Goal: Information Seeking & Learning: Check status

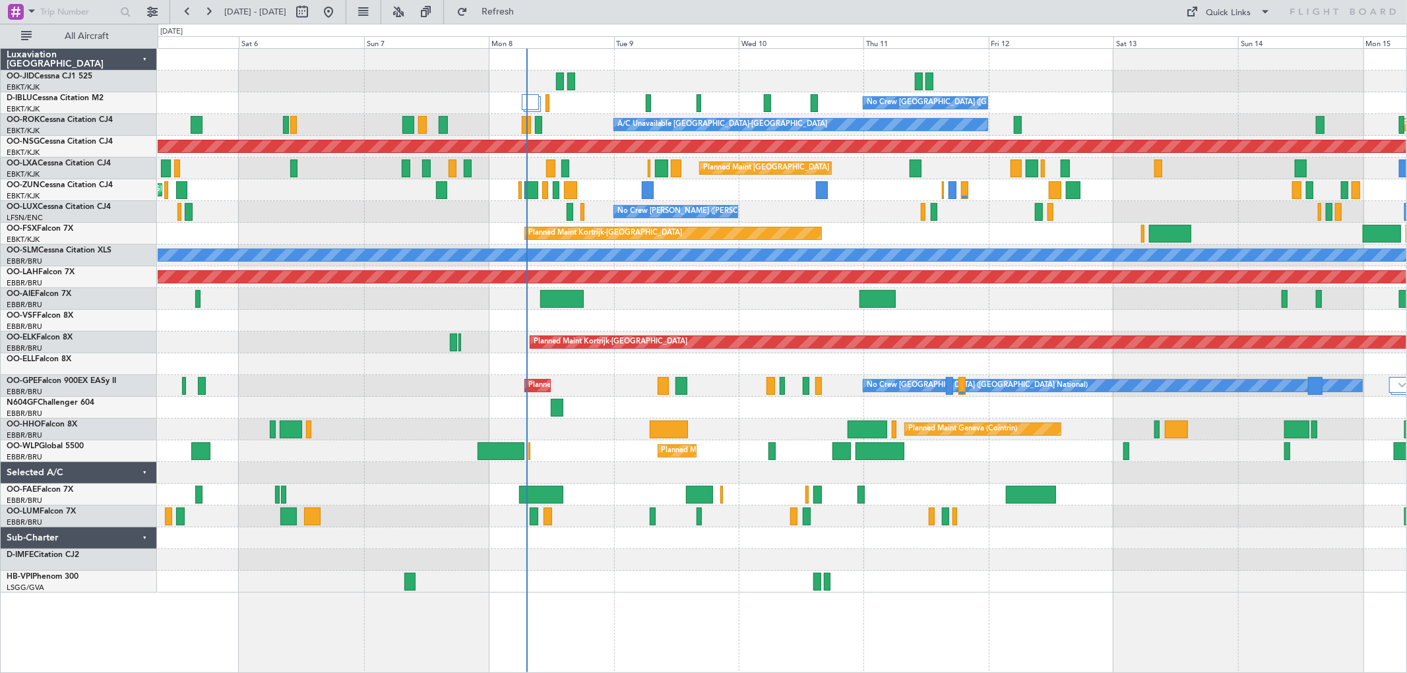
click at [933, 224] on div "Planned Maint Kortrijk-[GEOGRAPHIC_DATA]" at bounding box center [782, 234] width 1248 height 22
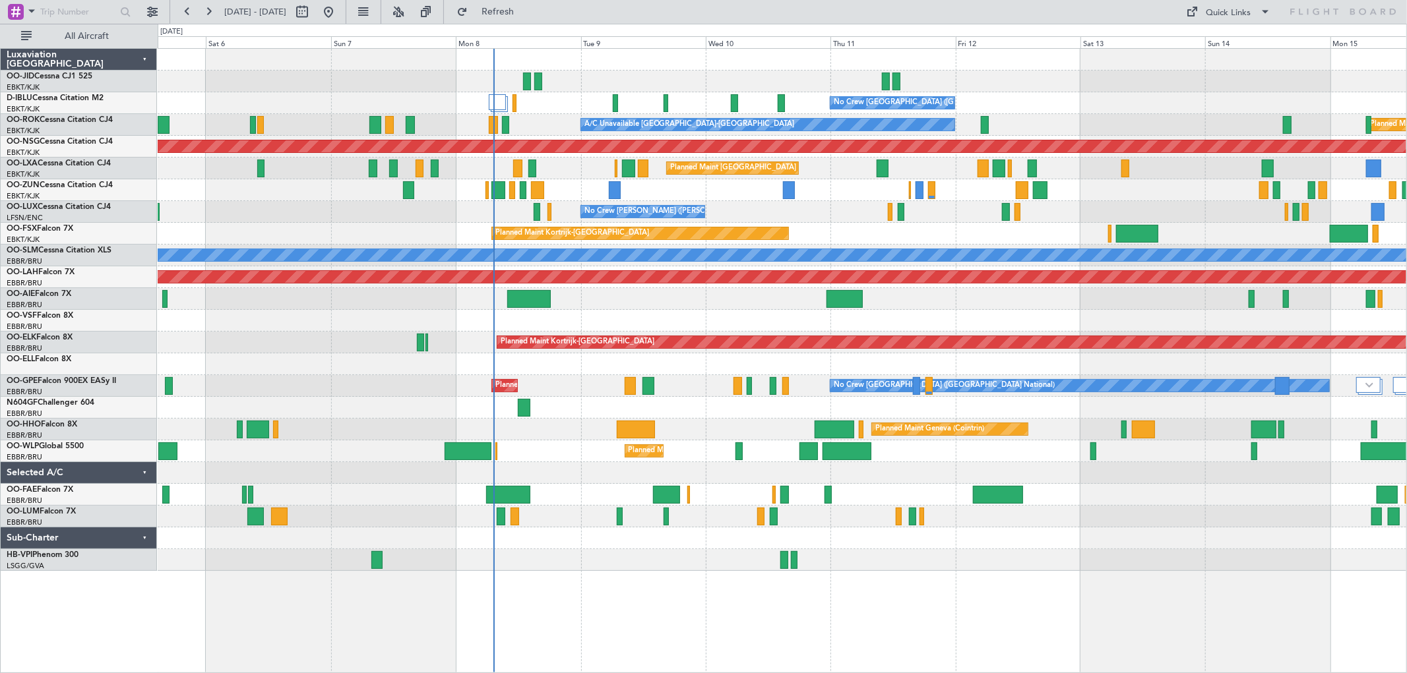
click at [1057, 228] on div "Planned Maint Kortrijk-[GEOGRAPHIC_DATA]" at bounding box center [782, 234] width 1248 height 22
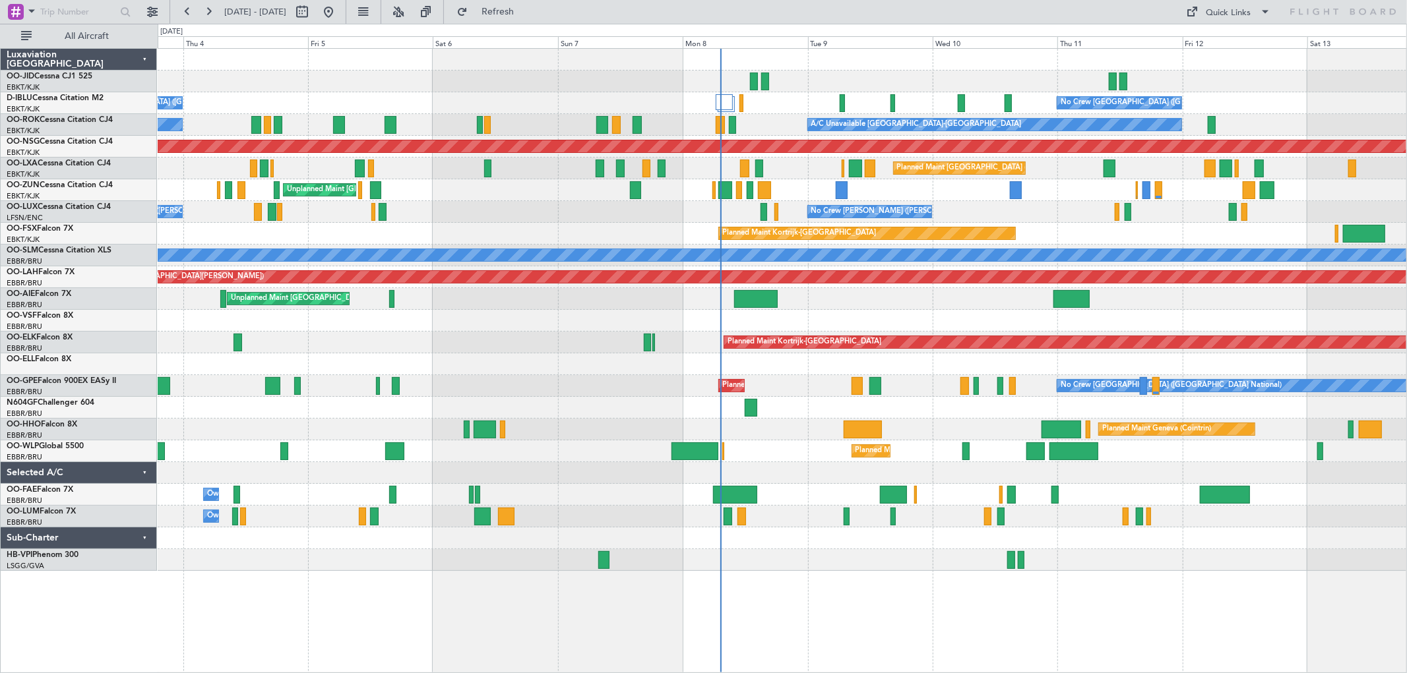
click at [768, 226] on div "Planned Maint Kortrijk-[GEOGRAPHIC_DATA]" at bounding box center [782, 234] width 1248 height 22
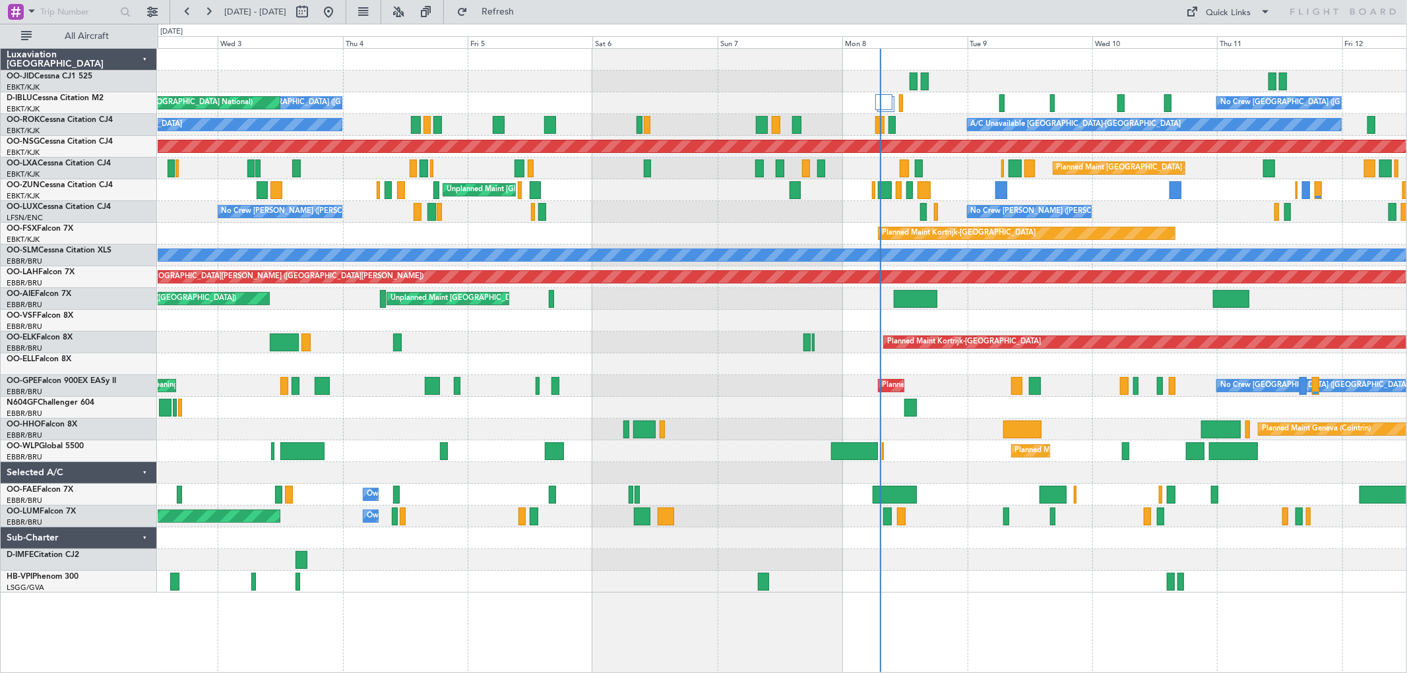
click at [860, 229] on div "Planned Maint Kortrijk-[GEOGRAPHIC_DATA]" at bounding box center [782, 234] width 1248 height 22
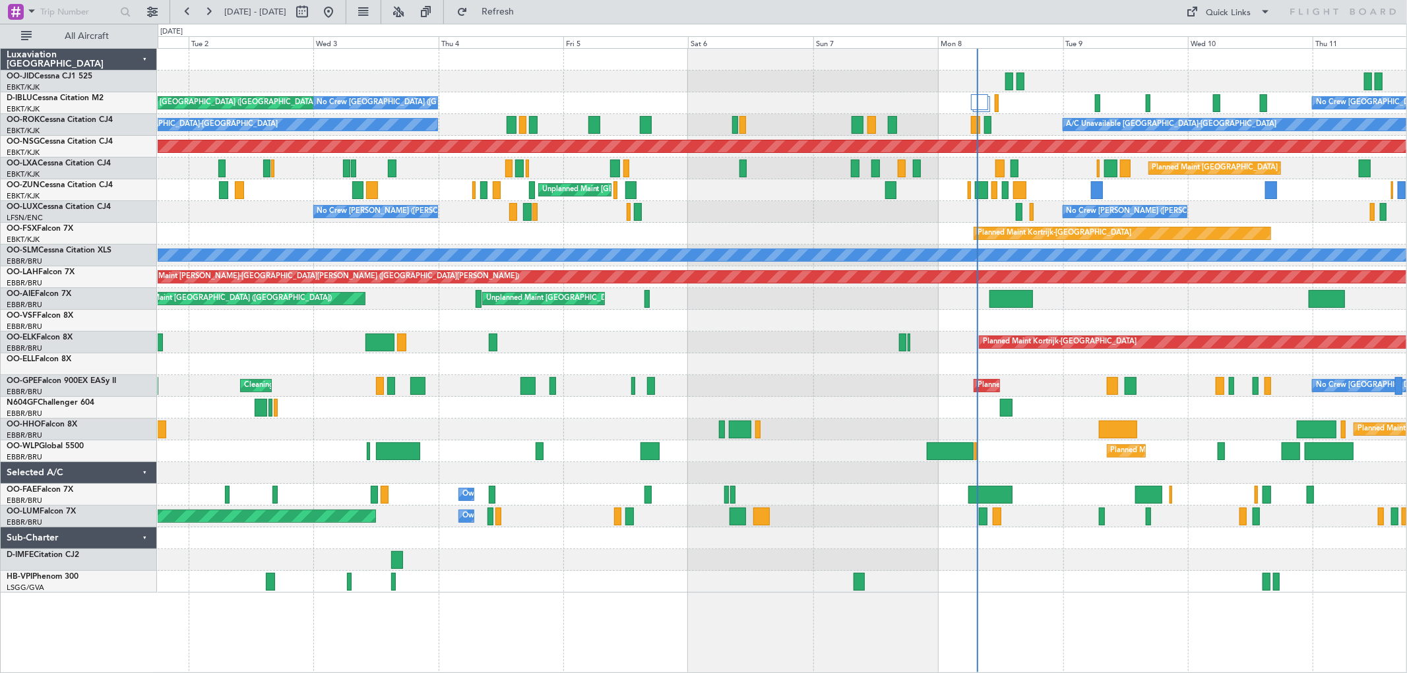
click at [613, 162] on div "AOG Maint Brussels (Brussels National) No Crew Brussels (Brussels National) No …" at bounding box center [782, 321] width 1248 height 544
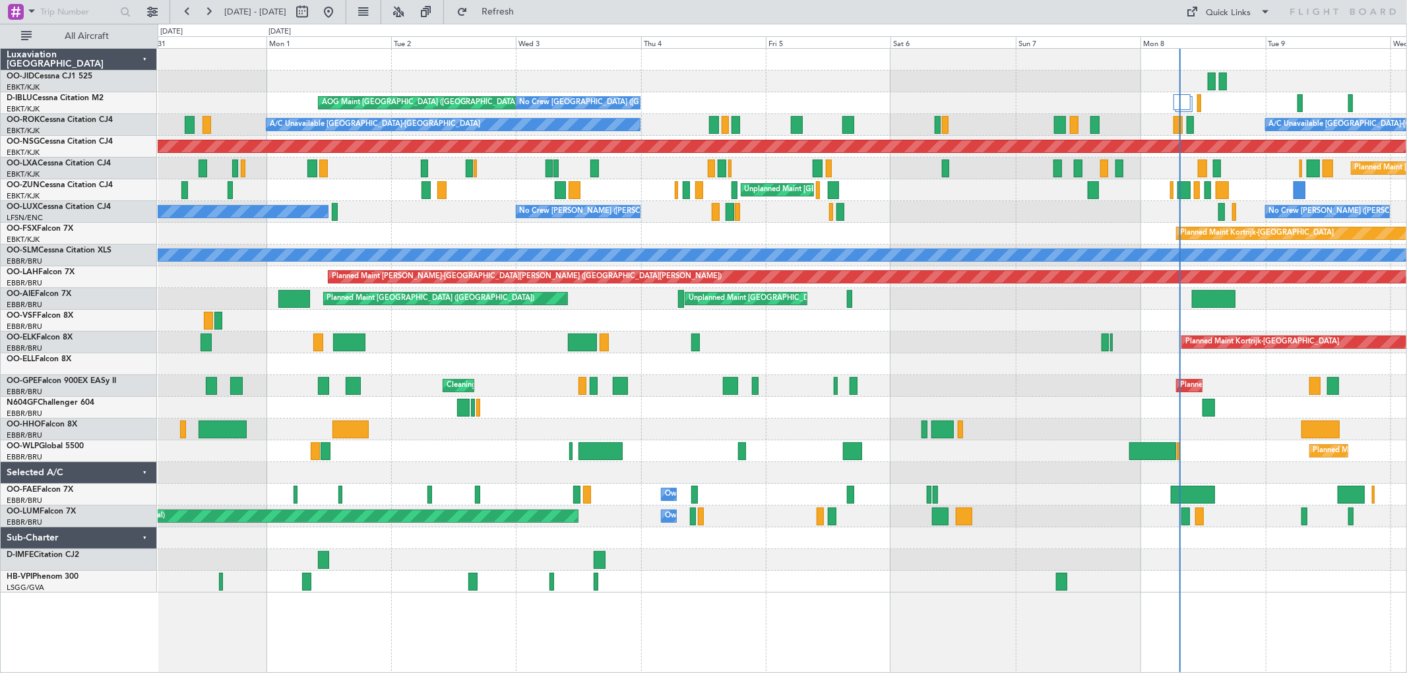
click at [710, 175] on div "Planned Maint Brussels (Brussels National) Planned Maint Kortrijk-Wevelgem" at bounding box center [782, 169] width 1248 height 22
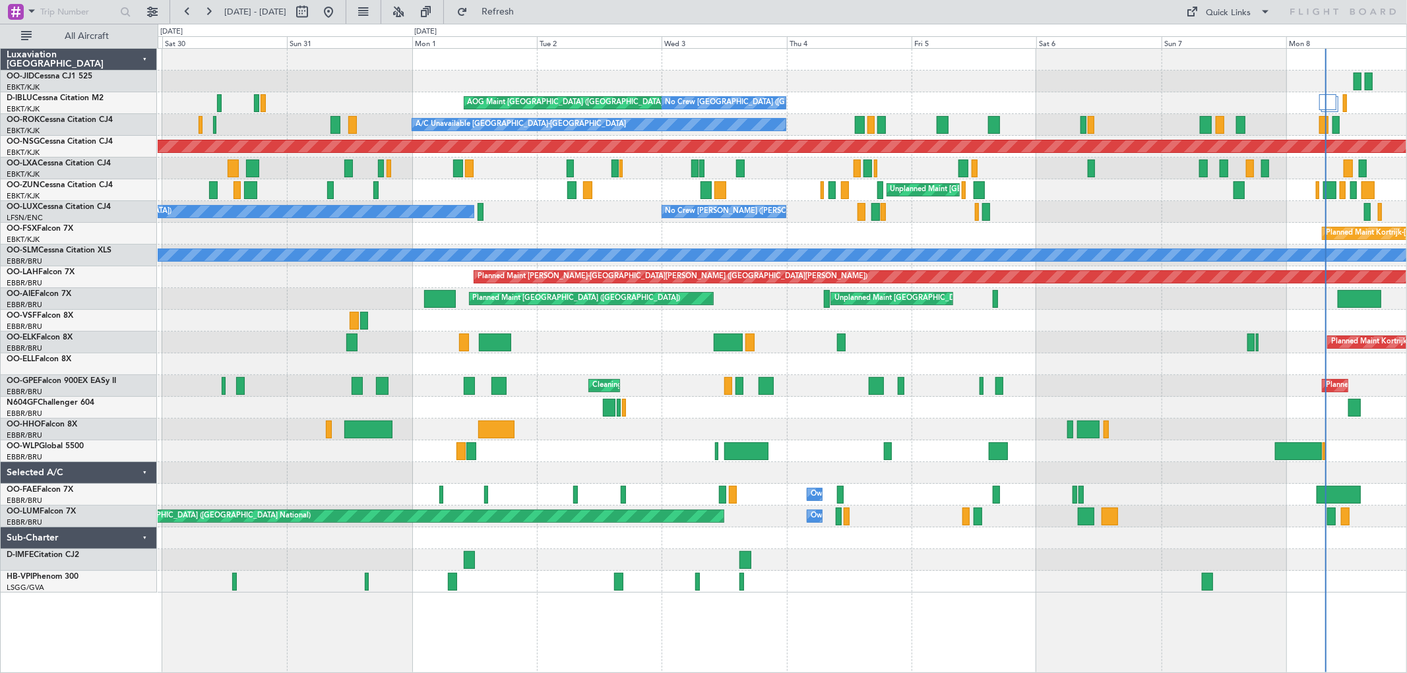
click at [465, 190] on div "Unplanned Maint Paris (Le Bourget) Planned Maint Kortrijk-Wevelgem" at bounding box center [782, 190] width 1248 height 22
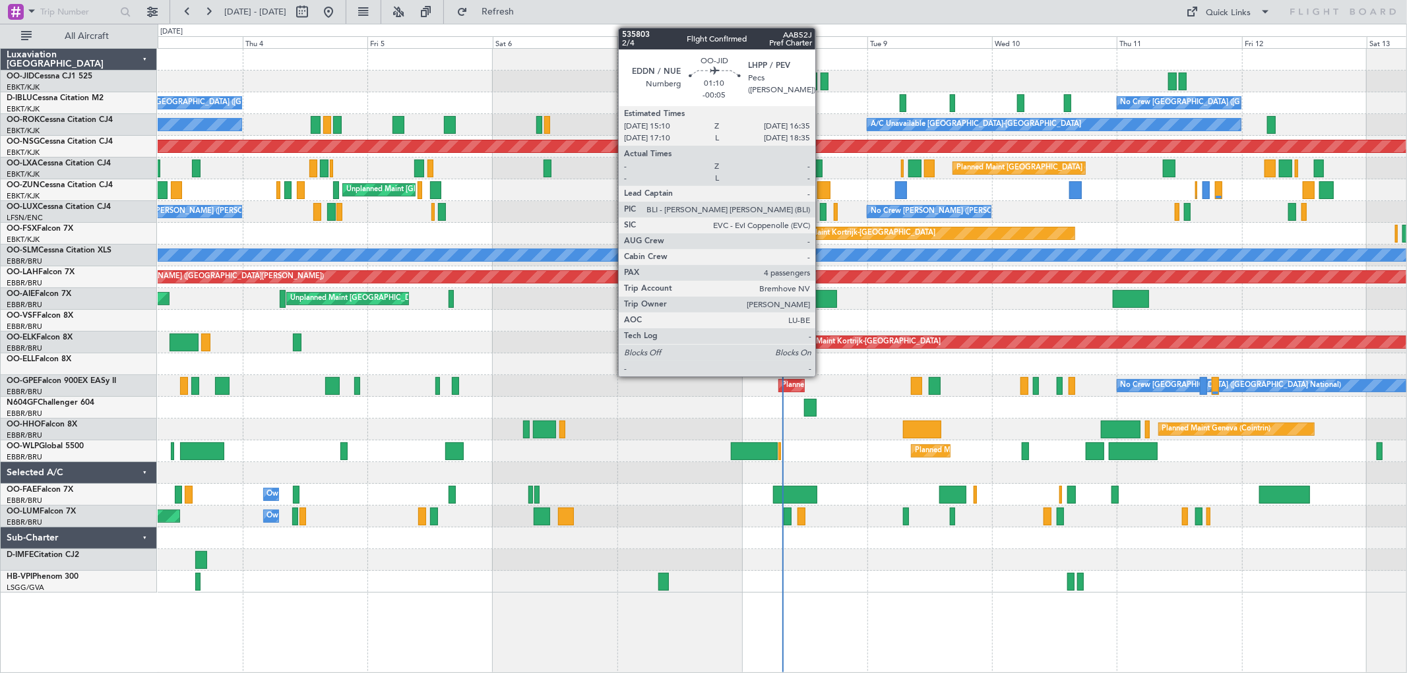
click at [822, 77] on div at bounding box center [824, 82] width 8 height 18
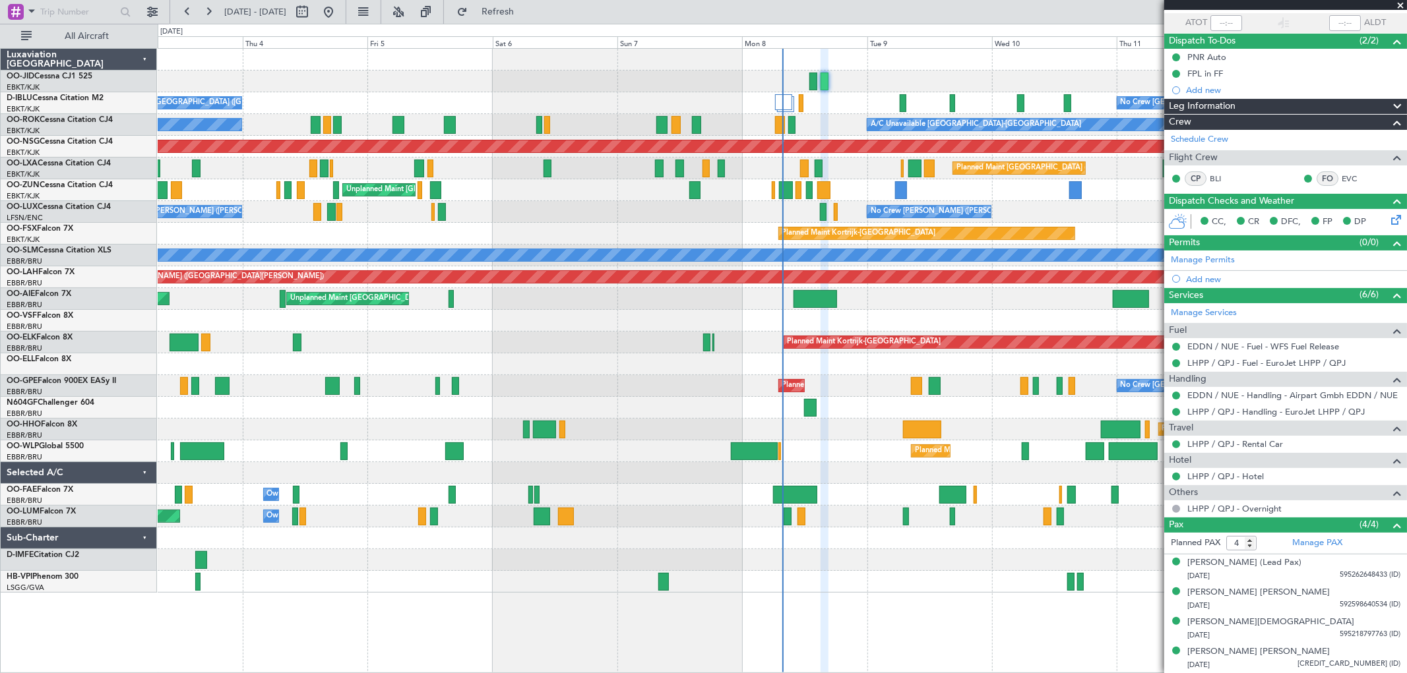
scroll to position [22, 0]
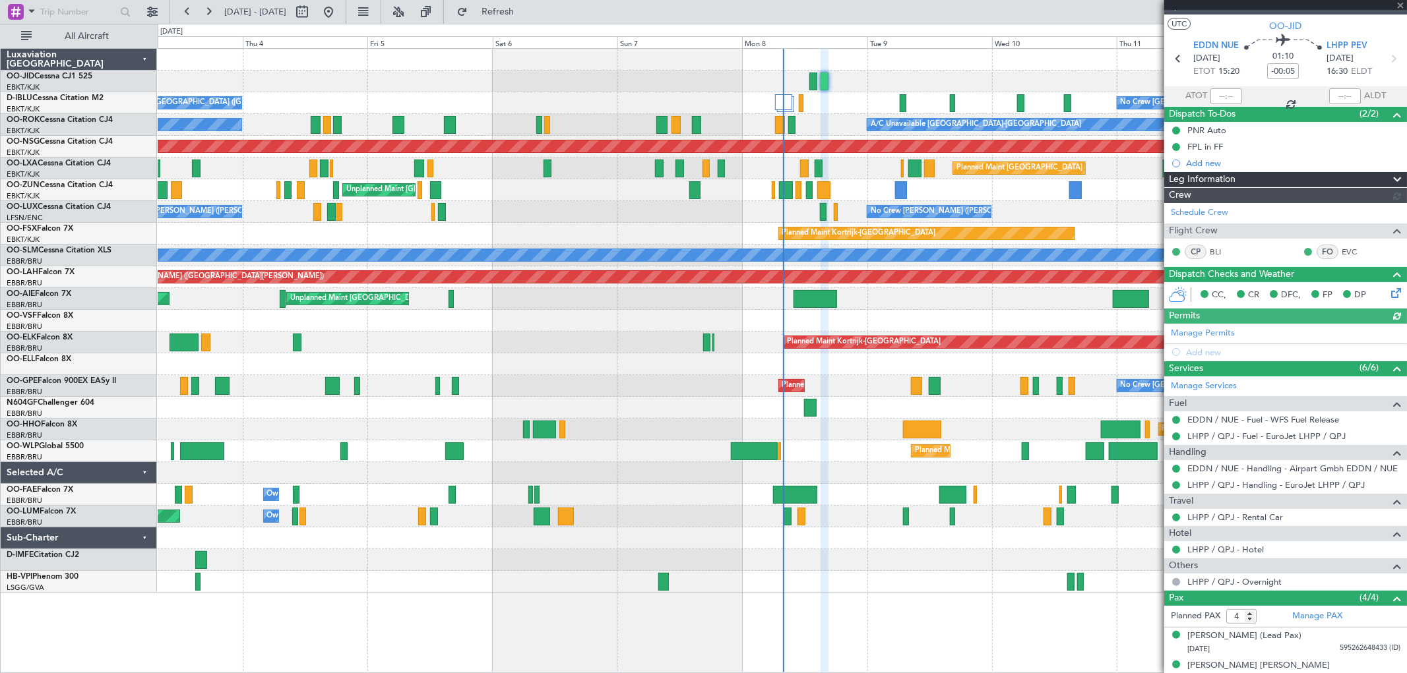
click at [1400, 4] on div at bounding box center [1285, 5] width 243 height 11
click at [1399, 3] on div at bounding box center [1285, 5] width 243 height 11
click at [1401, 7] on span at bounding box center [1400, 6] width 13 height 12
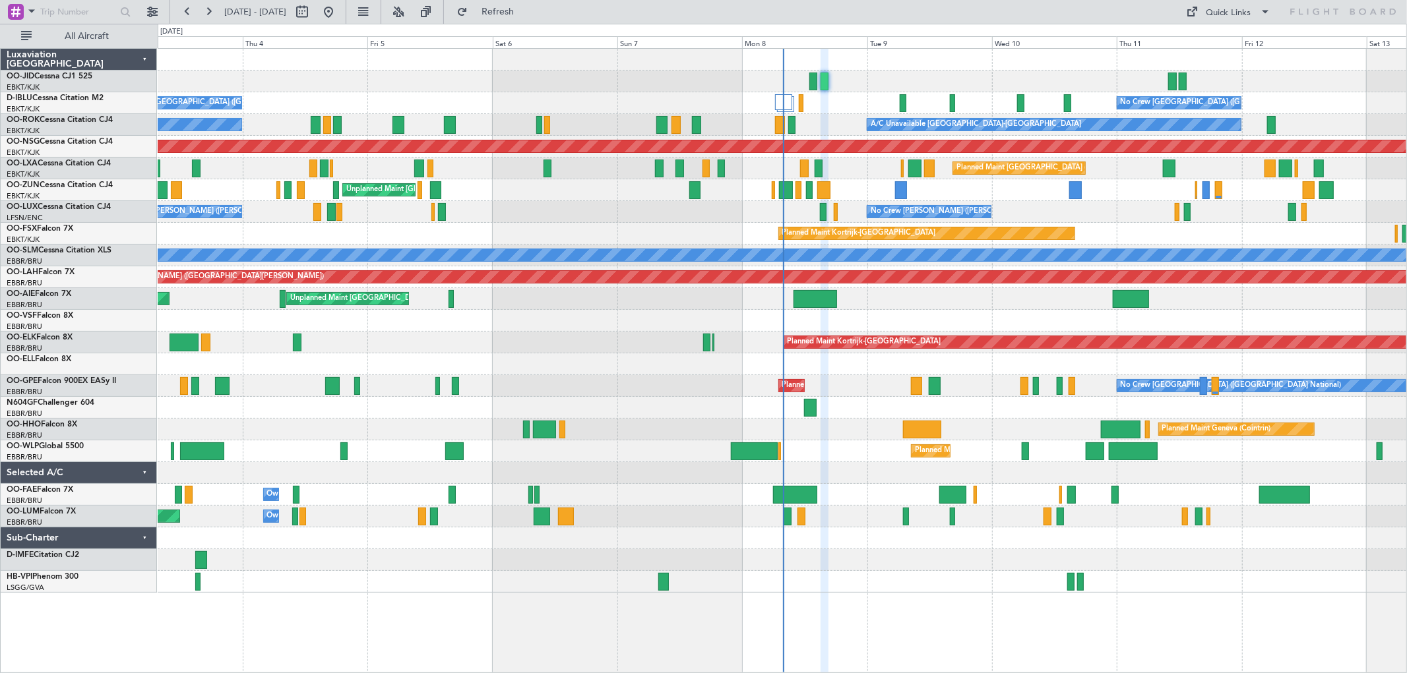
type input "0"
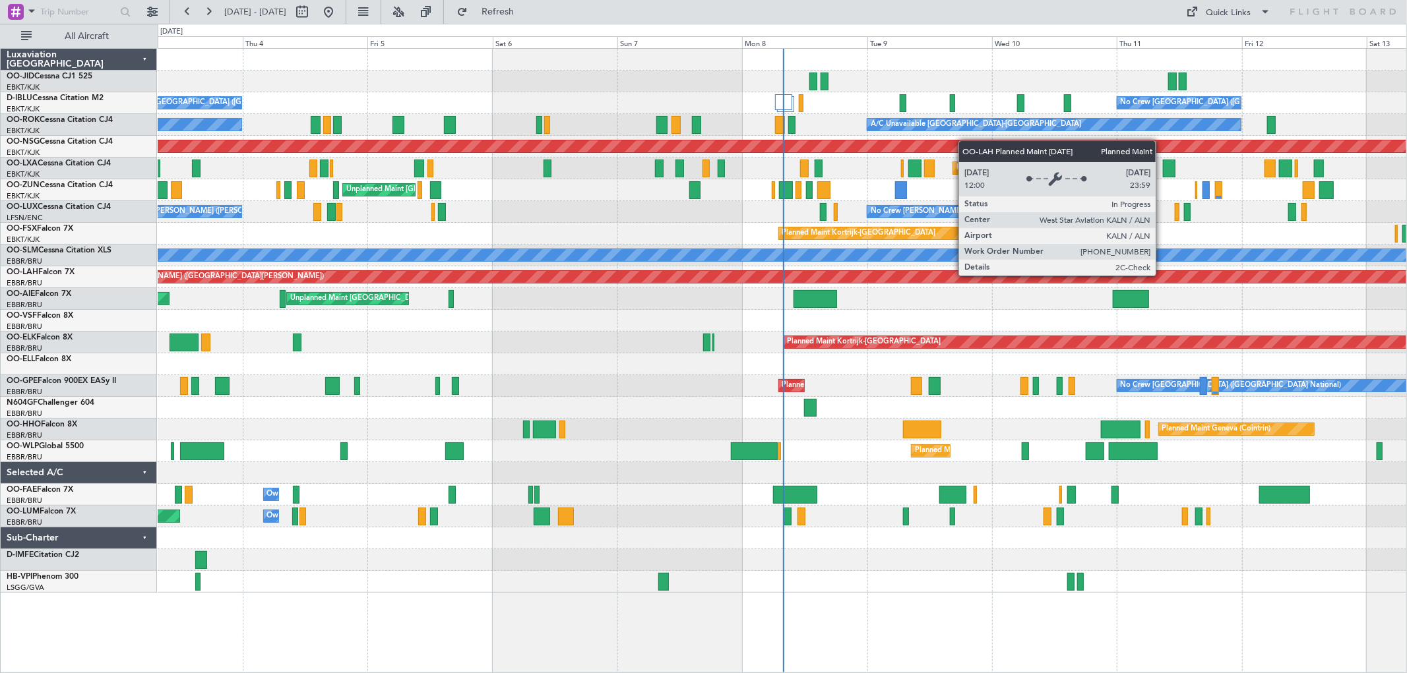
click at [859, 280] on div "Planned Maint [PERSON_NAME]-[GEOGRAPHIC_DATA][PERSON_NAME] ([GEOGRAPHIC_DATA][P…" at bounding box center [1292, 277] width 2722 height 12
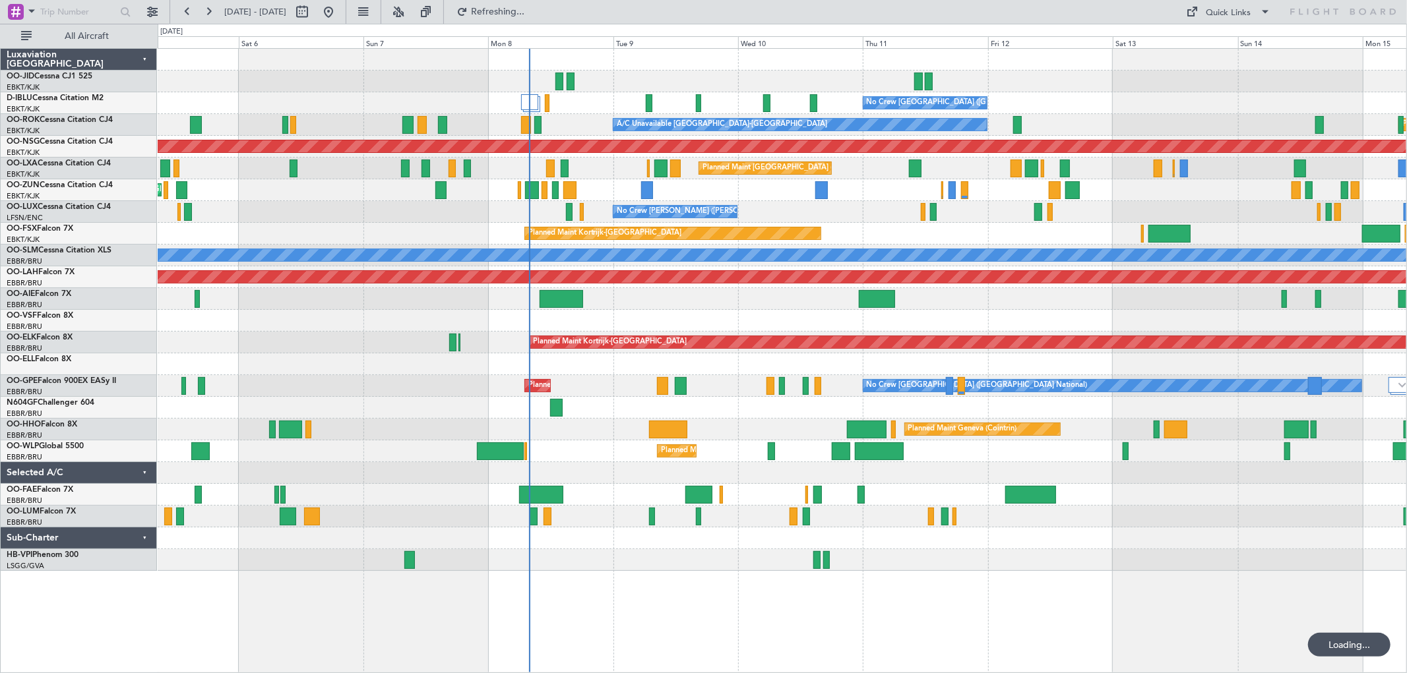
click at [979, 295] on div "No Crew Brussels (Brussels National) No Crew Brussels (Brussels National) AOG M…" at bounding box center [782, 310] width 1248 height 522
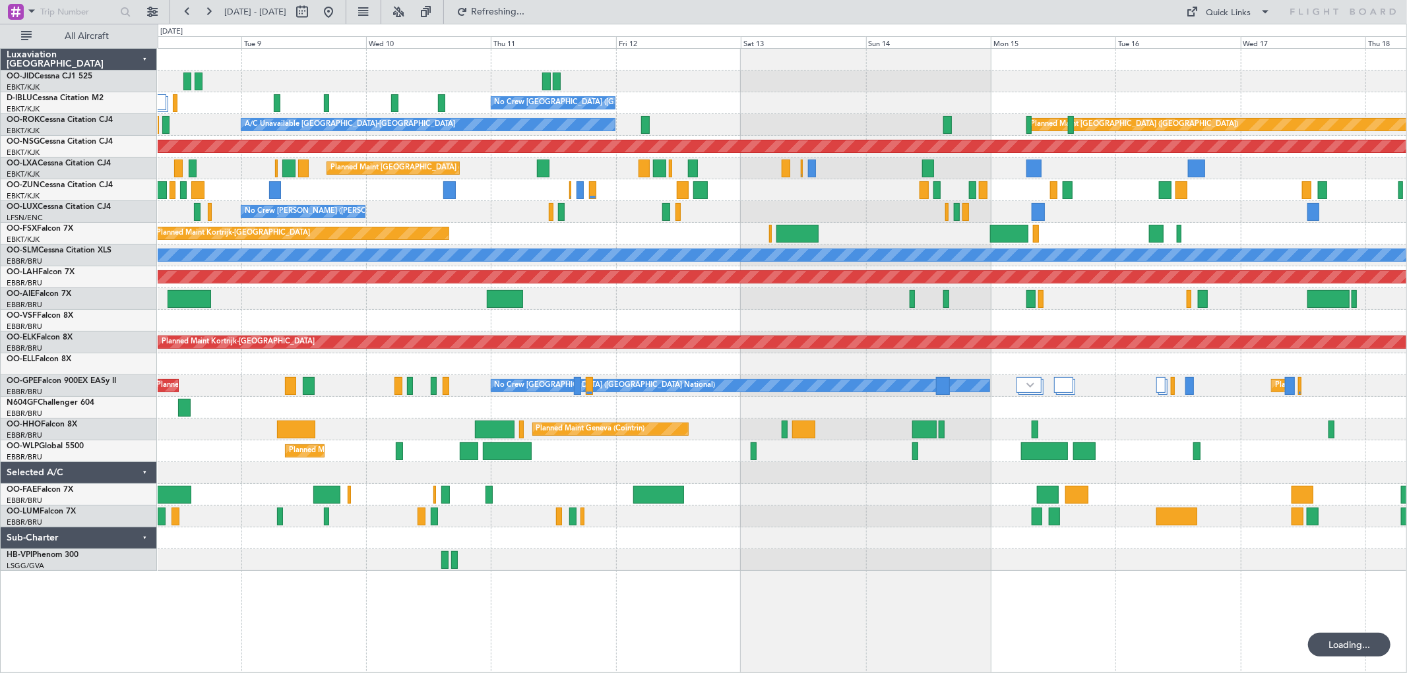
click at [753, 286] on div "No Crew Brussels (Brussels National) A/C Unavailable Kortrijk-Wevelgem Planned …" at bounding box center [782, 310] width 1248 height 522
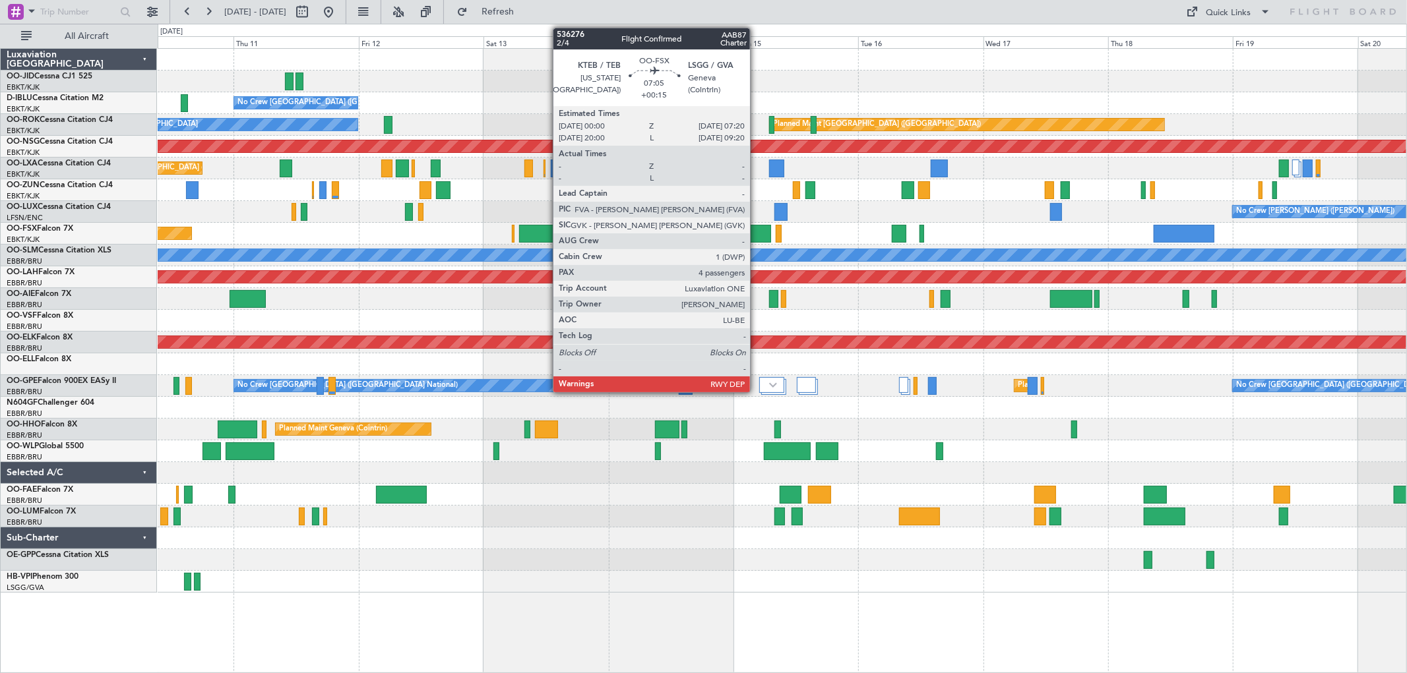
click at [756, 228] on div at bounding box center [752, 234] width 38 height 18
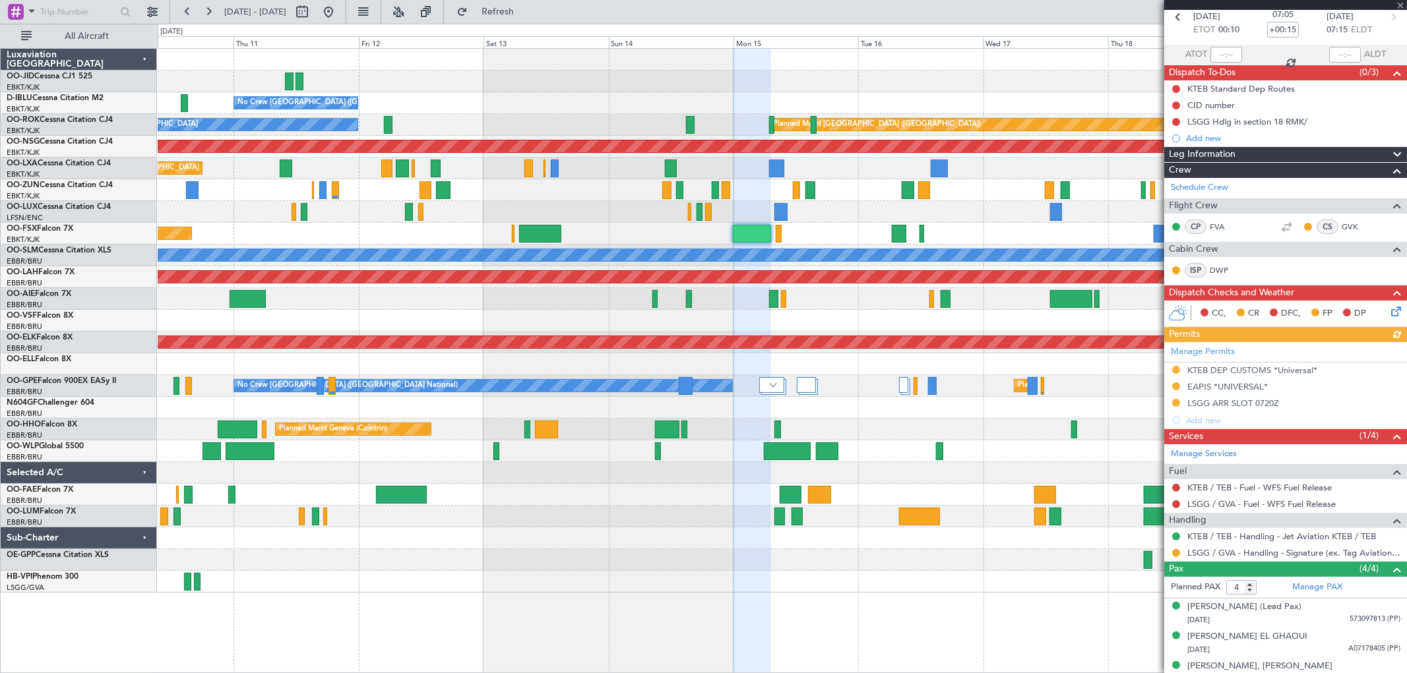
scroll to position [108, 0]
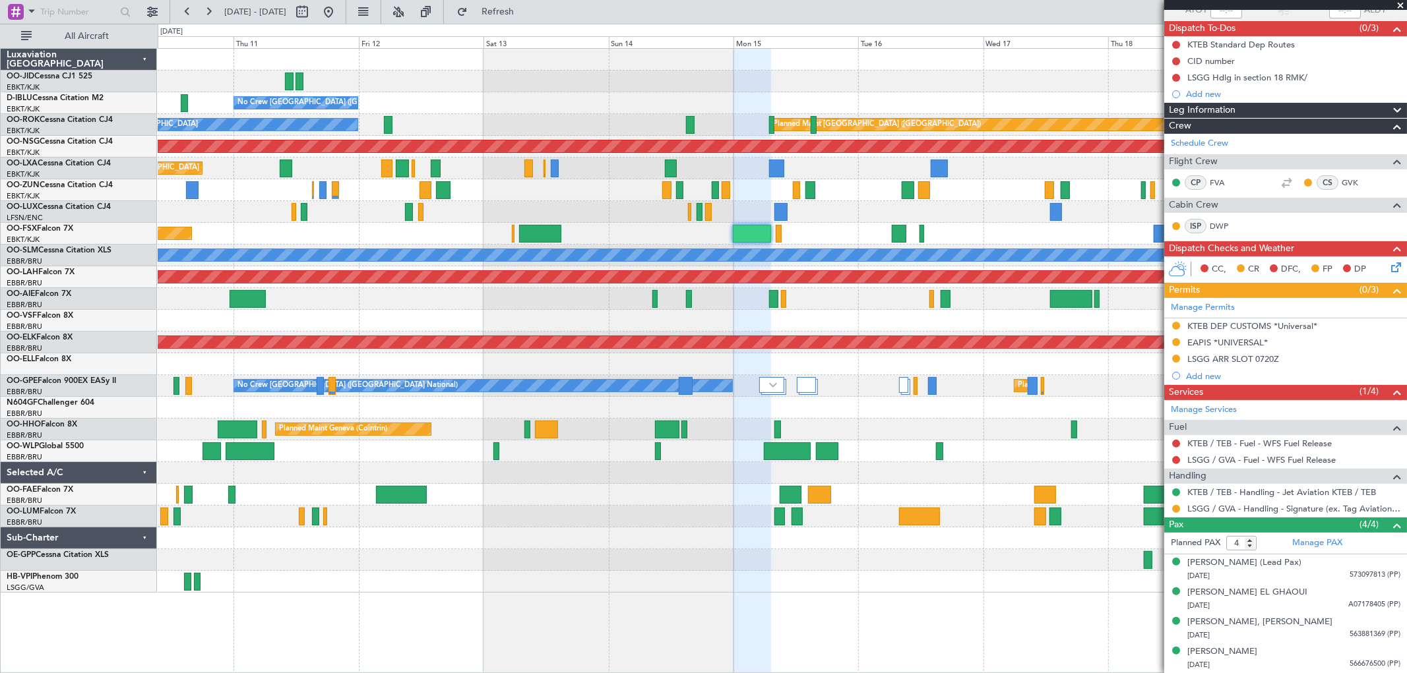
click at [1398, 3] on span at bounding box center [1400, 6] width 13 height 12
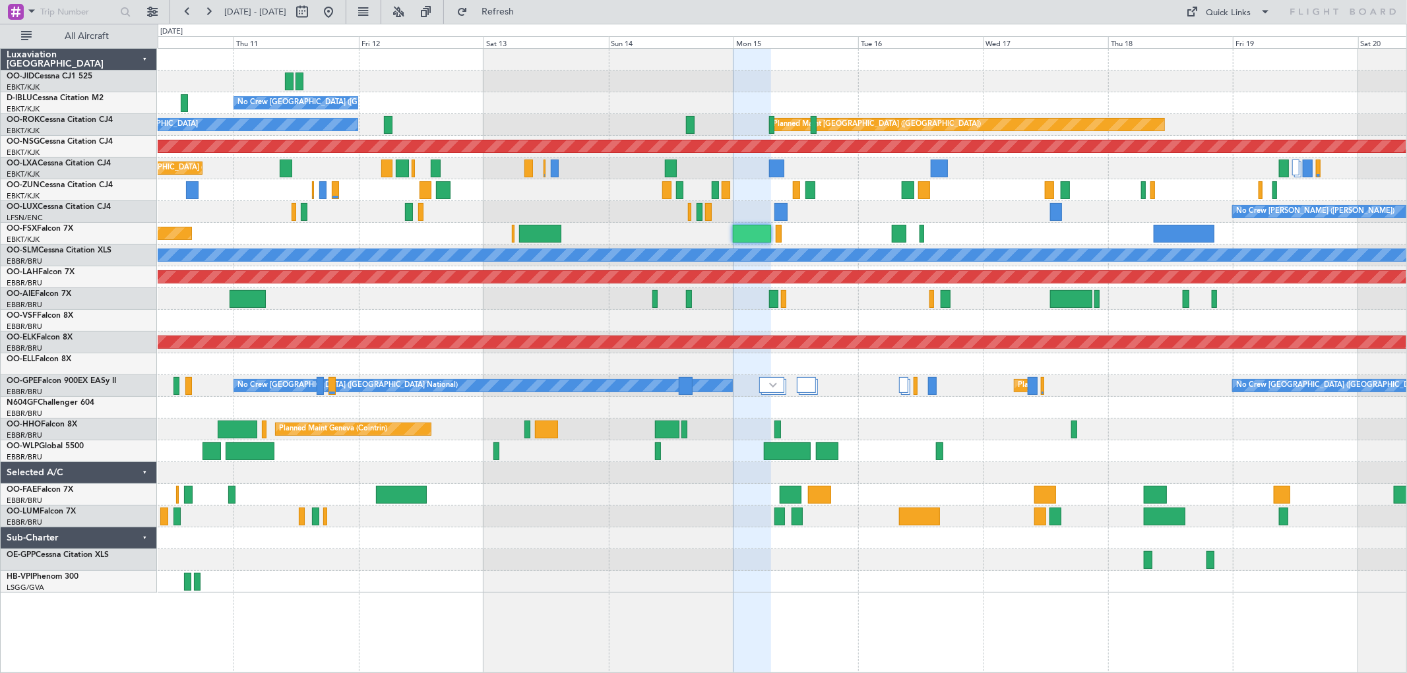
type input "0"
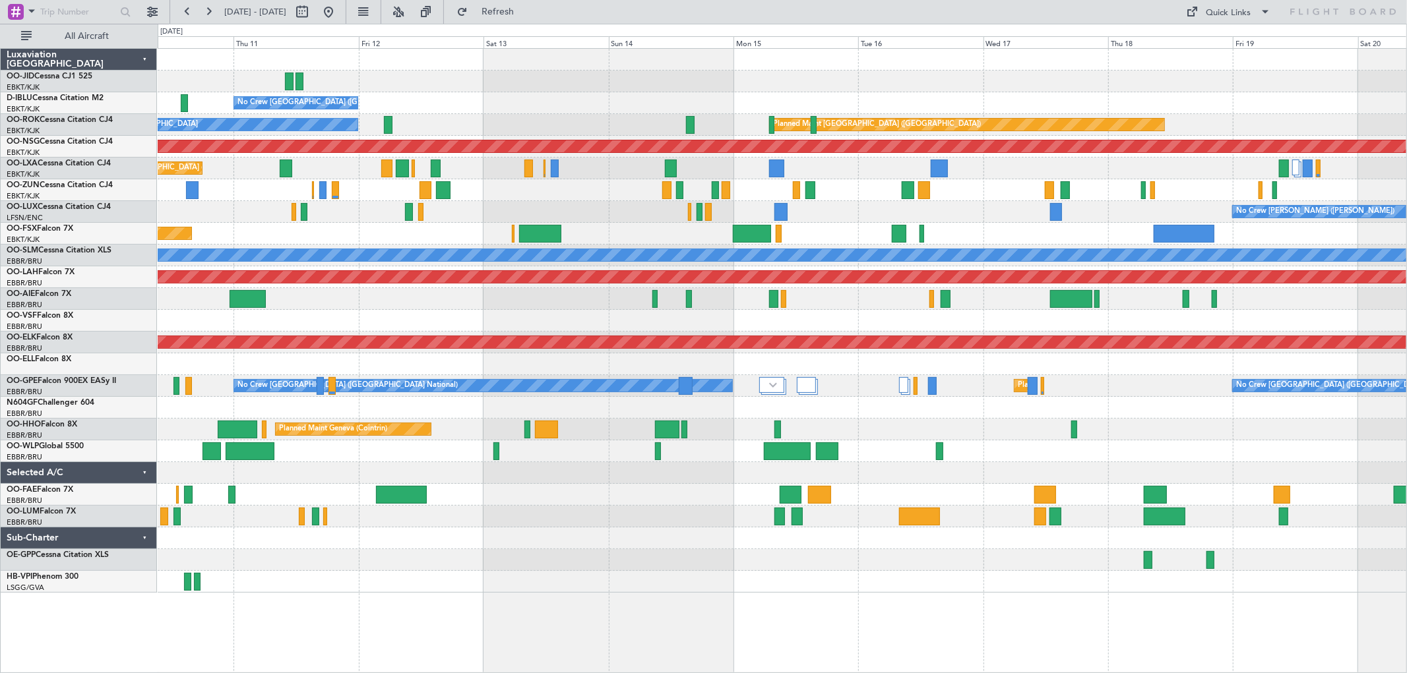
scroll to position [0, 0]
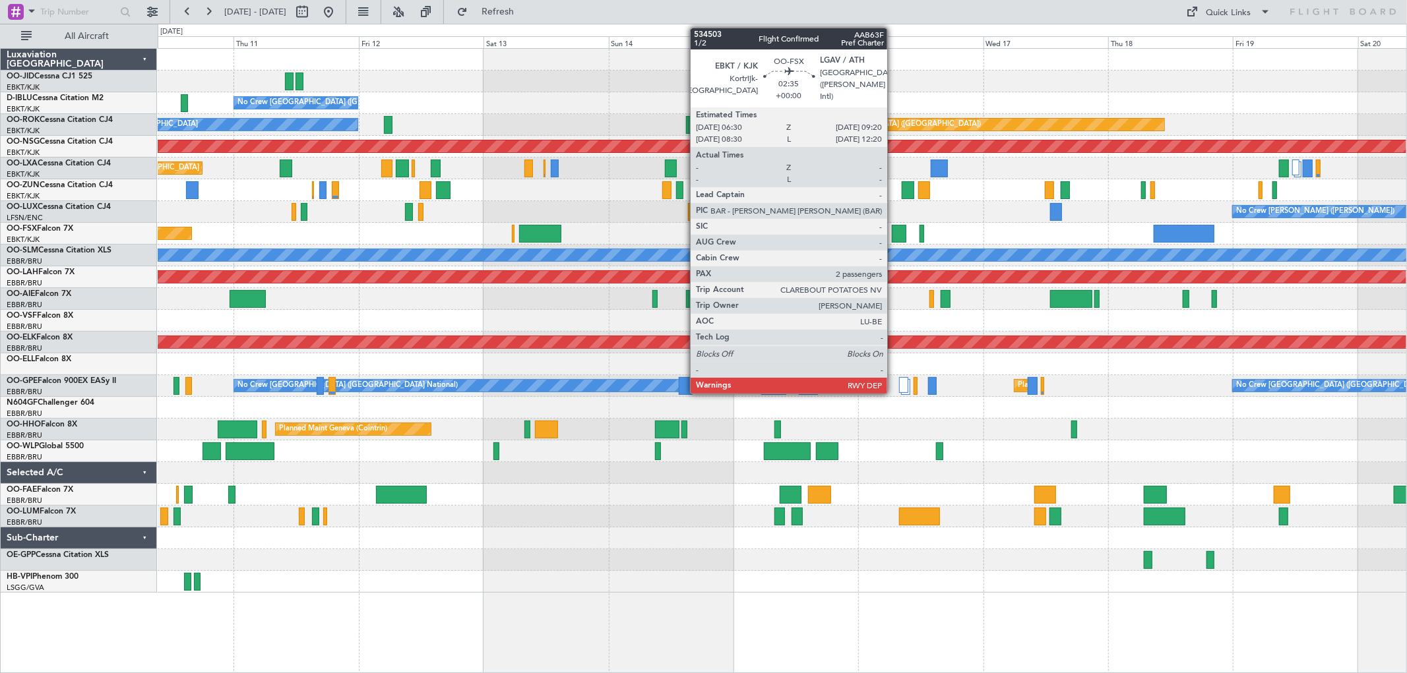
click at [894, 234] on div at bounding box center [899, 234] width 15 height 18
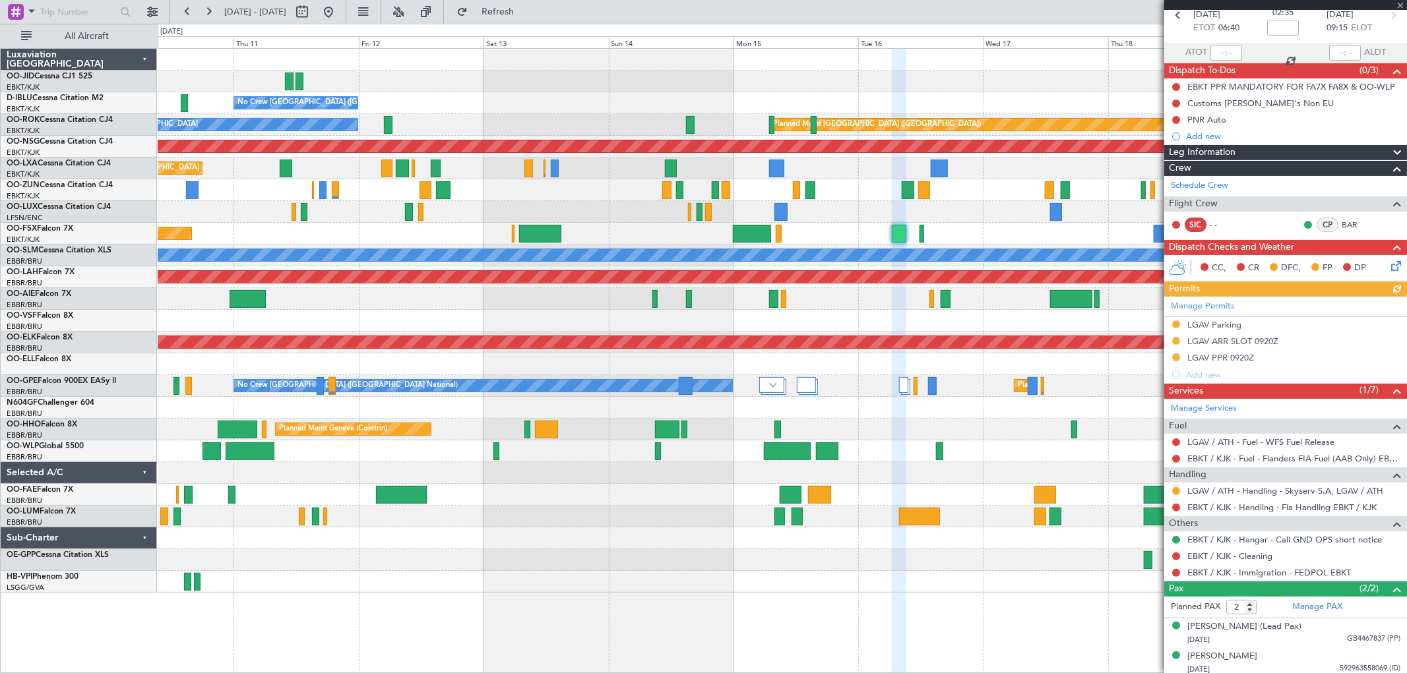
scroll to position [71, 0]
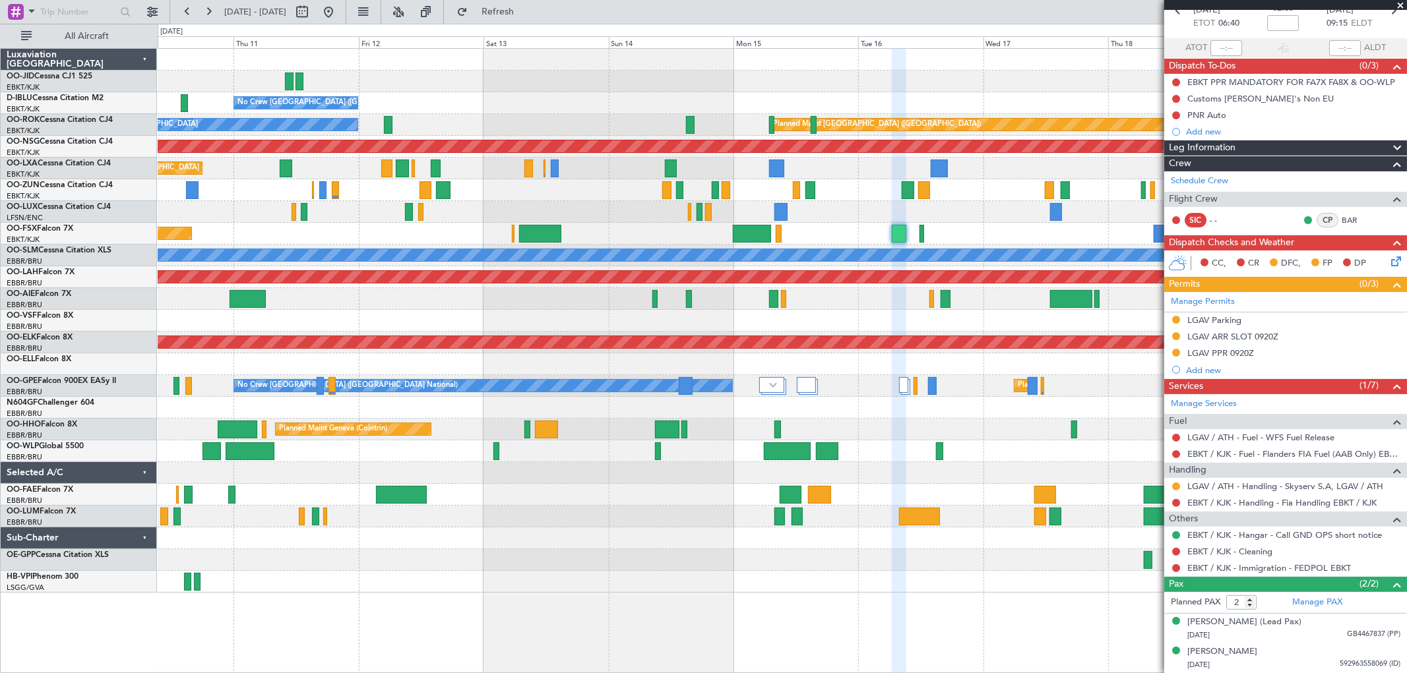
click at [1399, 3] on span at bounding box center [1400, 6] width 13 height 12
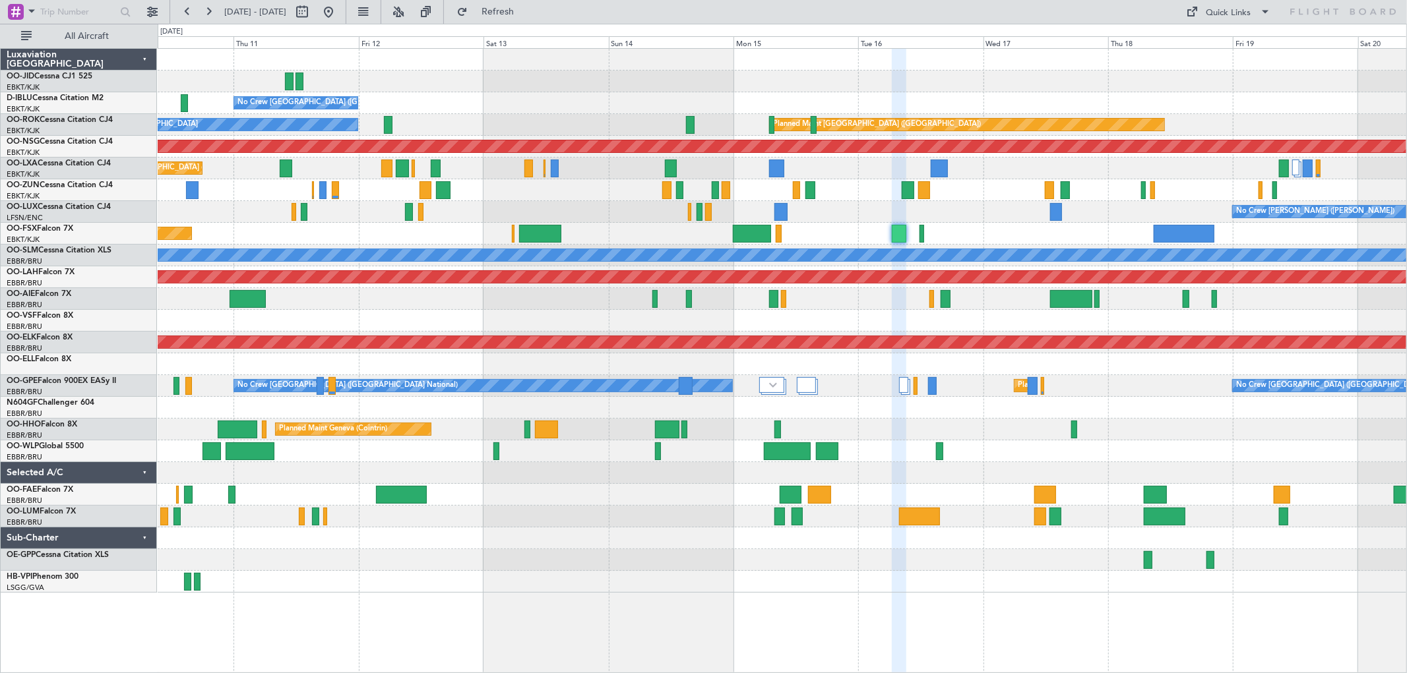
type input "0"
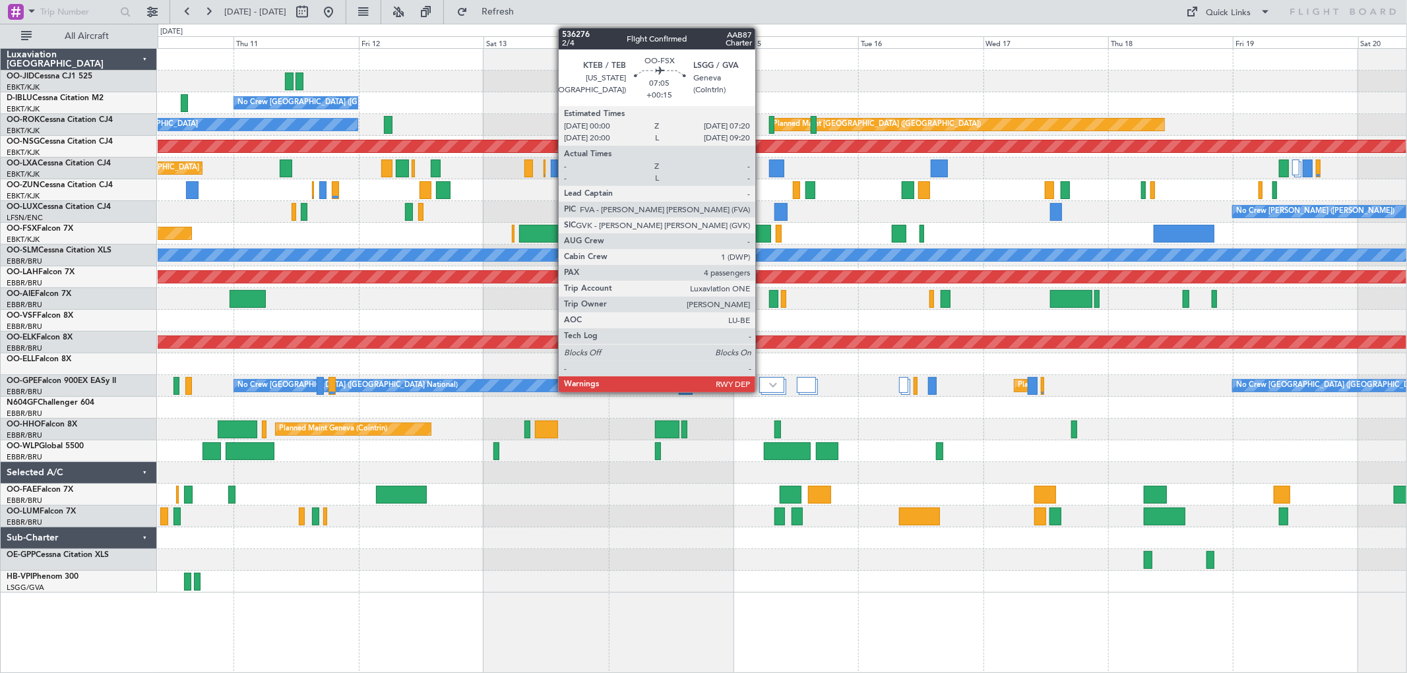
click at [762, 235] on div at bounding box center [752, 234] width 38 height 18
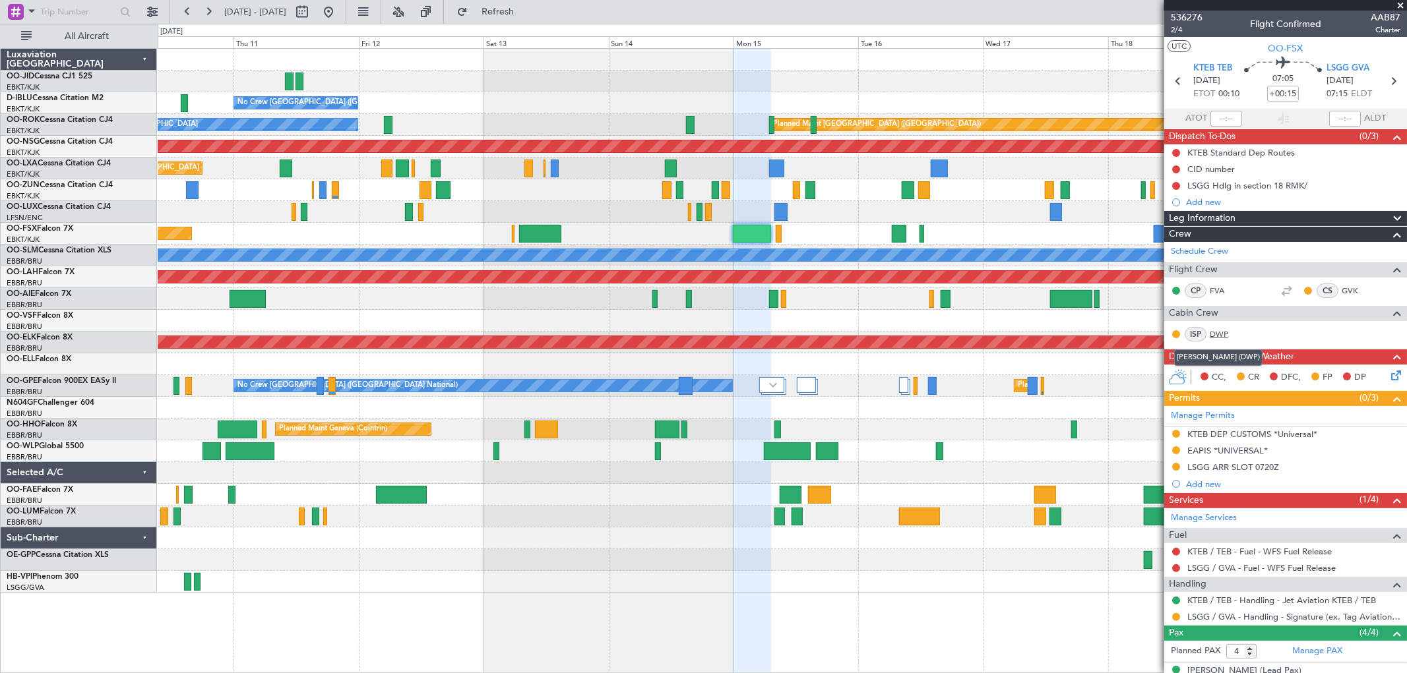
click at [1214, 335] on link "DWP" at bounding box center [1225, 334] width 30 height 12
click at [1403, 1] on span at bounding box center [1400, 6] width 13 height 12
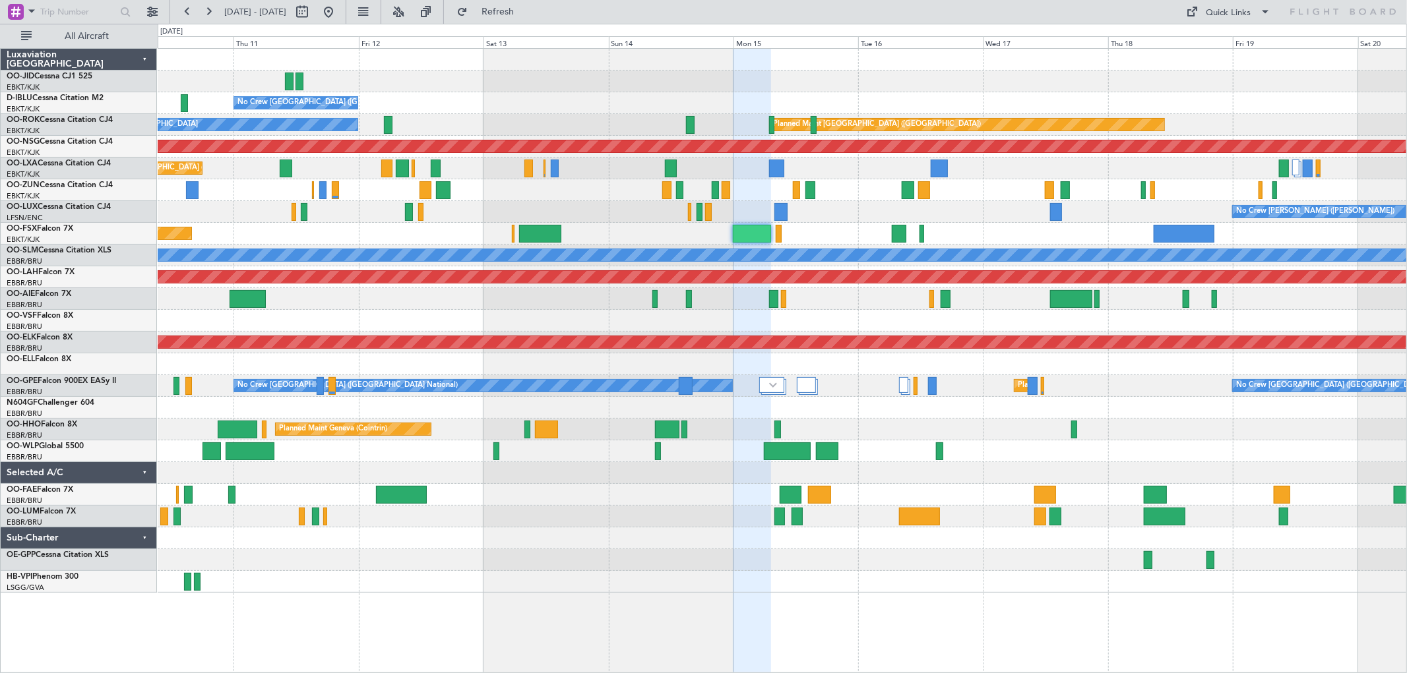
type input "0"
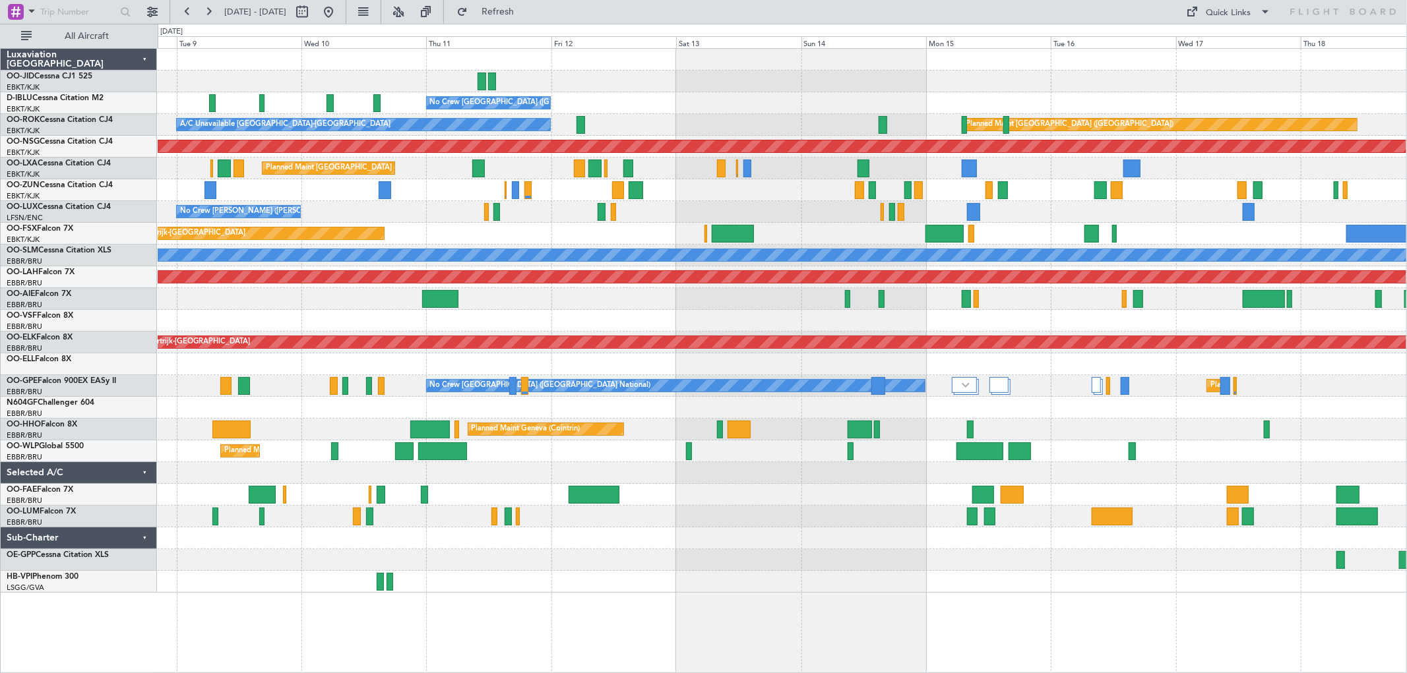
click at [1024, 232] on div "Planned Maint Kortrijk-[GEOGRAPHIC_DATA]" at bounding box center [782, 234] width 1248 height 22
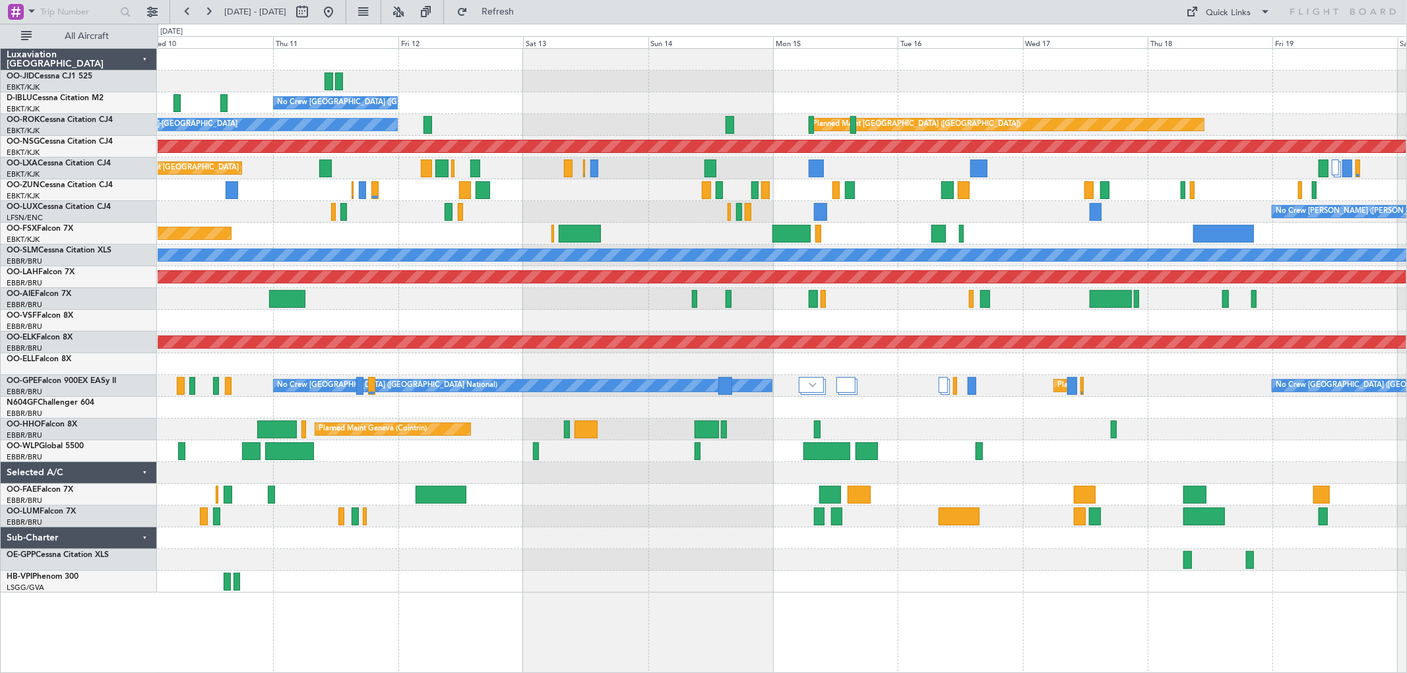
click at [790, 245] on div "No Crew Brussels (Brussels National) Planned Maint Paris (Le Bourget) A/C Unava…" at bounding box center [782, 321] width 1248 height 544
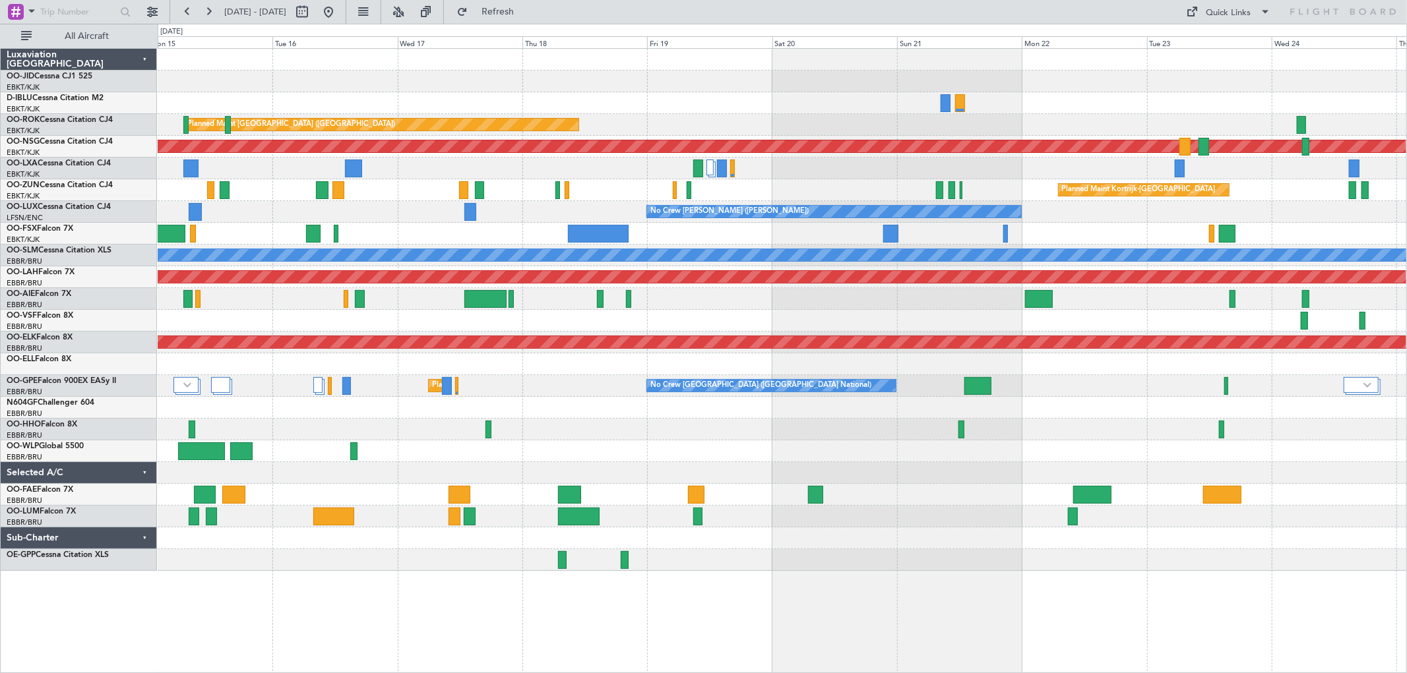
click at [929, 230] on div at bounding box center [782, 234] width 1248 height 22
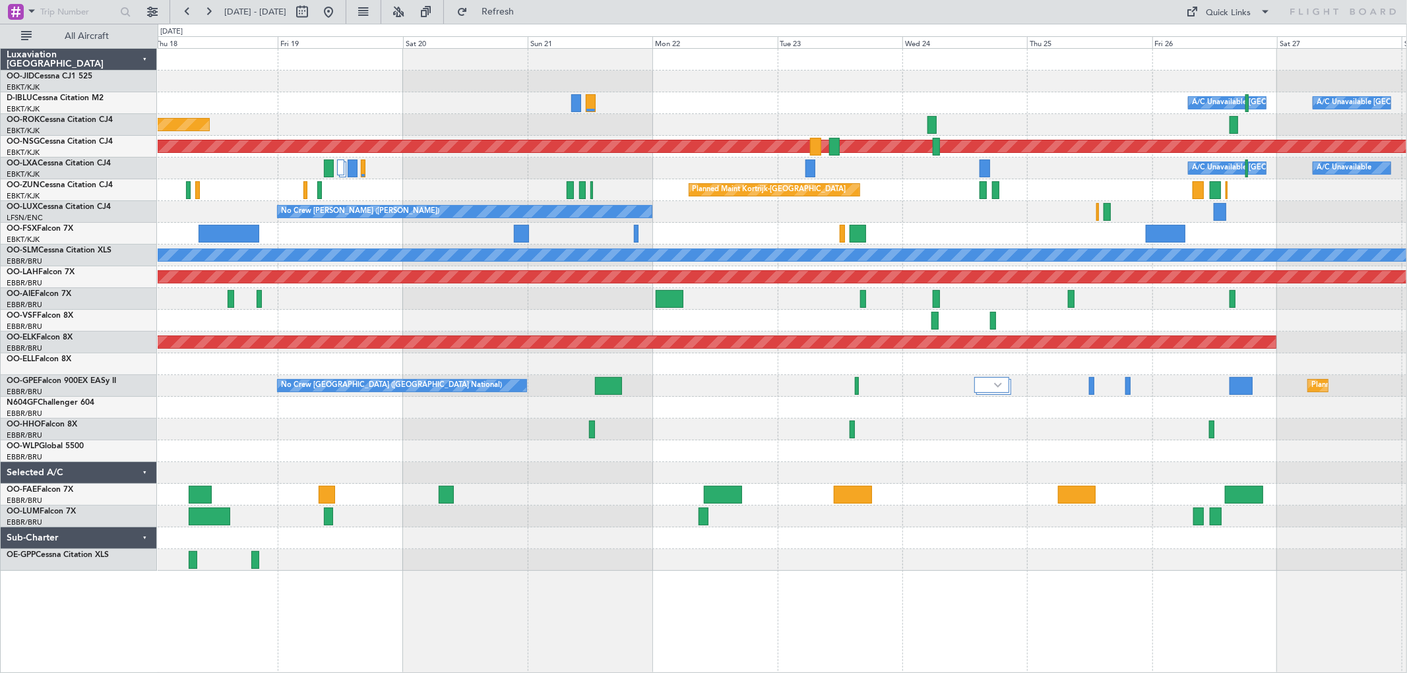
click at [925, 228] on div at bounding box center [782, 234] width 1248 height 22
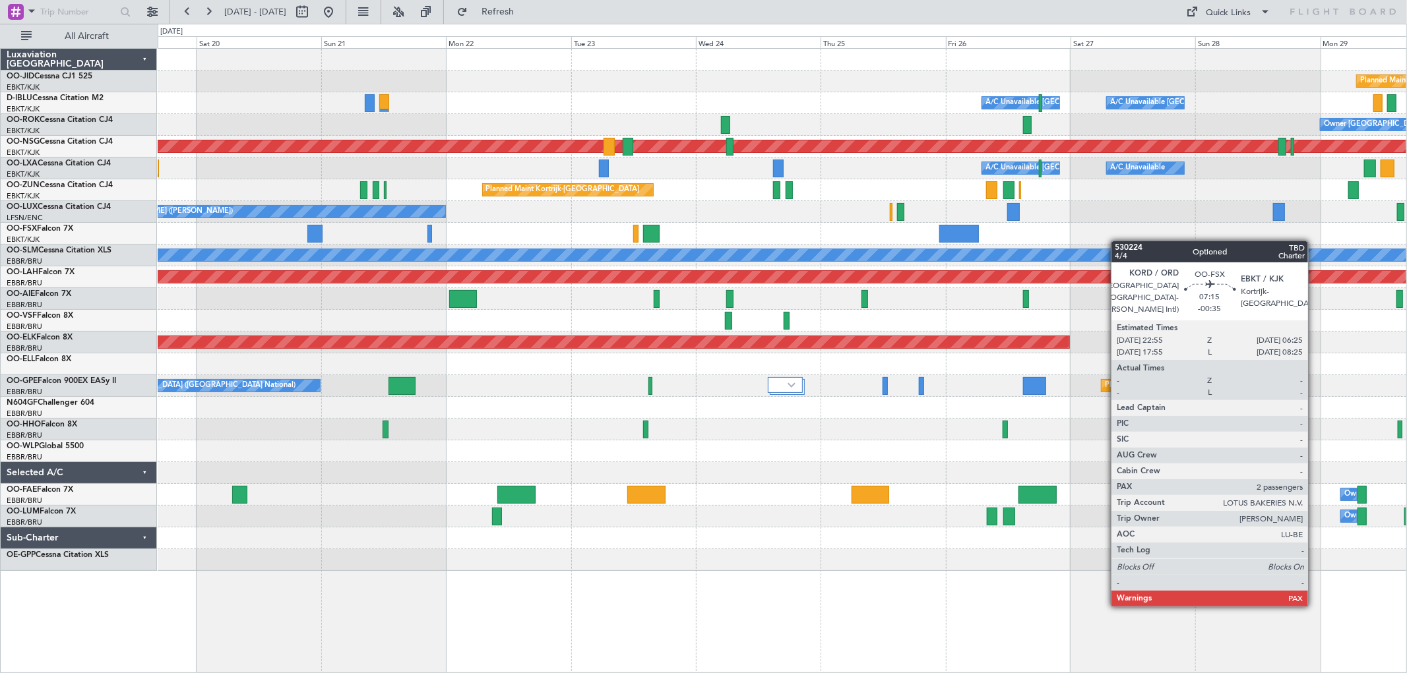
click at [835, 212] on div "Planned Maint Kortrijk-Wevelgem A/C Unavailable Brussels (Brussels National) A/…" at bounding box center [782, 310] width 1248 height 522
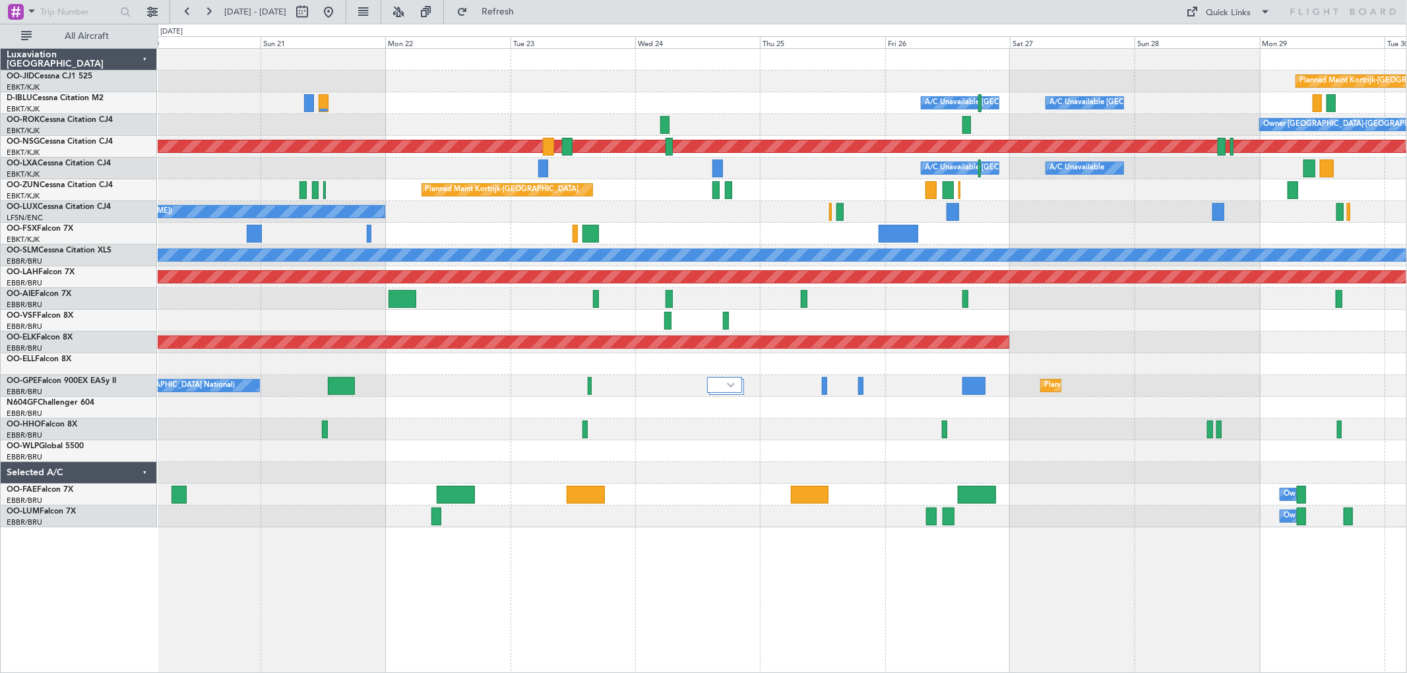
click at [1281, 216] on div "Planned Maint Kortrijk-Wevelgem A/C Unavailable Brussels (Brussels National) A/…" at bounding box center [782, 288] width 1248 height 479
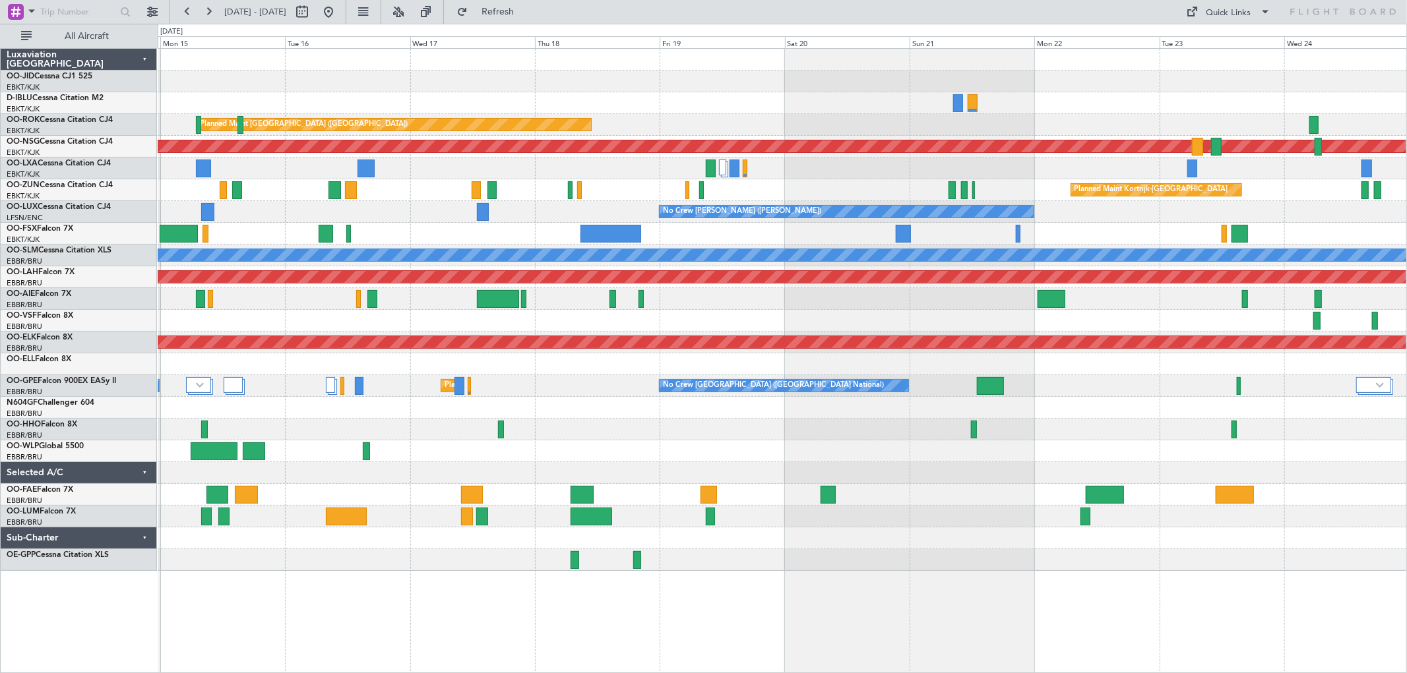
click at [1303, 233] on div at bounding box center [782, 234] width 1248 height 22
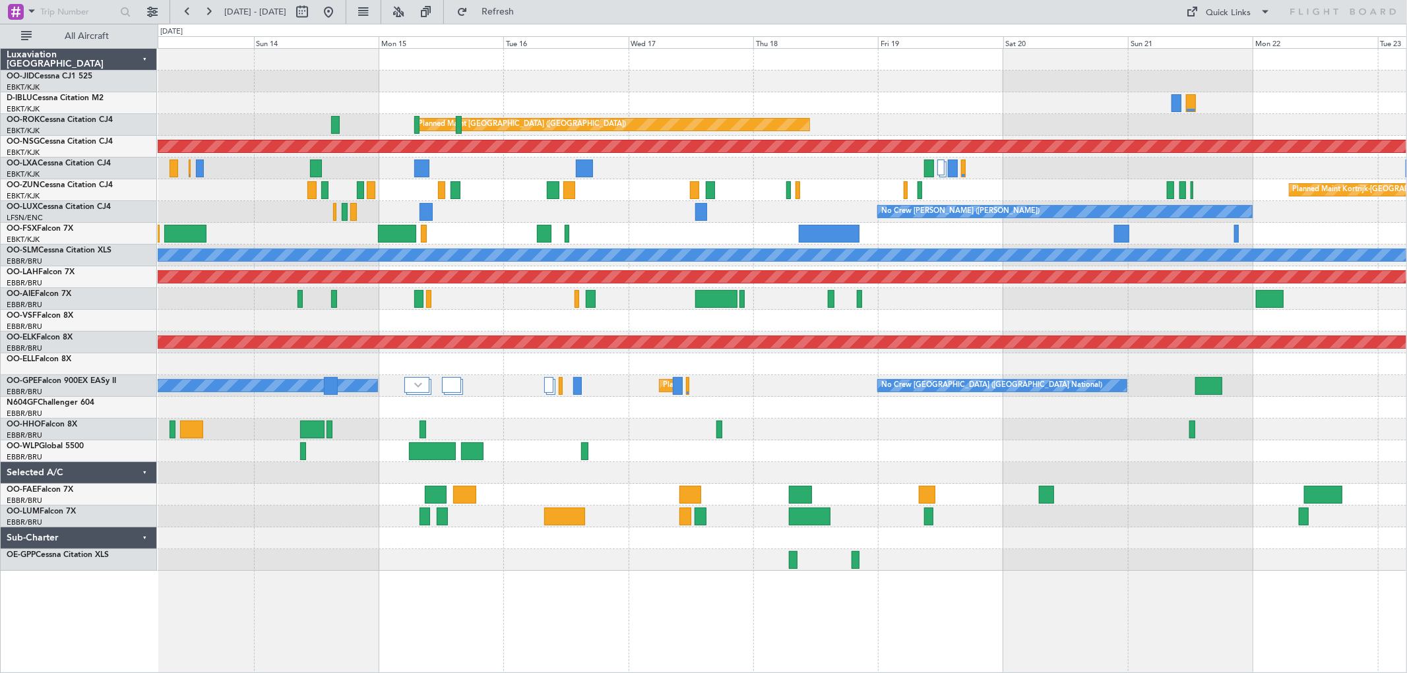
click at [1157, 251] on div "No Crew Brussels (Brussels National) Planned Maint Paris (Le Bourget) A/C Unava…" at bounding box center [782, 310] width 1248 height 522
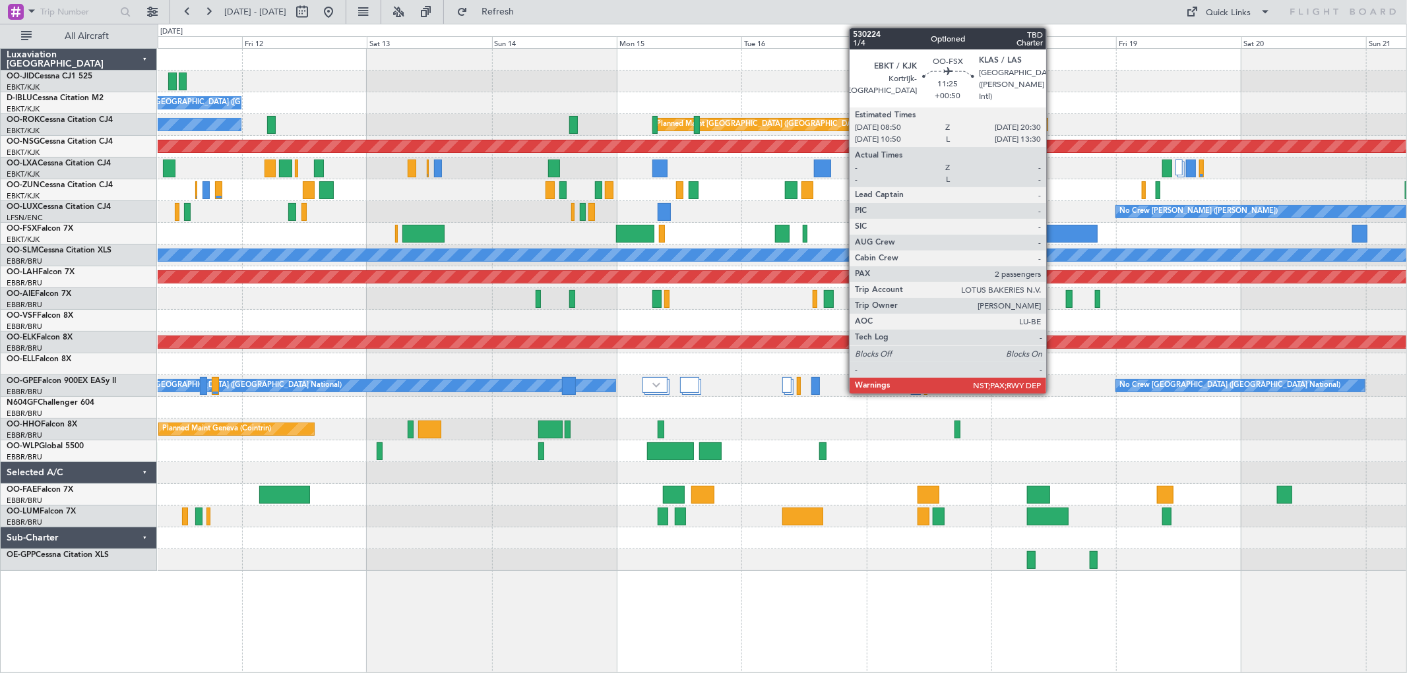
click at [1053, 233] on div at bounding box center [1067, 234] width 61 height 18
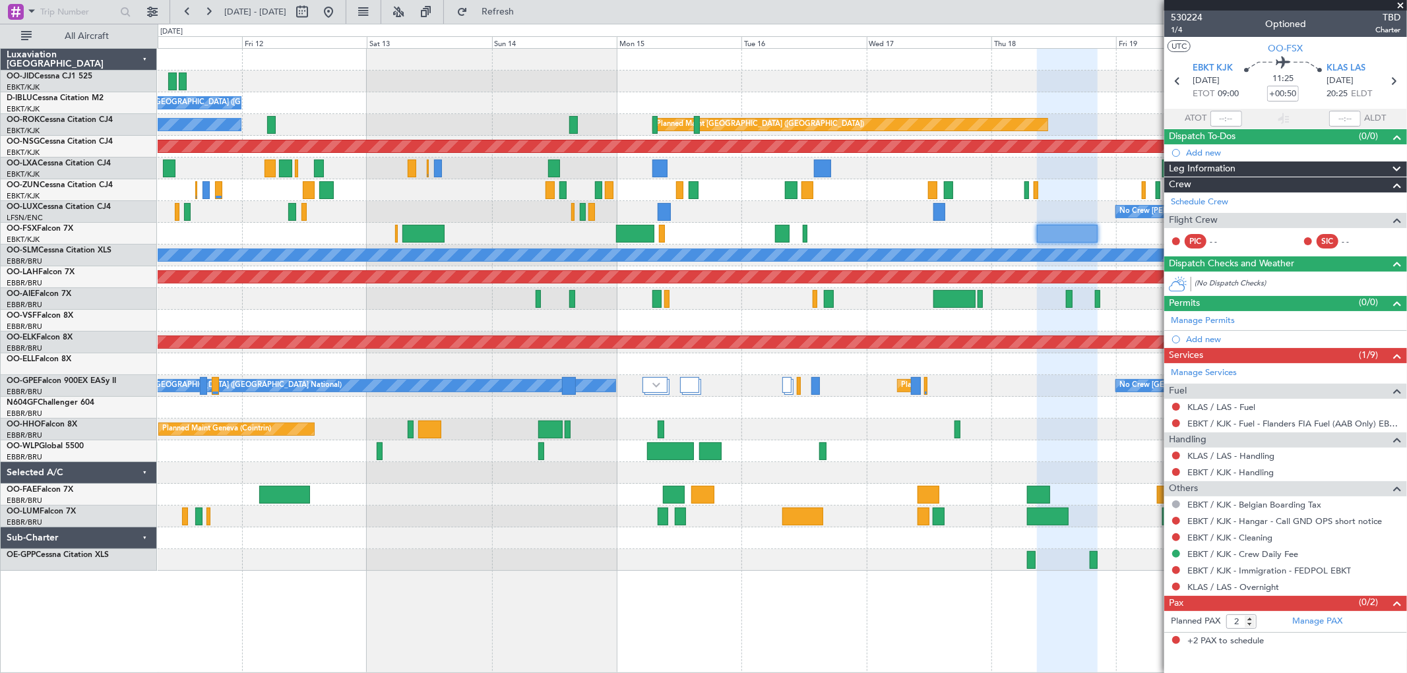
click at [1398, 5] on span at bounding box center [1400, 6] width 13 height 12
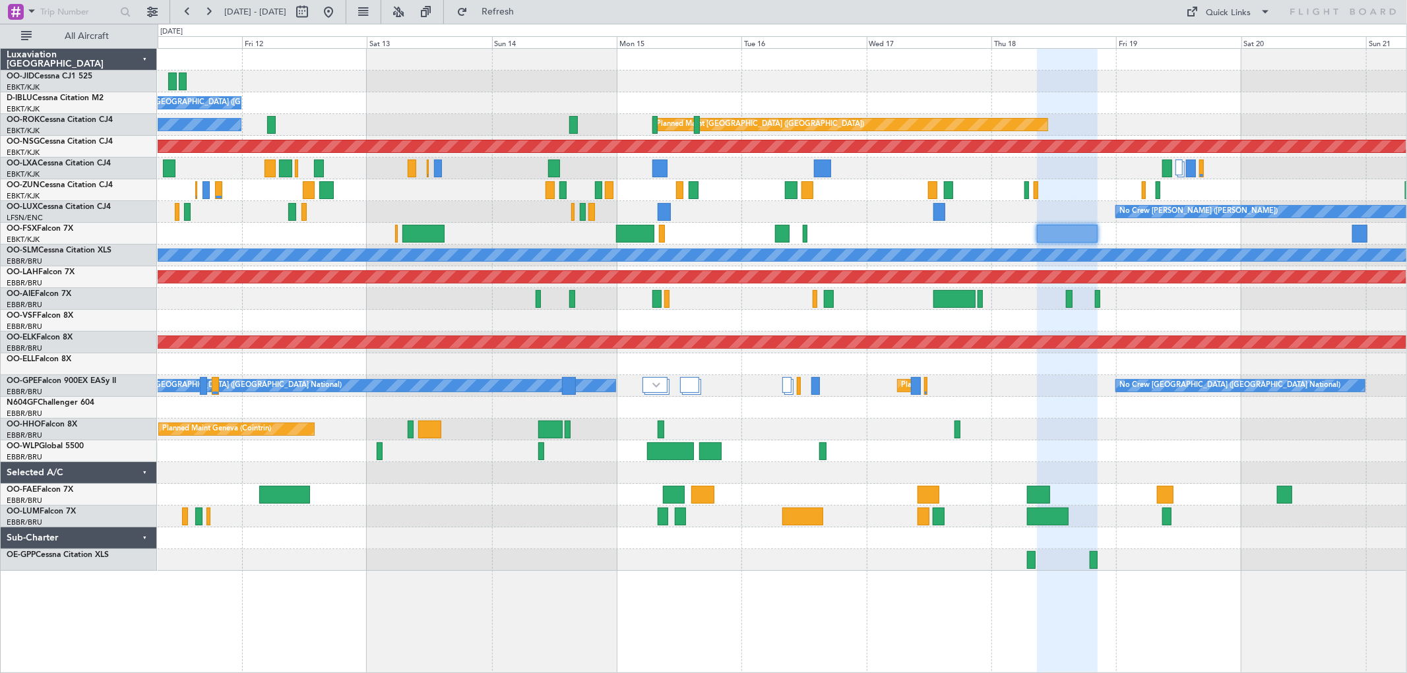
type input "0"
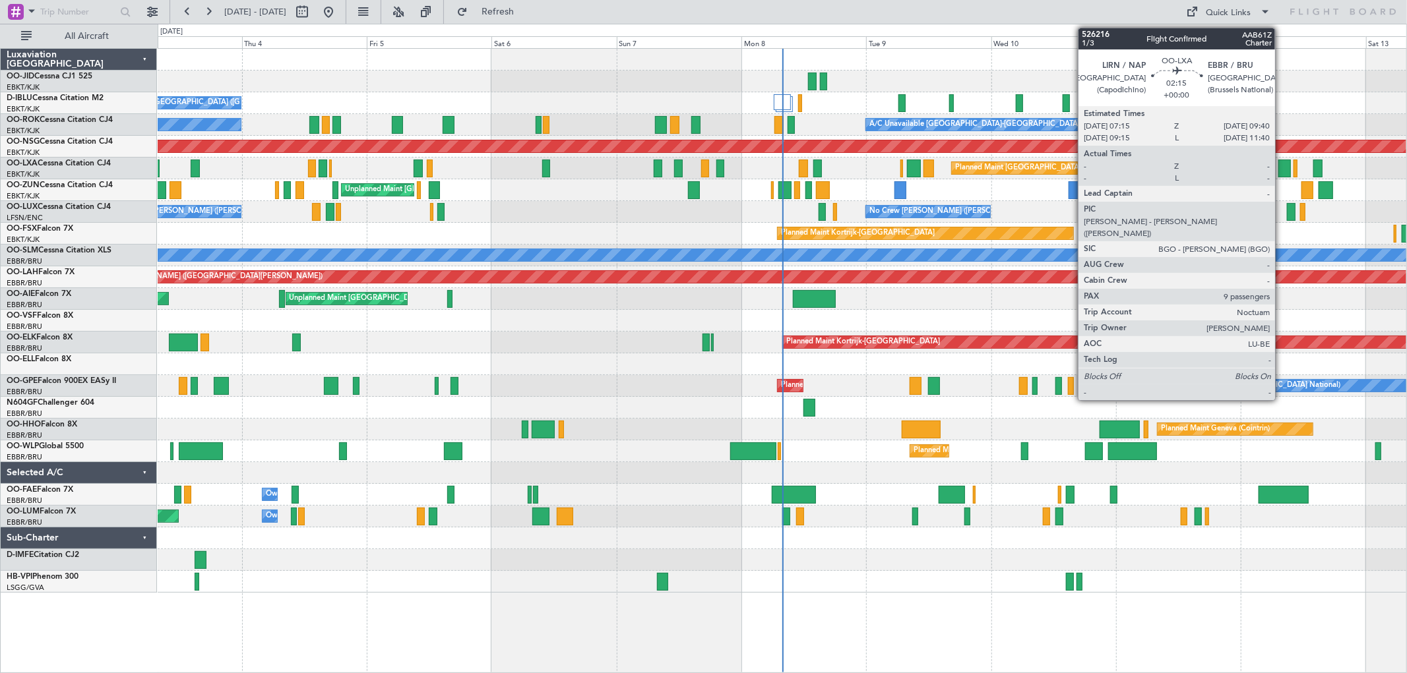
click at [1281, 169] on div at bounding box center [1284, 169] width 13 height 18
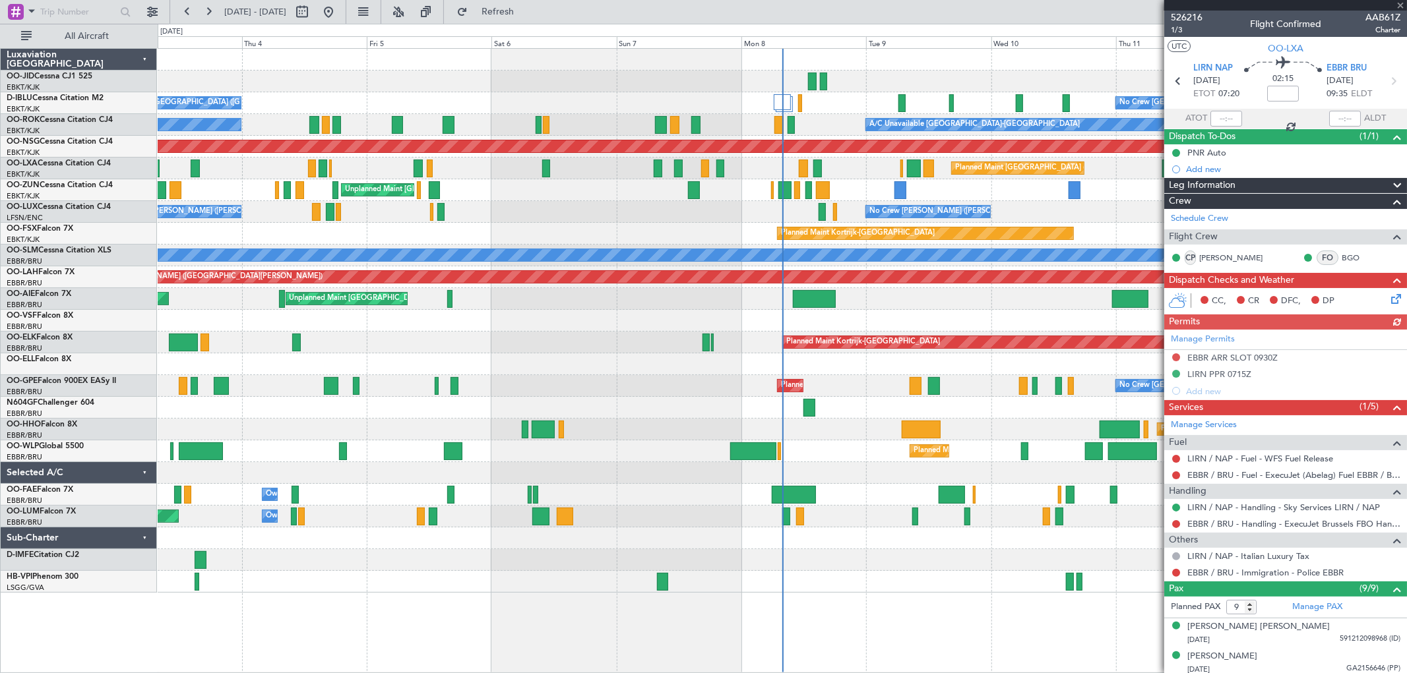
scroll to position [212, 0]
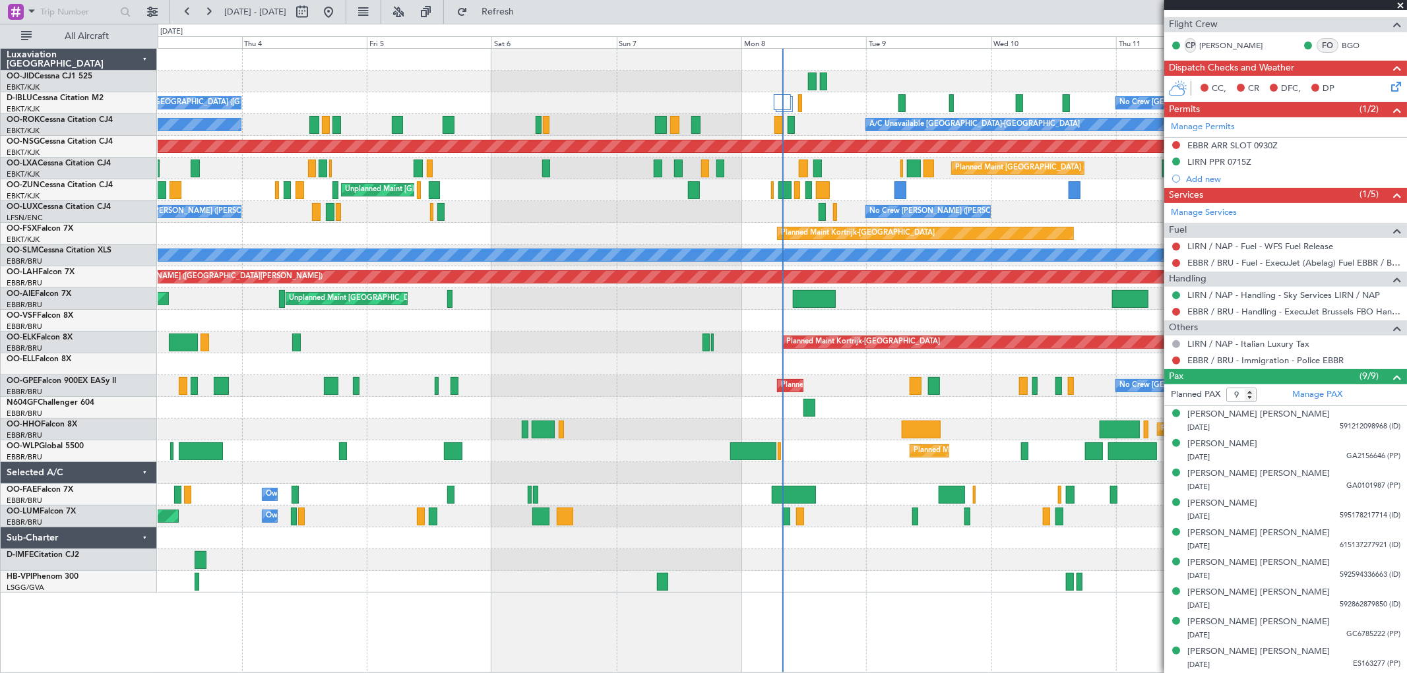
click at [1401, 4] on span at bounding box center [1400, 6] width 13 height 12
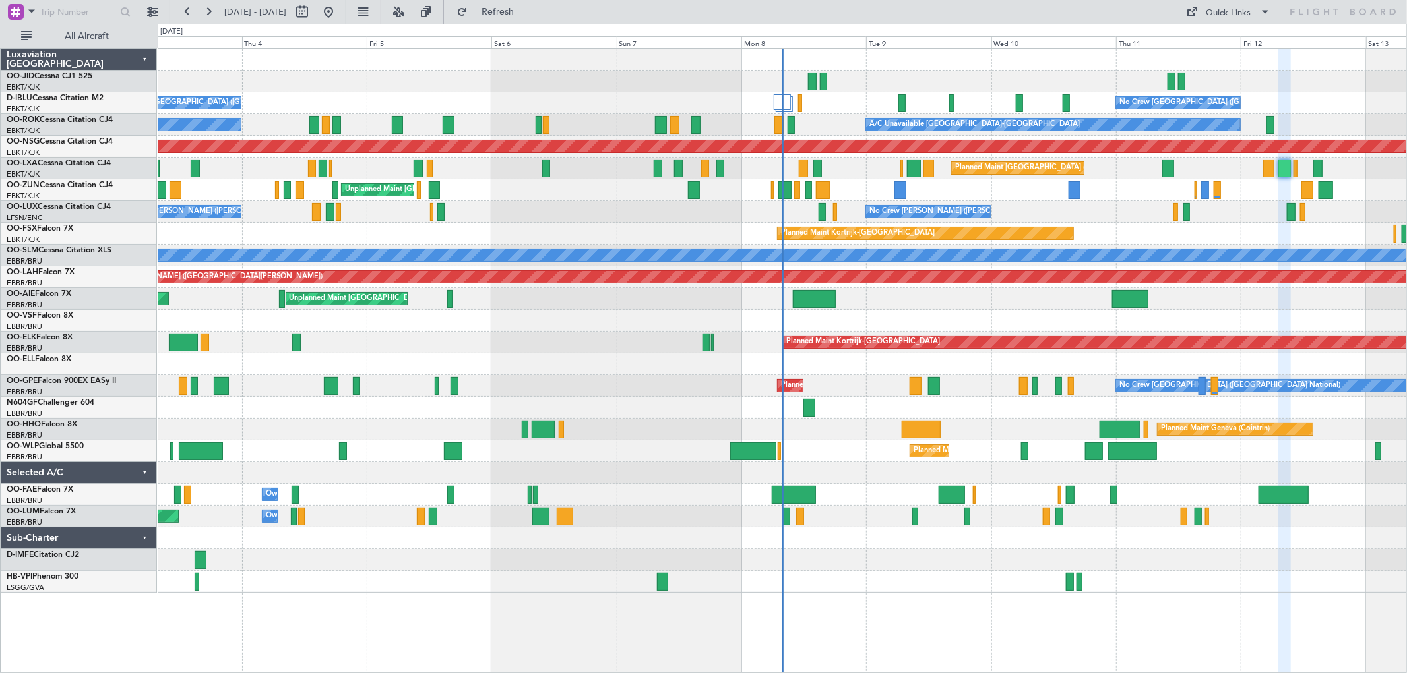
type input "0"
click at [525, 11] on span "Refresh" at bounding box center [497, 11] width 55 height 9
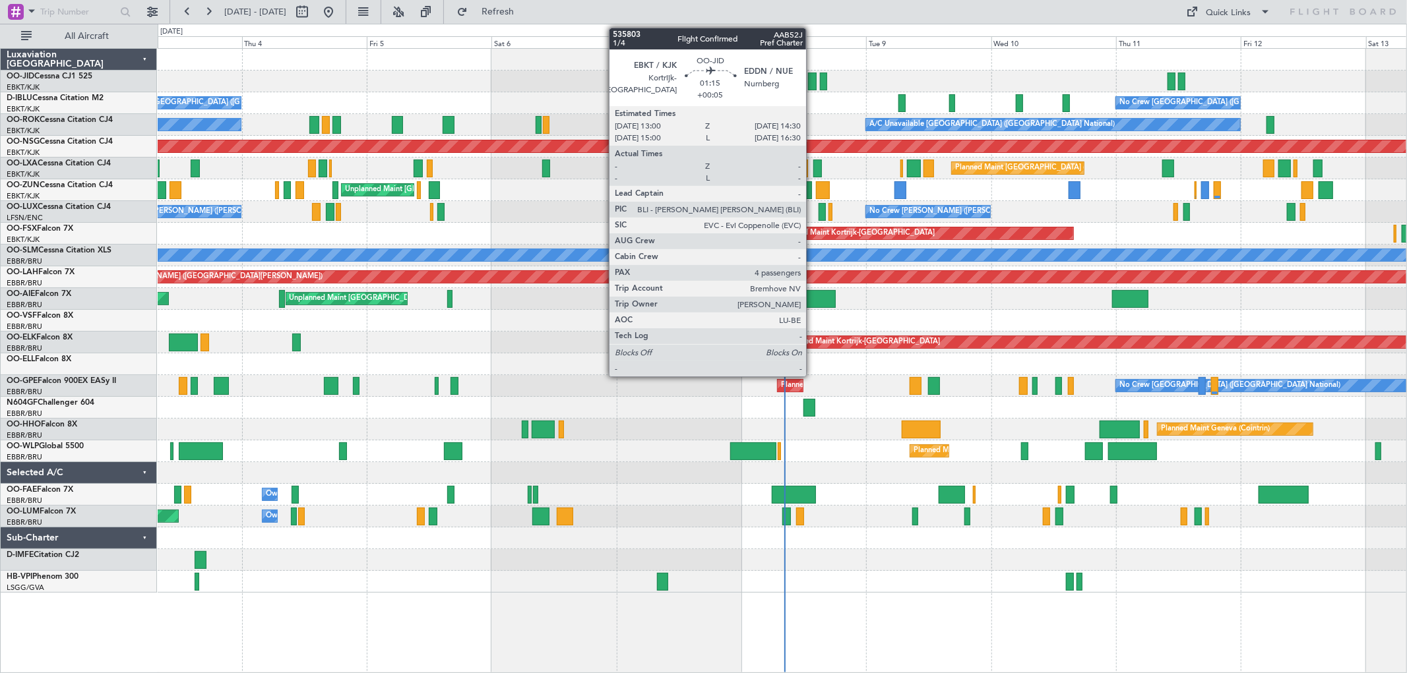
click at [813, 73] on div at bounding box center [812, 82] width 8 height 18
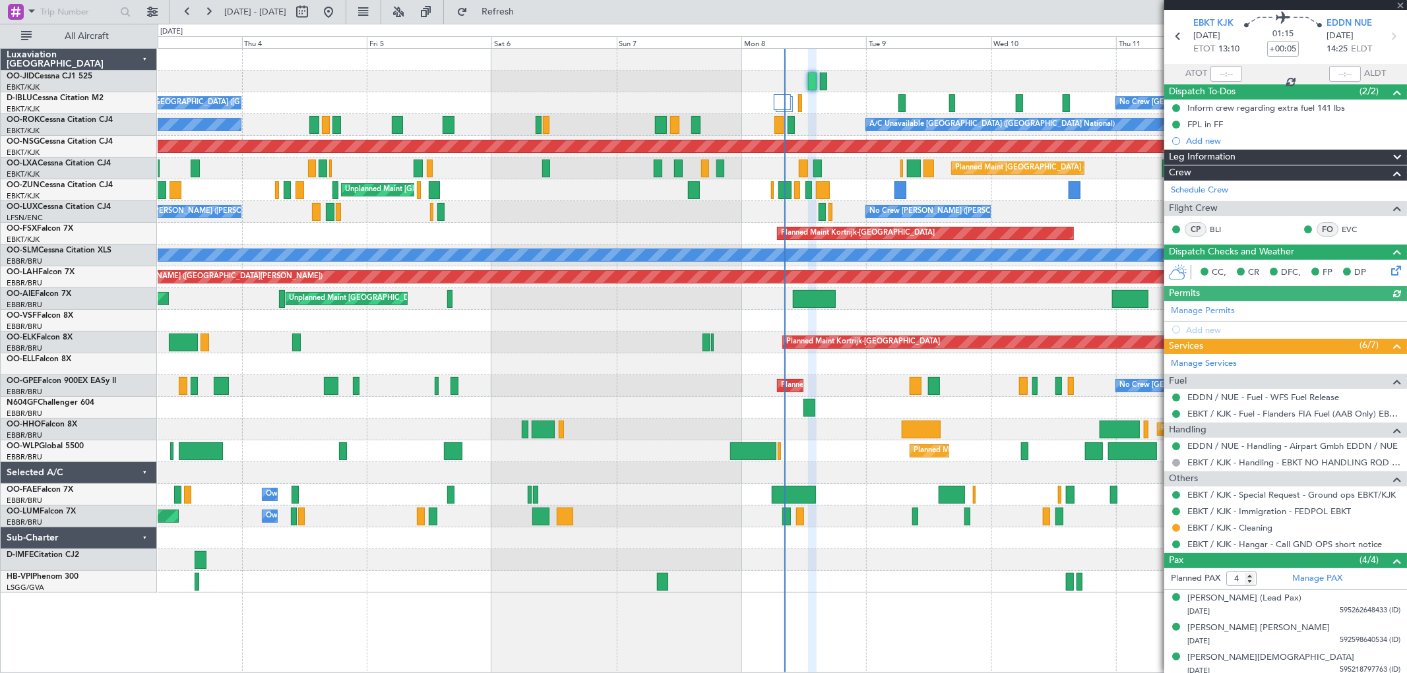
scroll to position [80, 0]
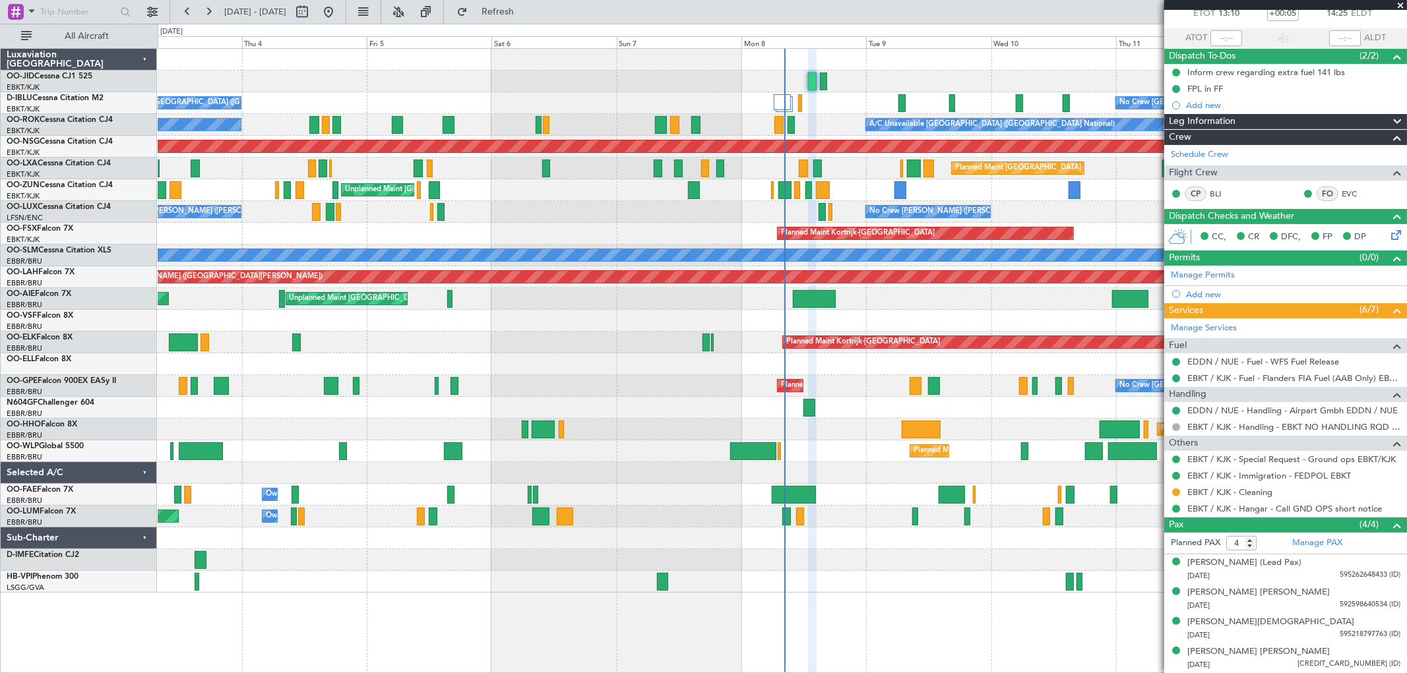
click at [1400, 2] on span at bounding box center [1400, 6] width 13 height 12
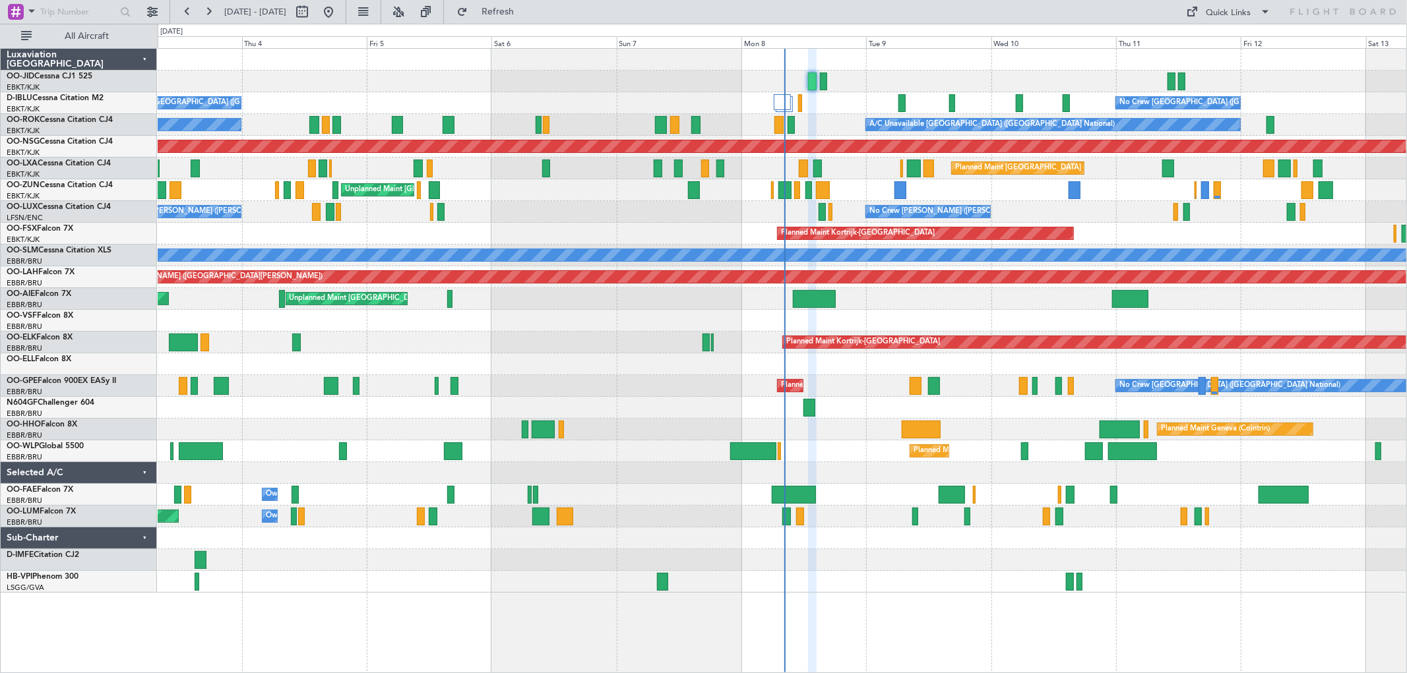
type input "0"
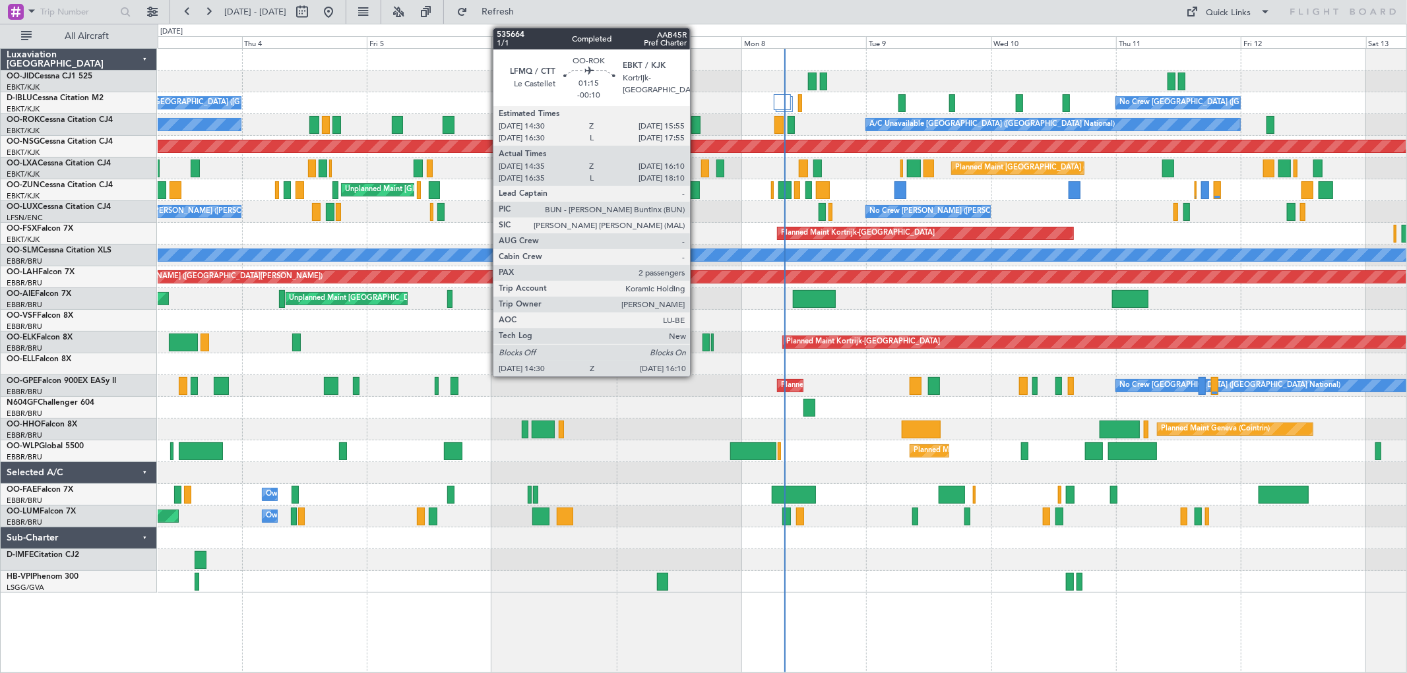
click at [696, 128] on div at bounding box center [695, 125] width 9 height 18
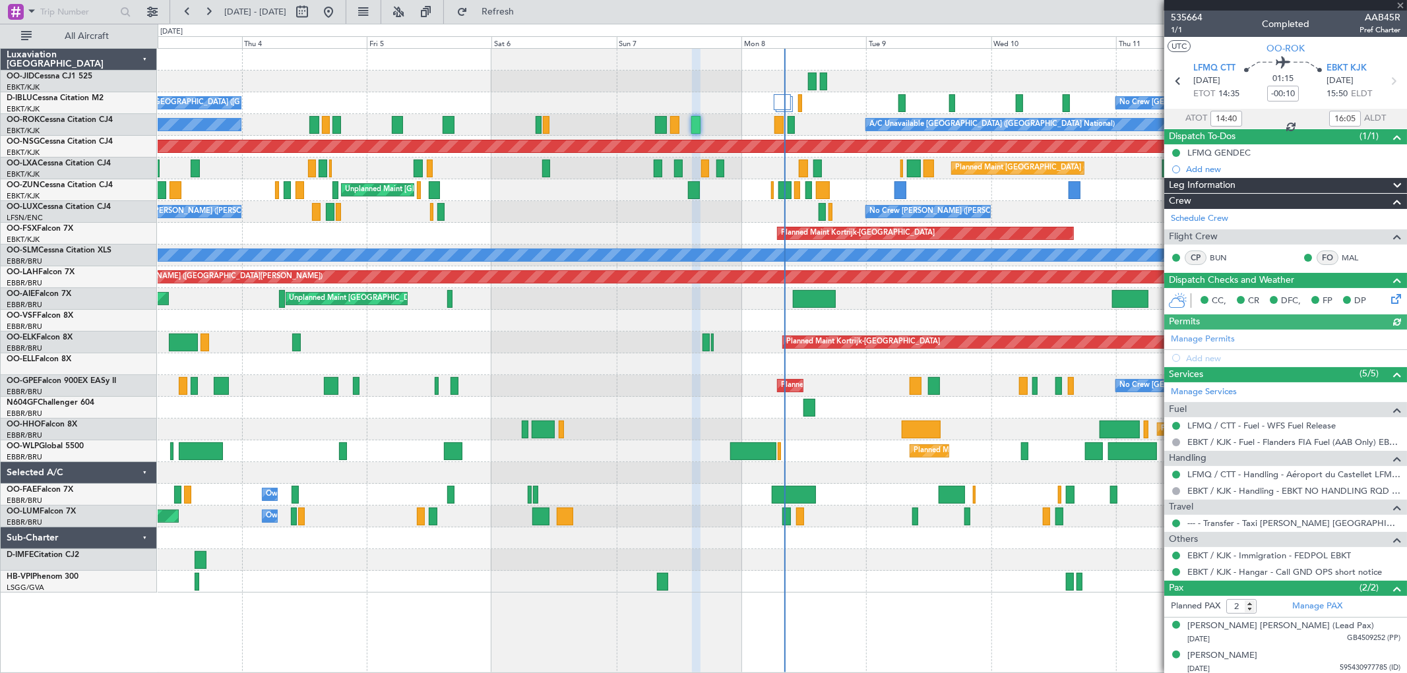
scroll to position [4, 0]
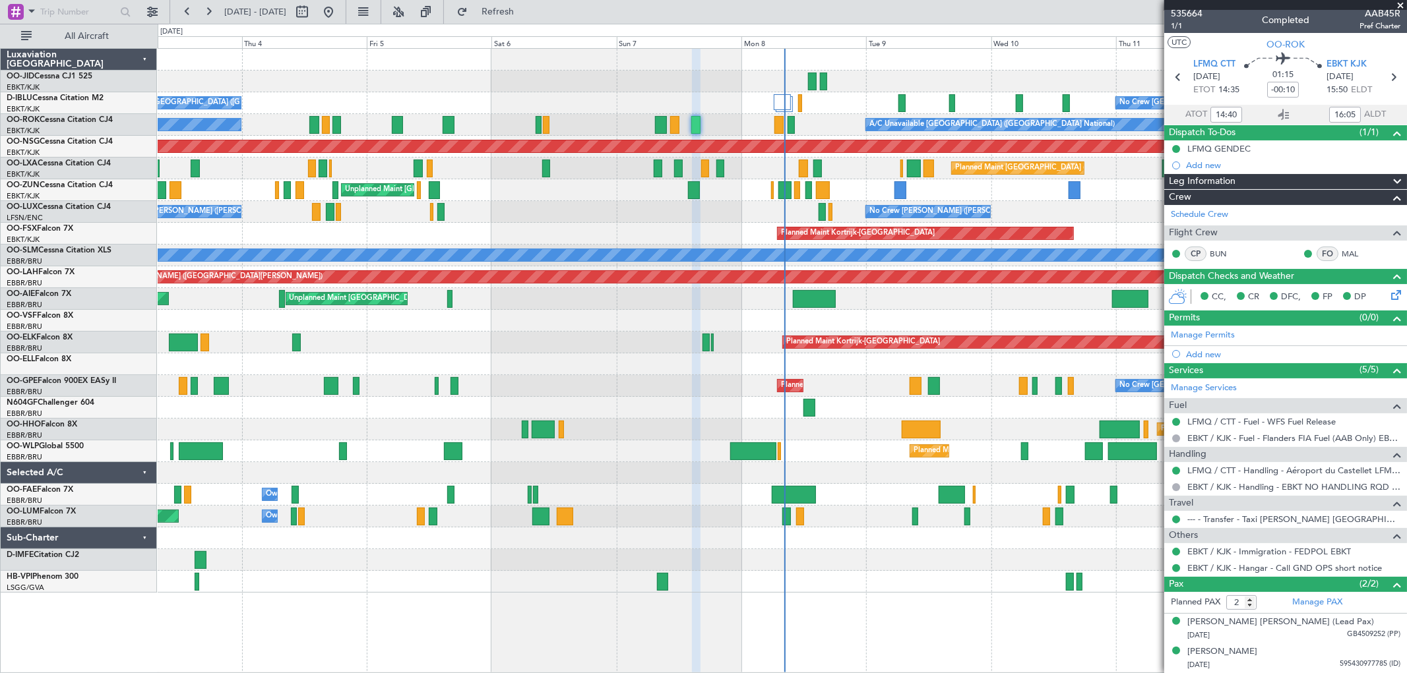
click at [1399, 3] on span at bounding box center [1400, 6] width 13 height 12
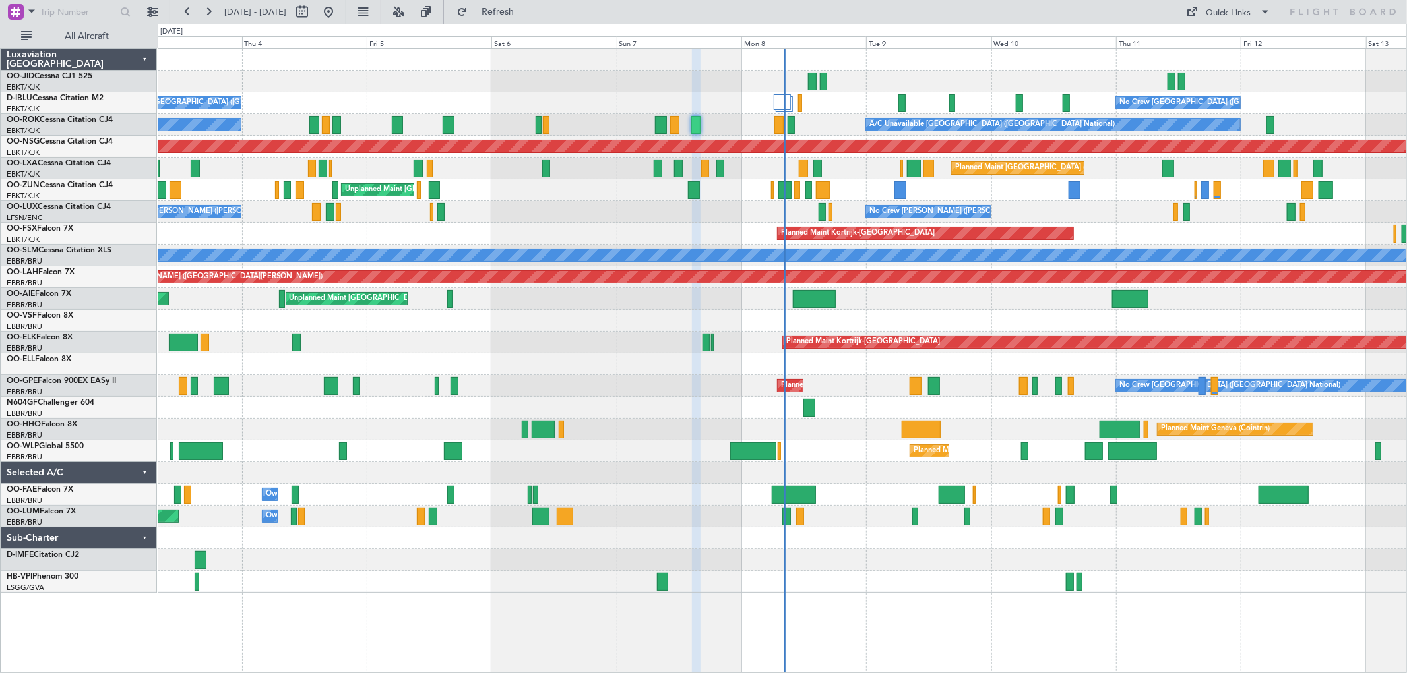
type input "0"
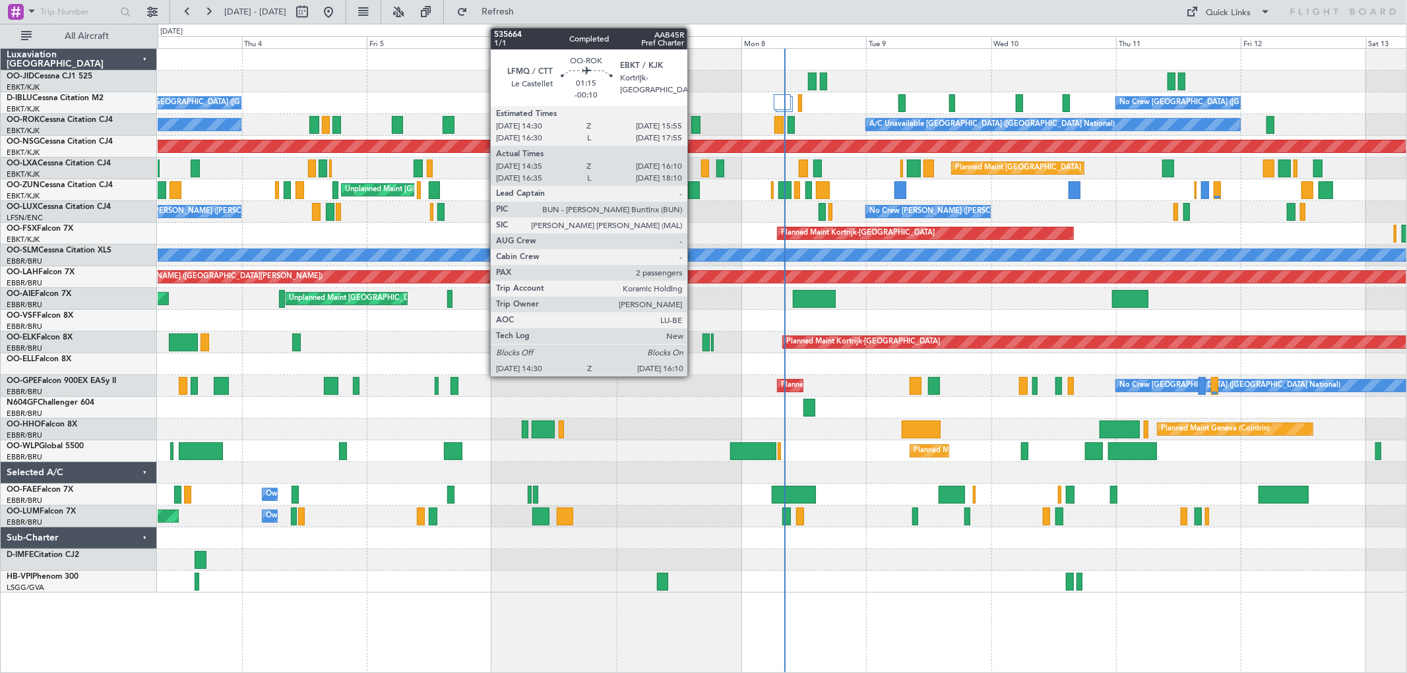
click at [694, 123] on div at bounding box center [695, 125] width 9 height 18
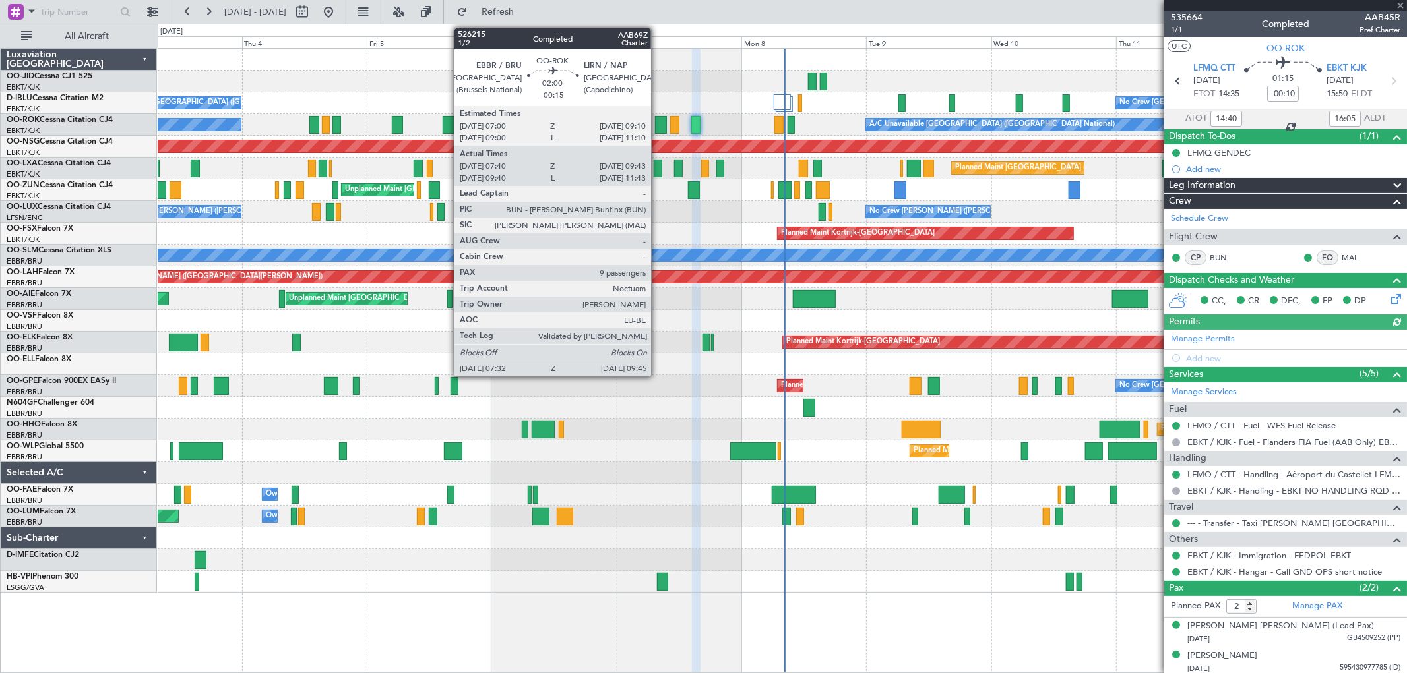
click at [658, 121] on div at bounding box center [661, 125] width 12 height 18
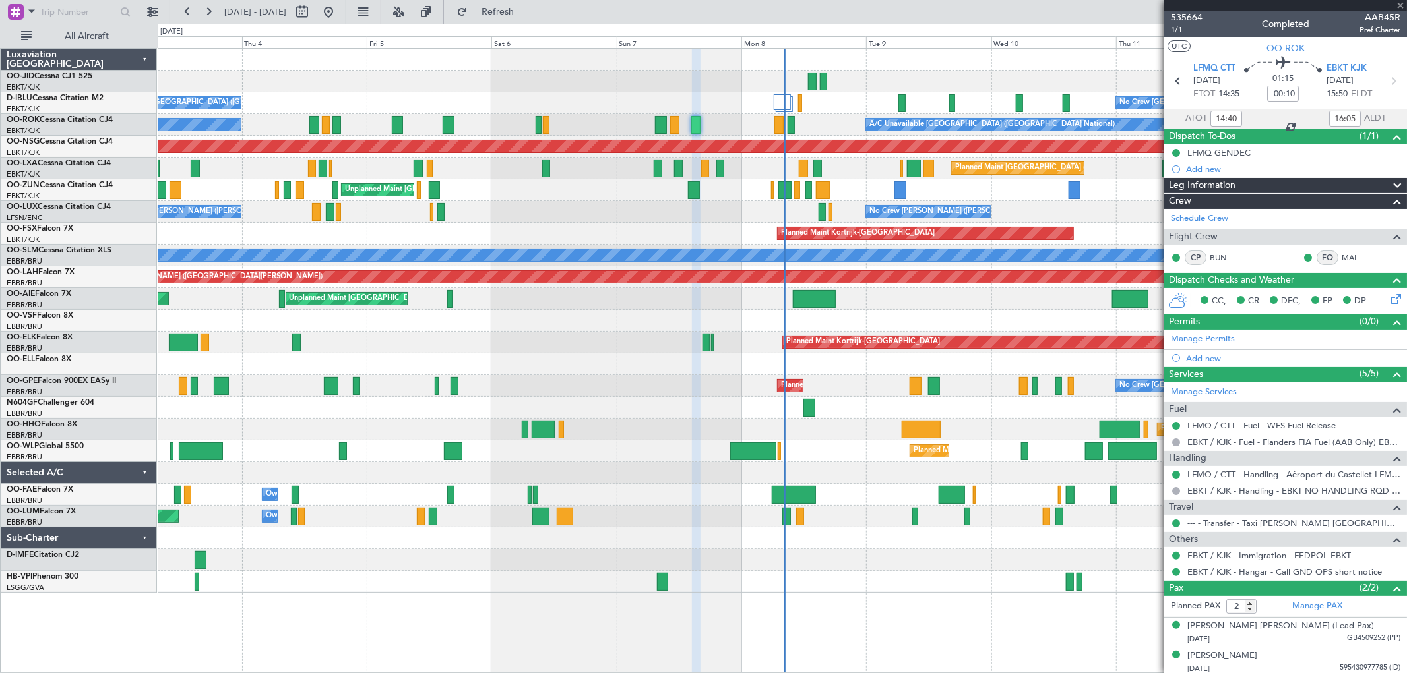
type input "-00:15"
type input "07:45"
type input "09:38"
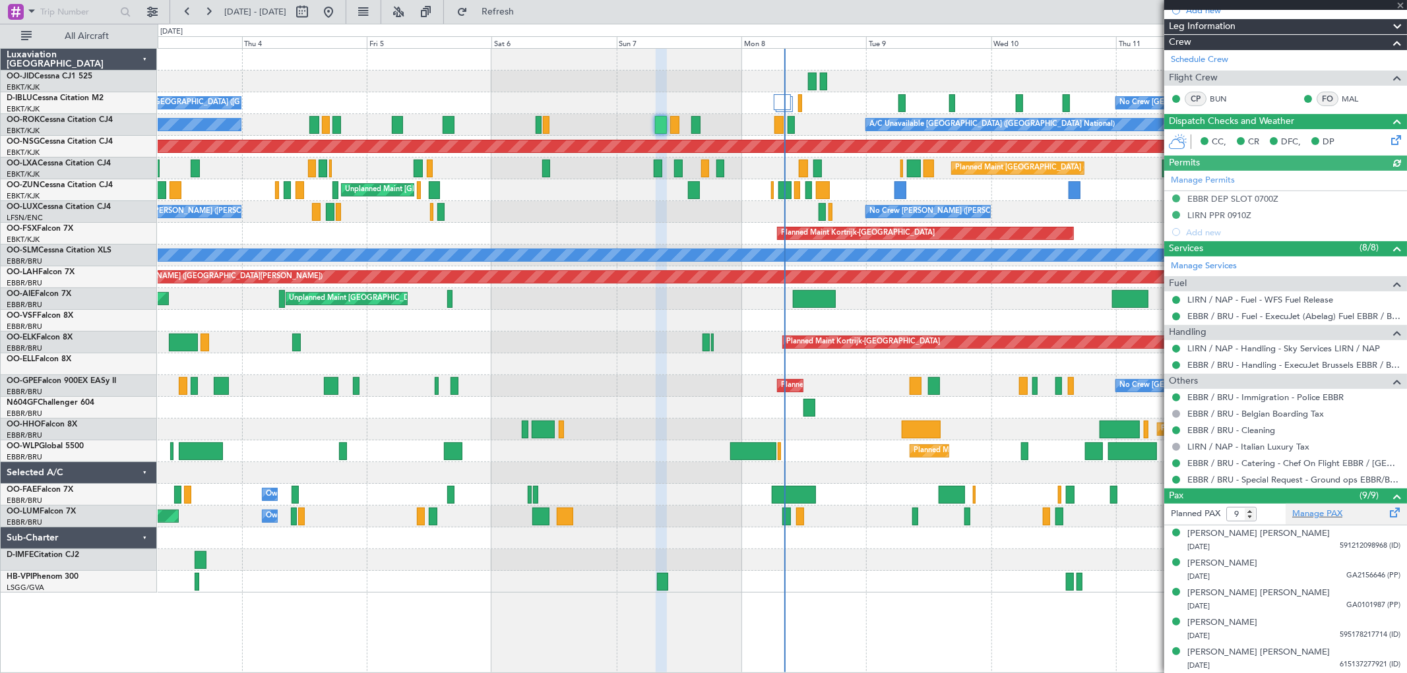
scroll to position [294, 0]
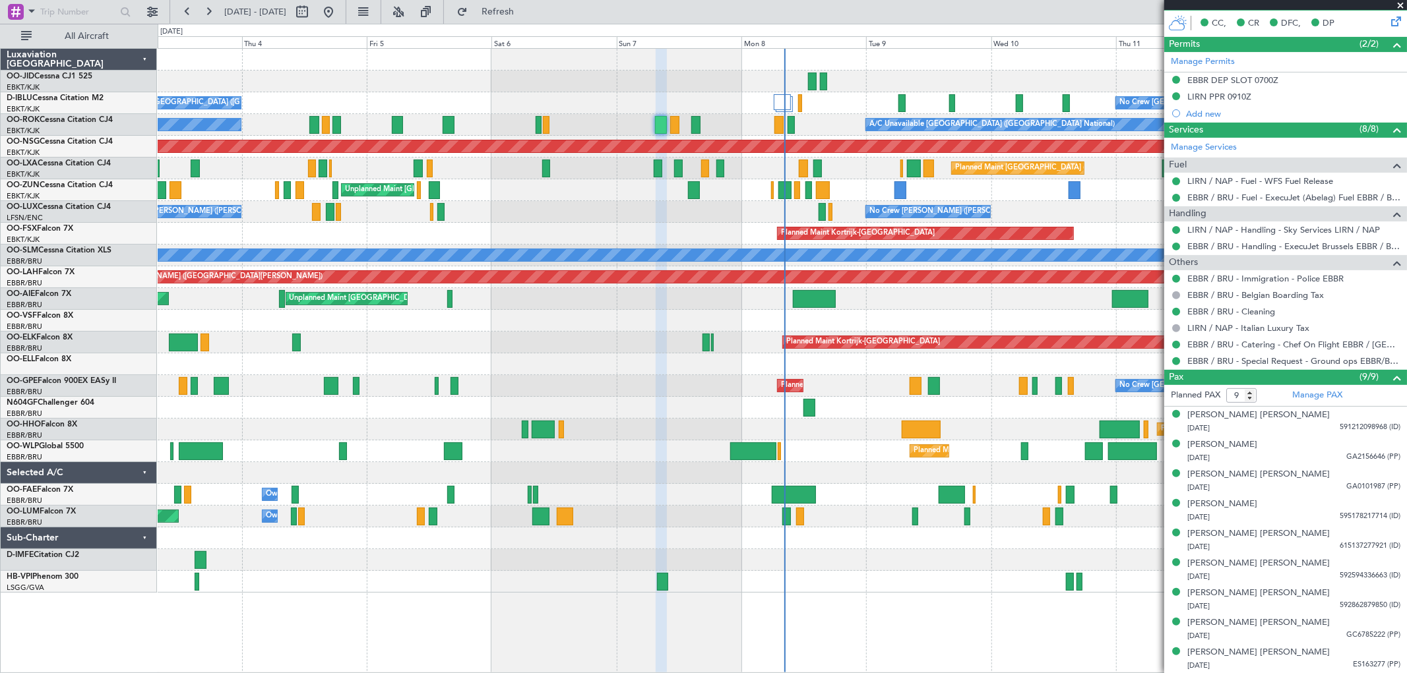
click at [1401, 3] on span at bounding box center [1400, 6] width 13 height 12
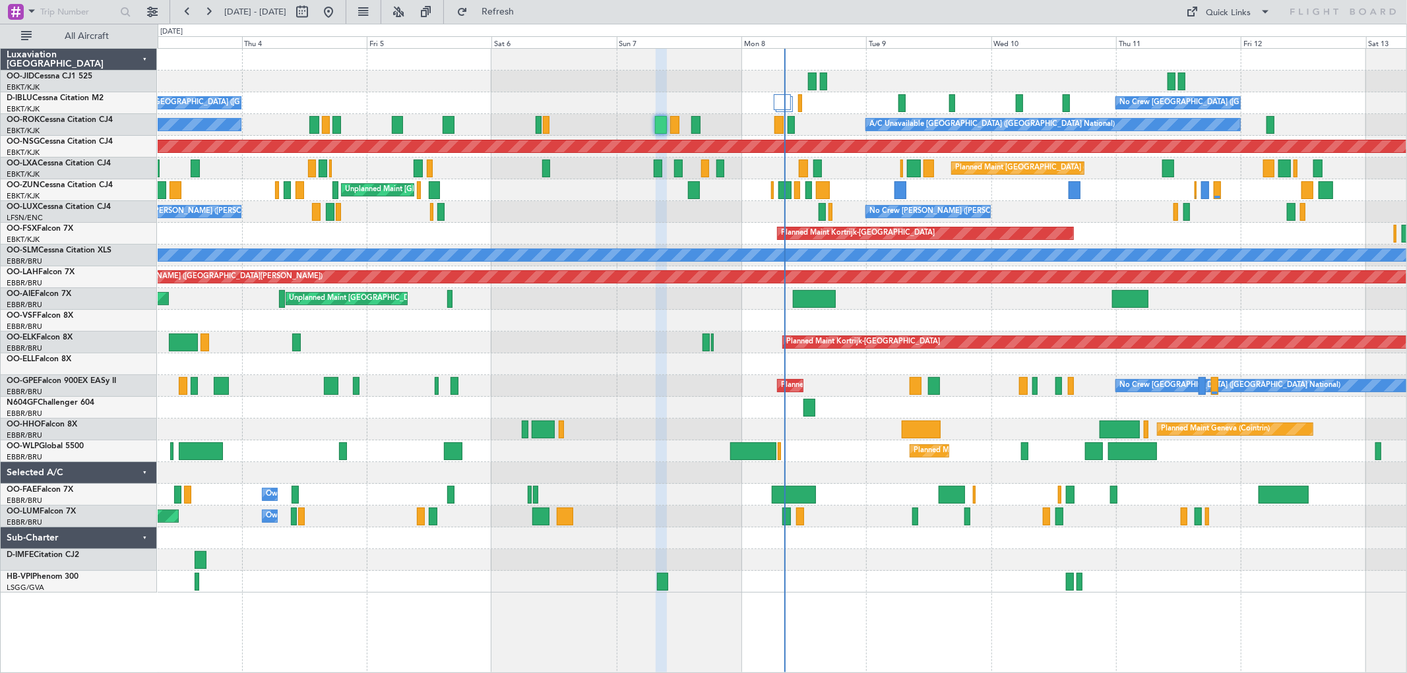
type input "0"
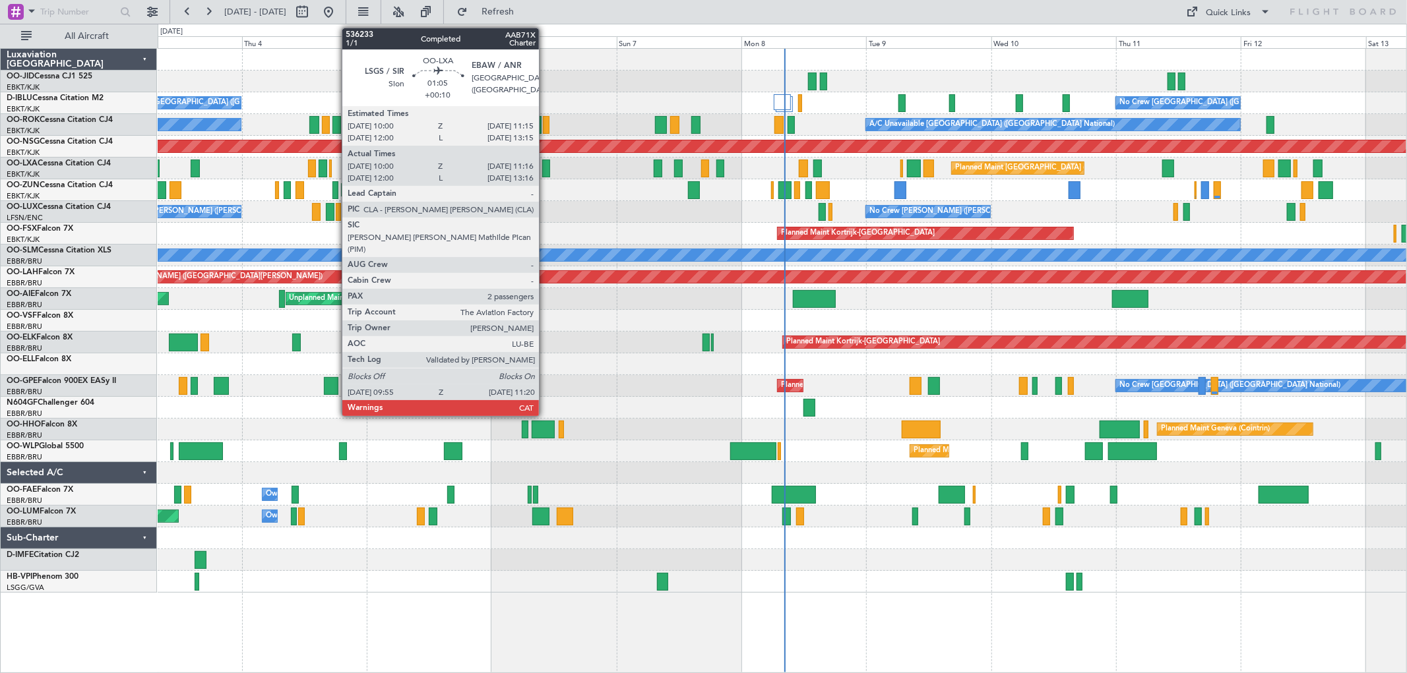
click at [545, 163] on div at bounding box center [546, 169] width 8 height 18
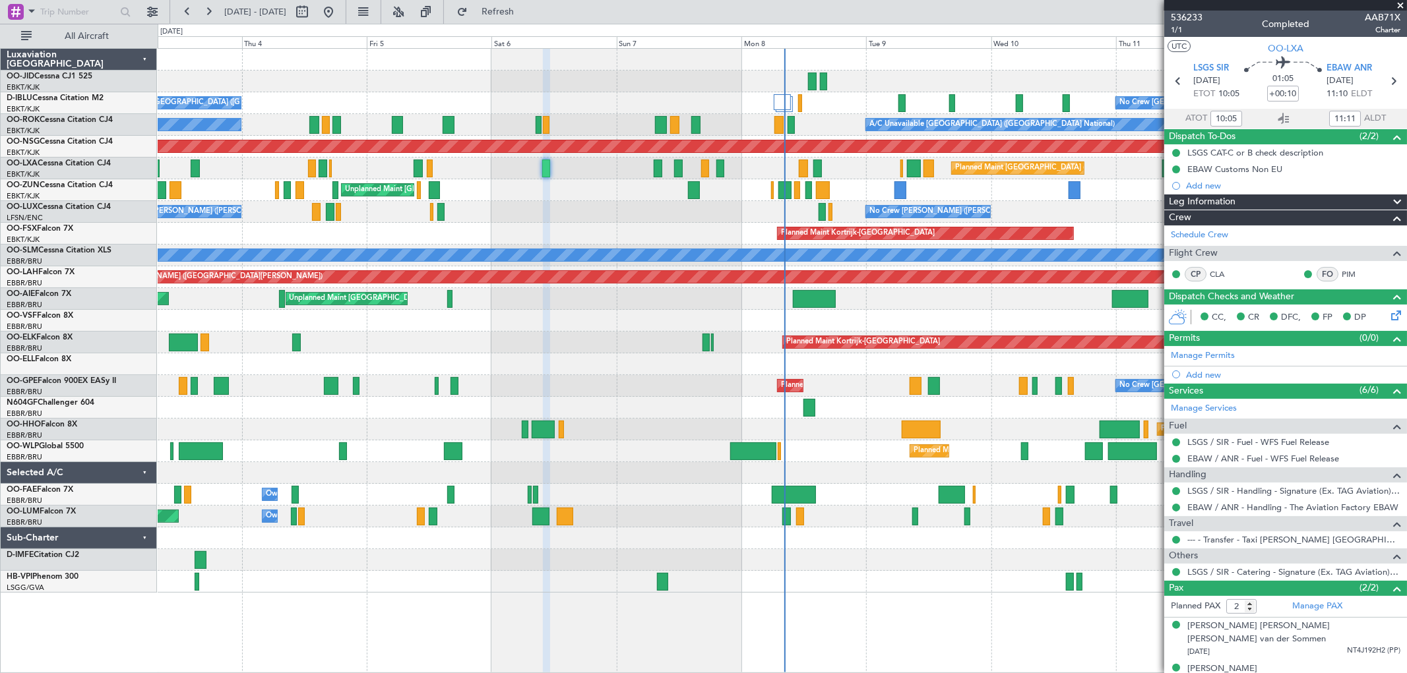
click at [1399, 0] on span at bounding box center [1400, 6] width 13 height 12
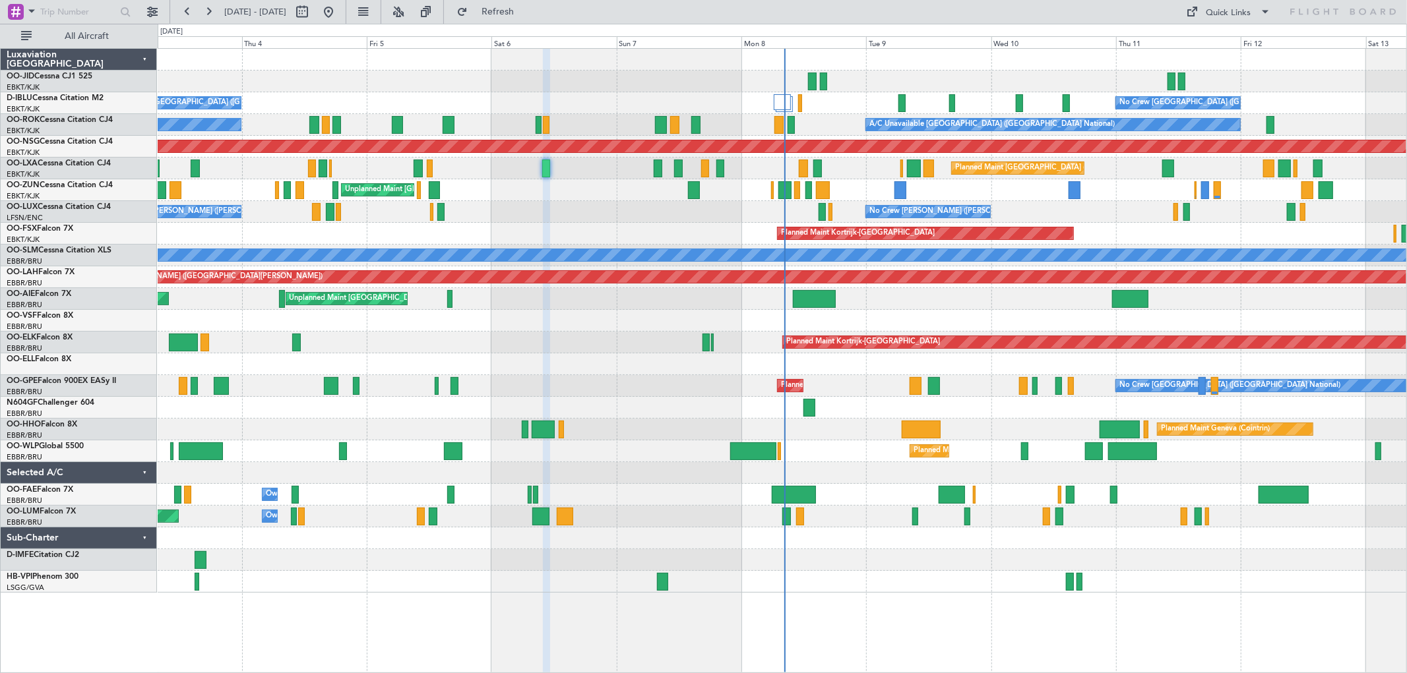
type input "0"
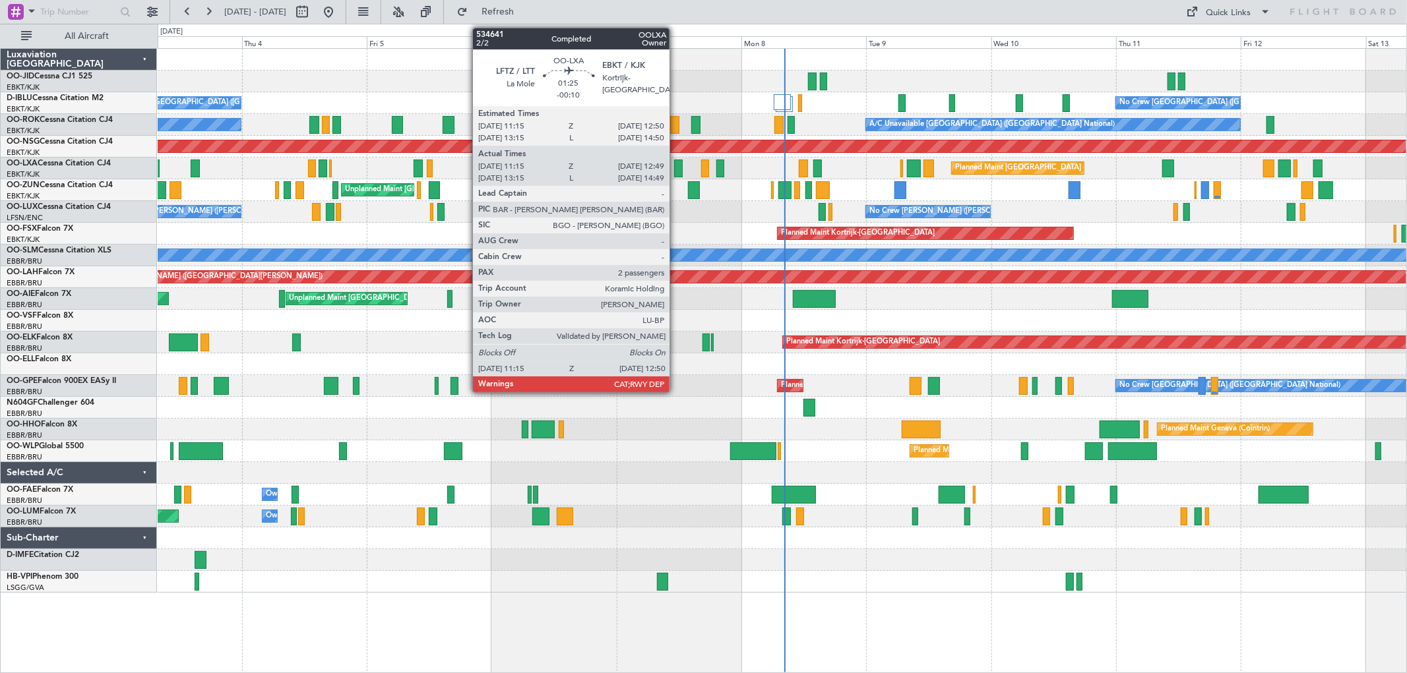
click at [676, 164] on div at bounding box center [678, 169] width 9 height 18
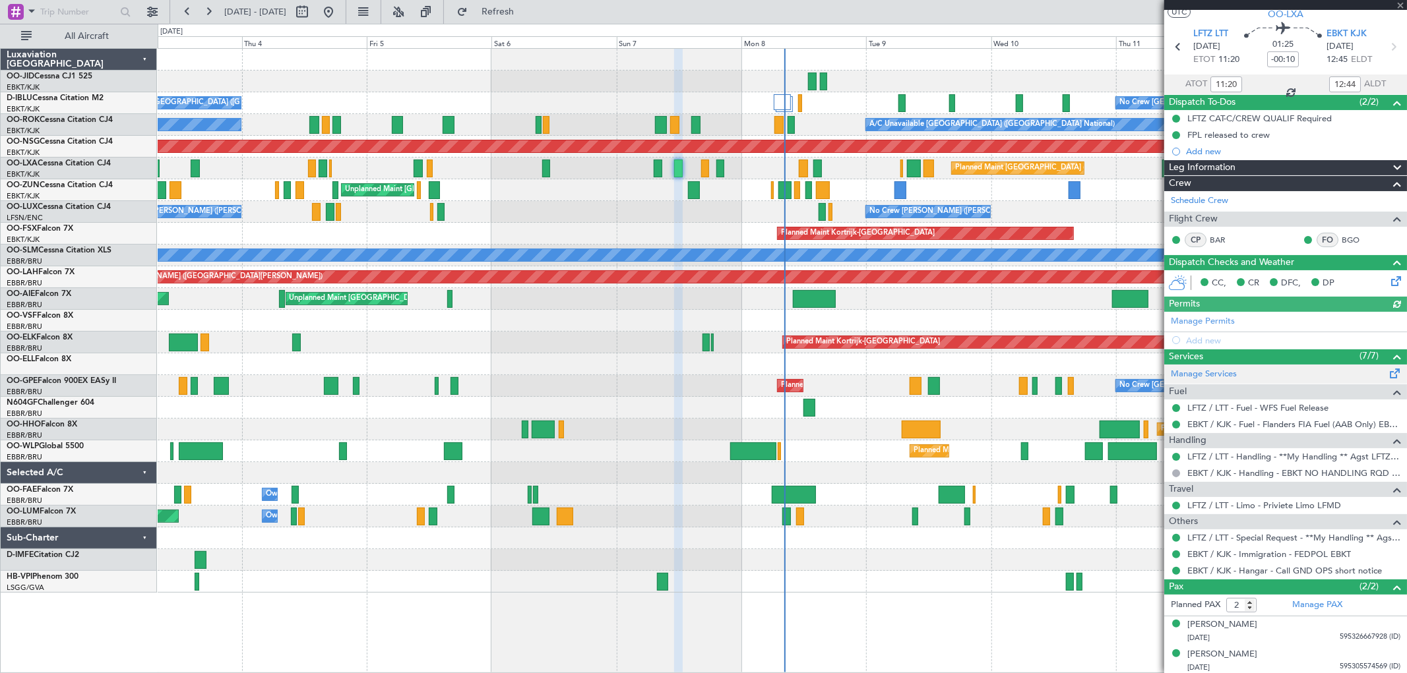
scroll to position [37, 0]
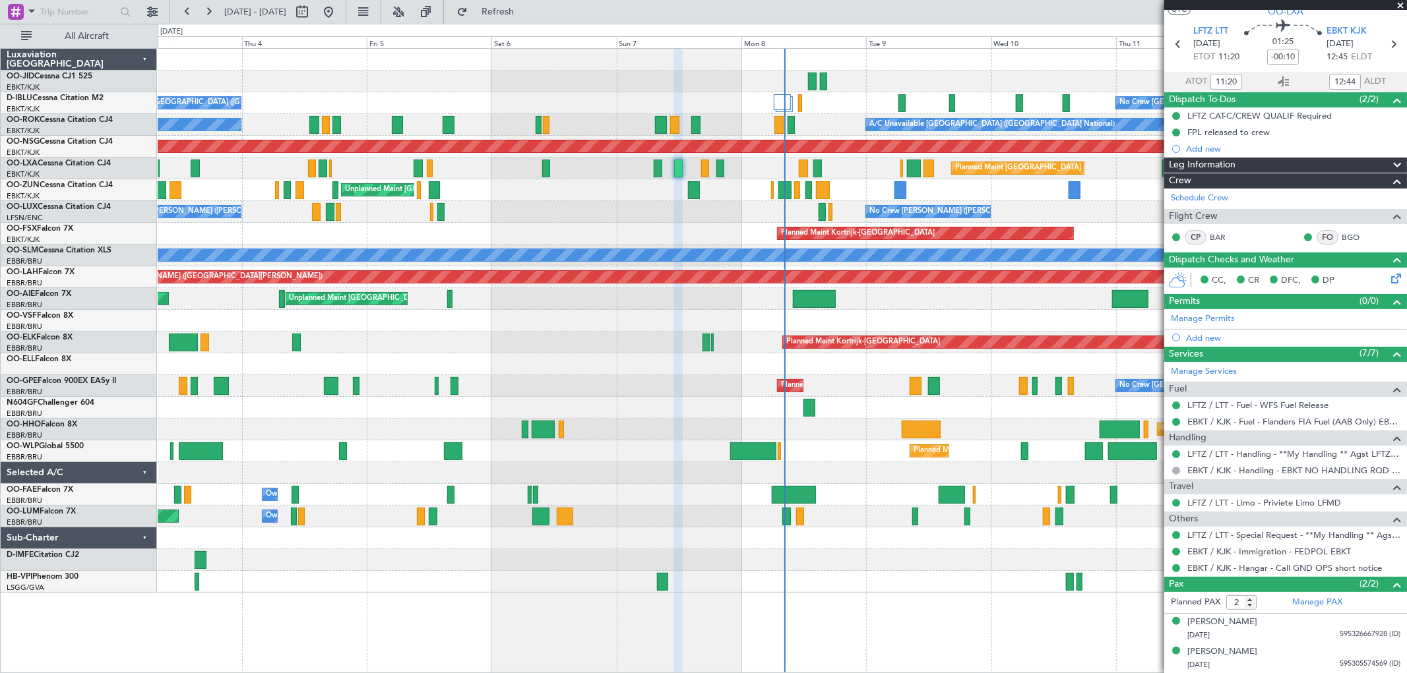
click at [1401, 3] on span at bounding box center [1400, 6] width 13 height 12
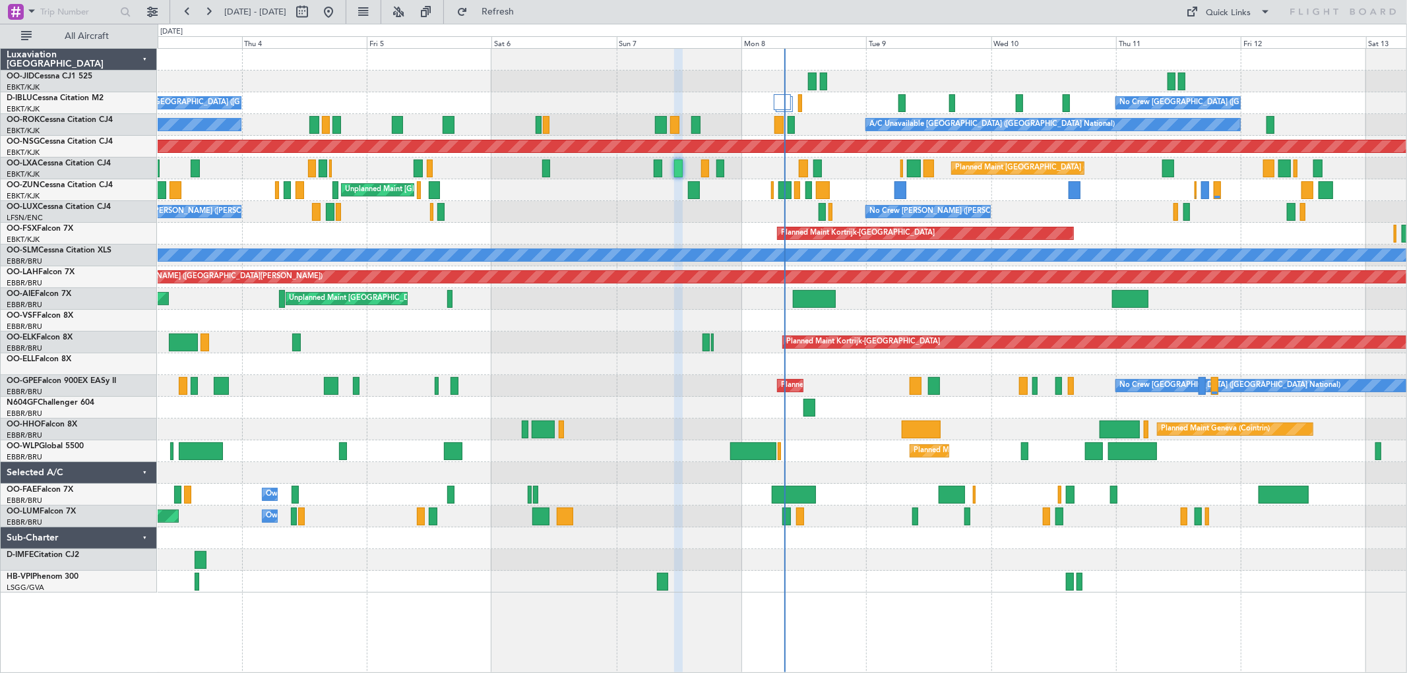
type input "0"
click at [526, 15] on span "Refresh" at bounding box center [497, 11] width 55 height 9
click at [780, 378] on div "No Crew Brussels (Brussels National) AOG Maint Brussels (Brussels National) No …" at bounding box center [782, 321] width 1248 height 544
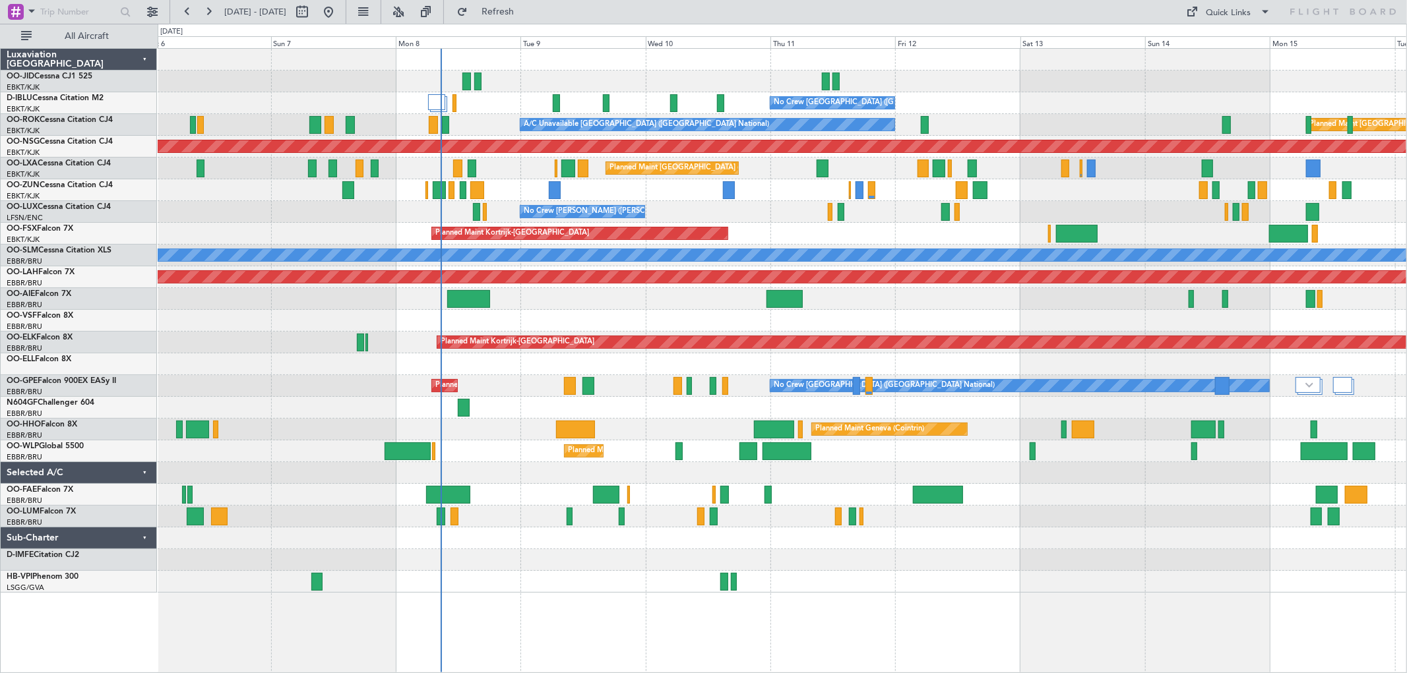
click at [776, 324] on div at bounding box center [782, 321] width 1248 height 22
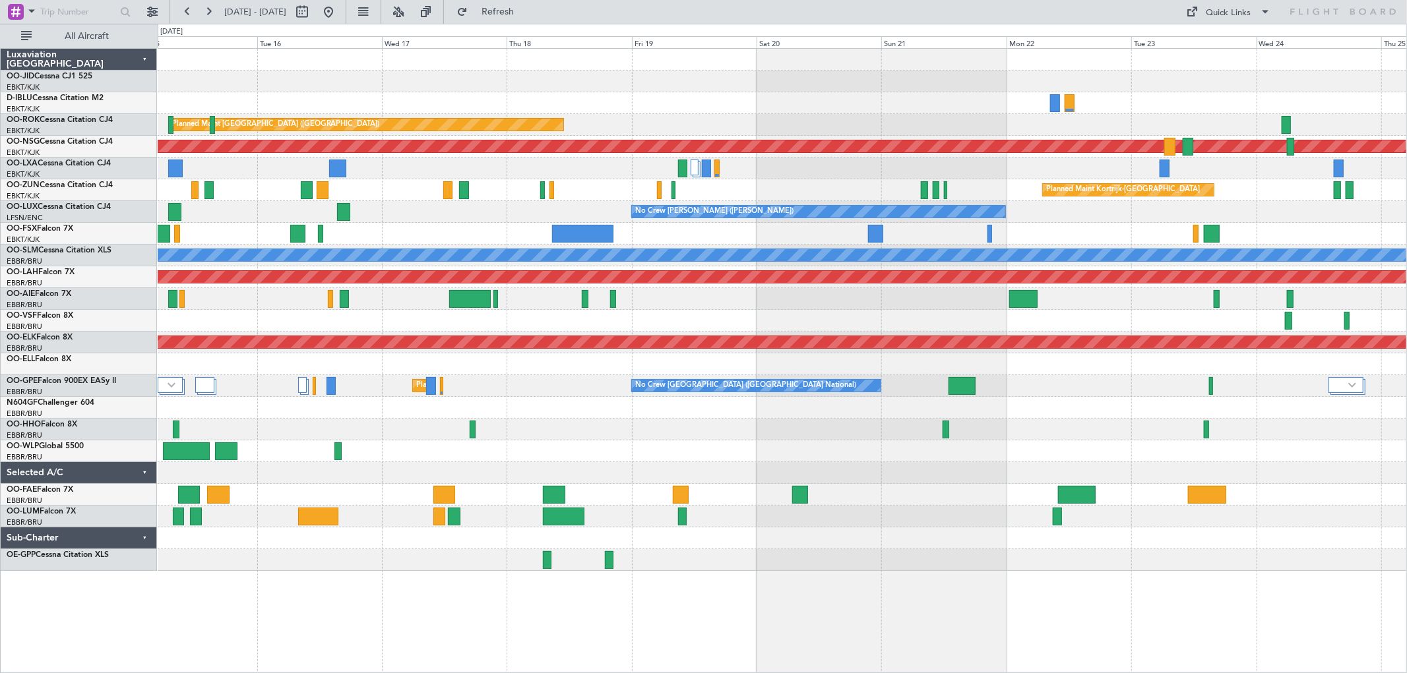
click at [1230, 224] on div at bounding box center [782, 234] width 1248 height 22
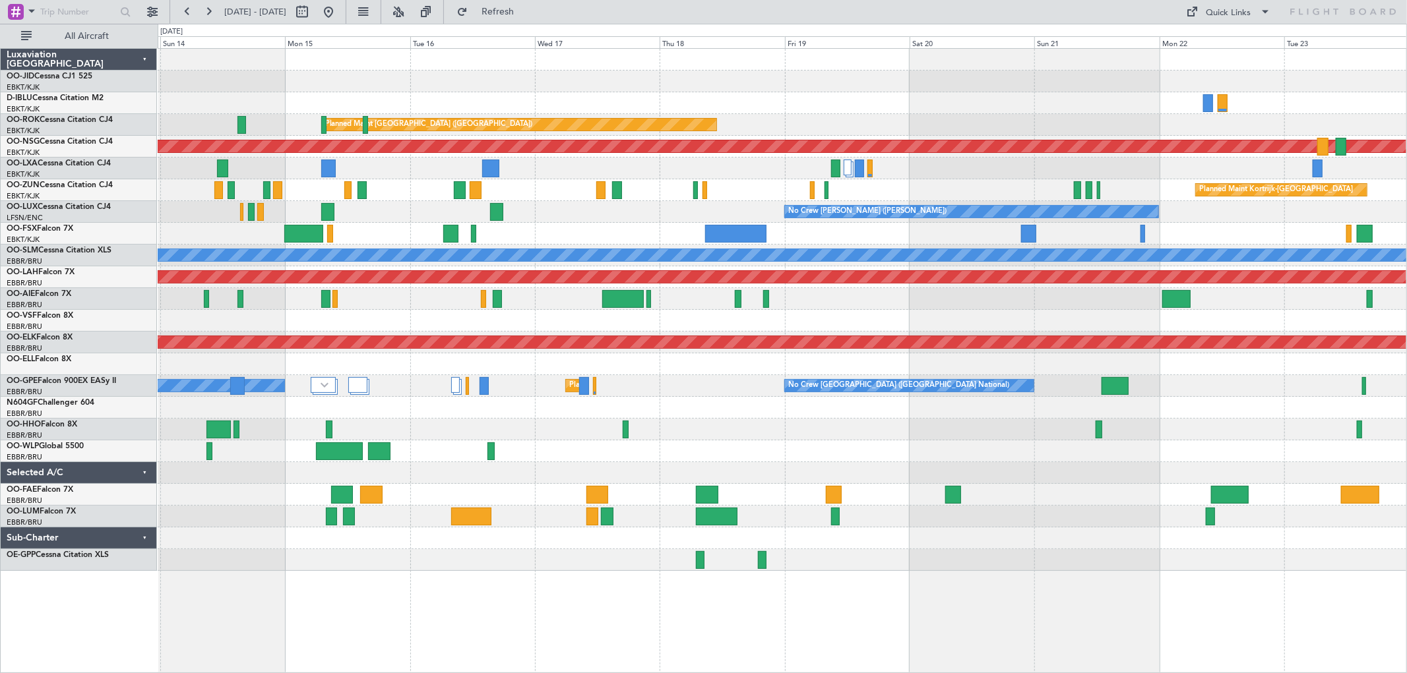
click at [1196, 238] on div at bounding box center [782, 234] width 1248 height 22
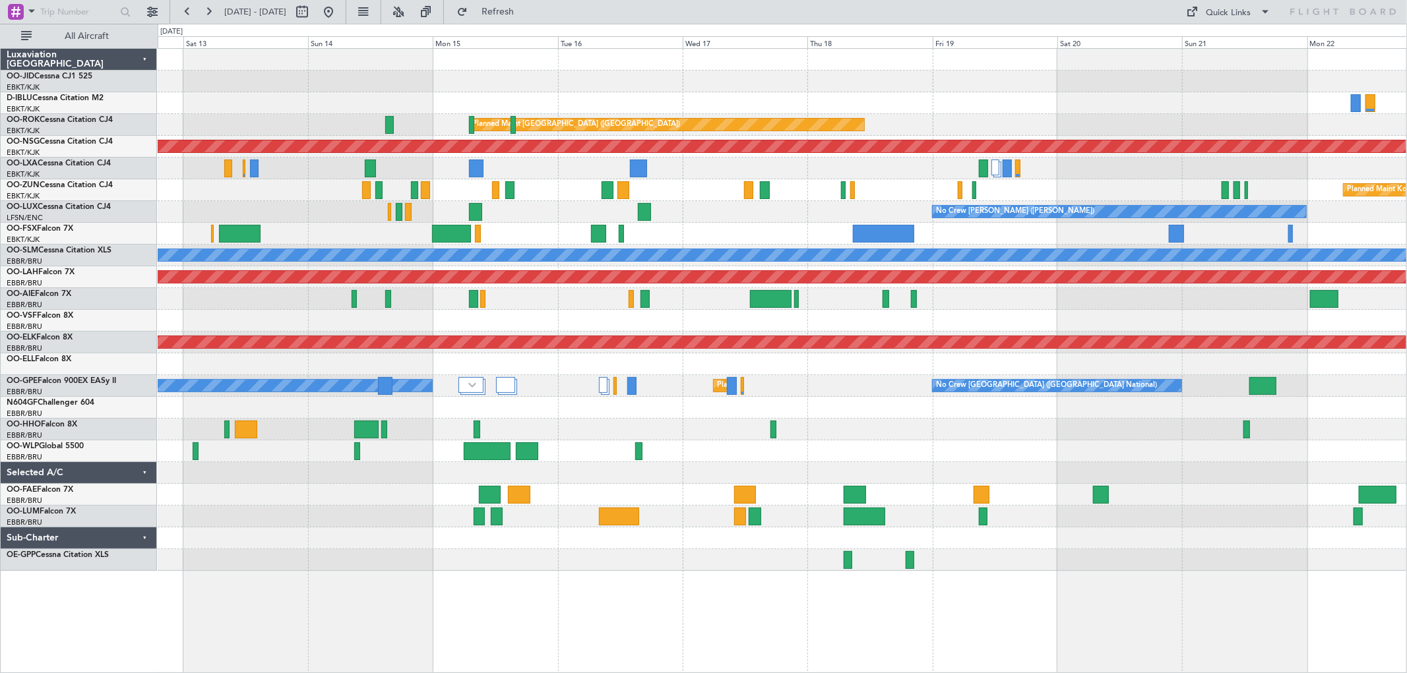
click at [1215, 239] on div "No Crew Brussels (Brussels National) Planned Maint Paris (Le Bourget) A/C Unava…" at bounding box center [782, 310] width 1248 height 522
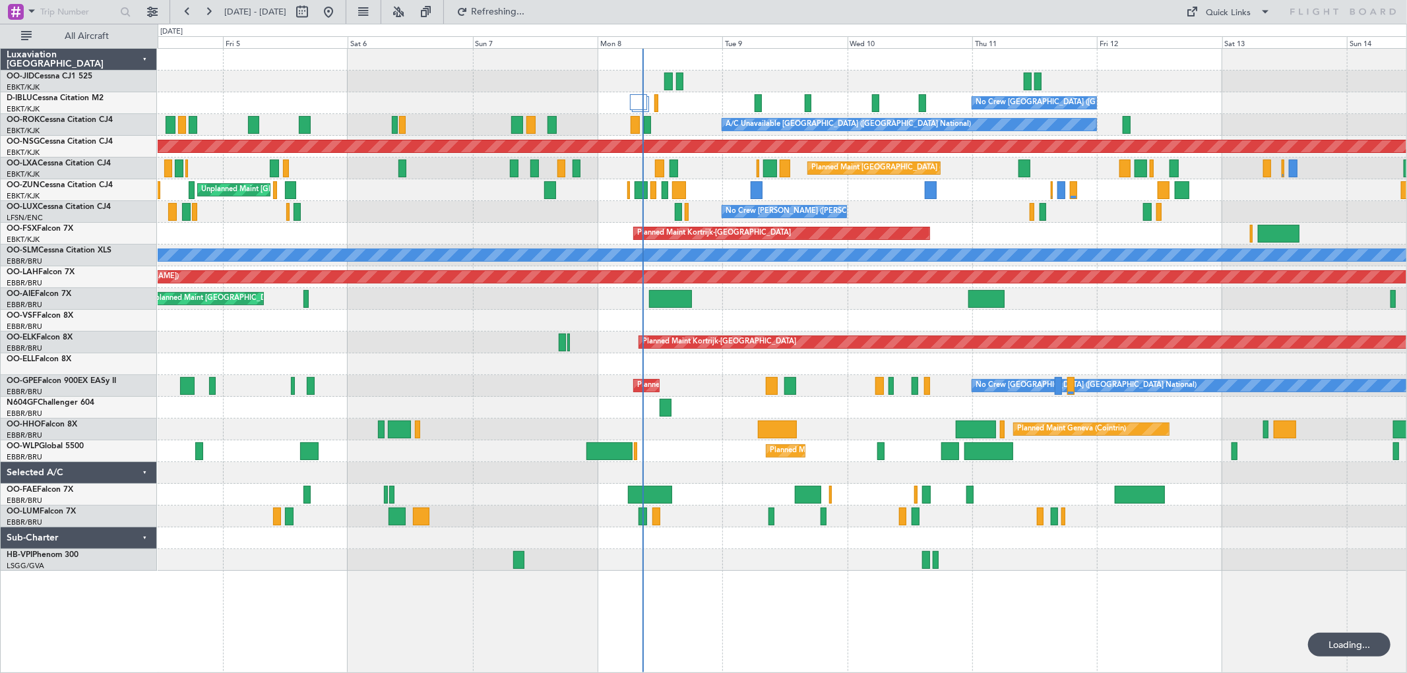
click at [1019, 244] on div "No Crew Brussels (Brussels National) No Crew Brussels (Brussels National) AOG M…" at bounding box center [782, 310] width 1248 height 522
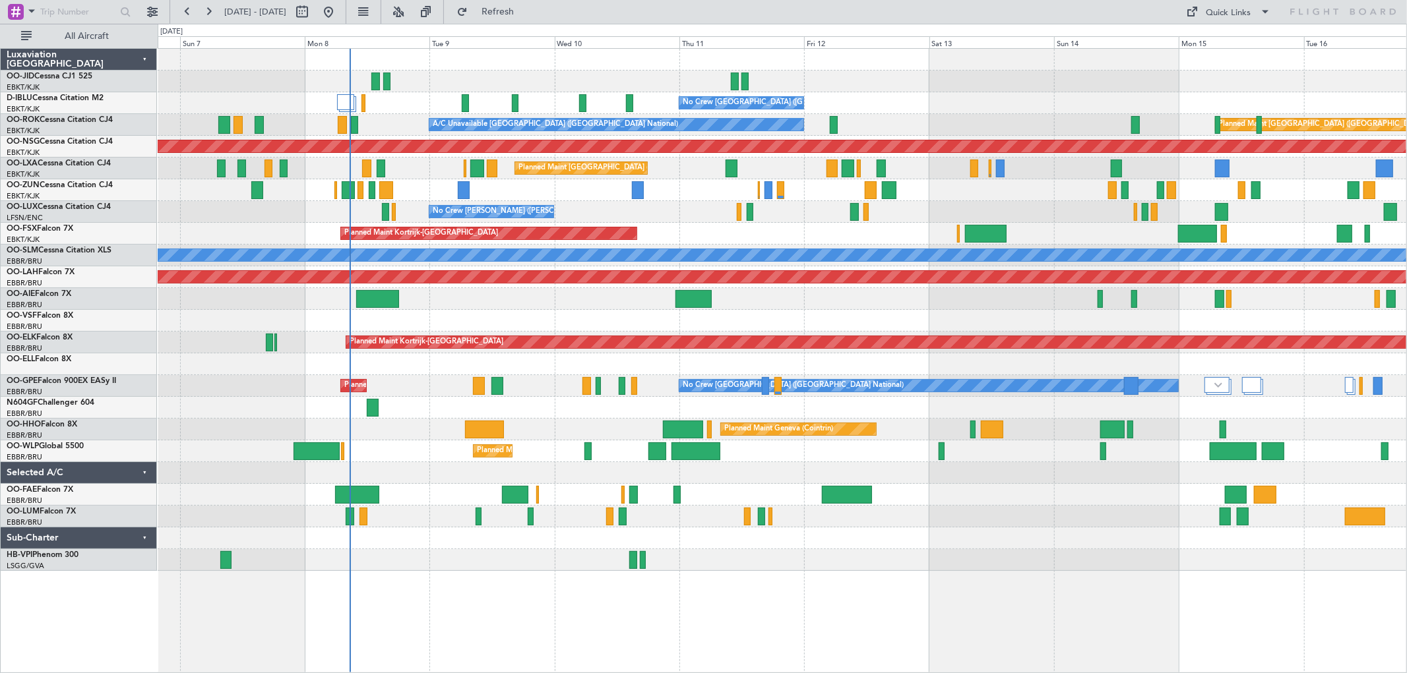
click at [910, 244] on div "No Crew Brussels (Brussels National) A/C Unavailable Brussels (Brussels Nationa…" at bounding box center [782, 310] width 1248 height 522
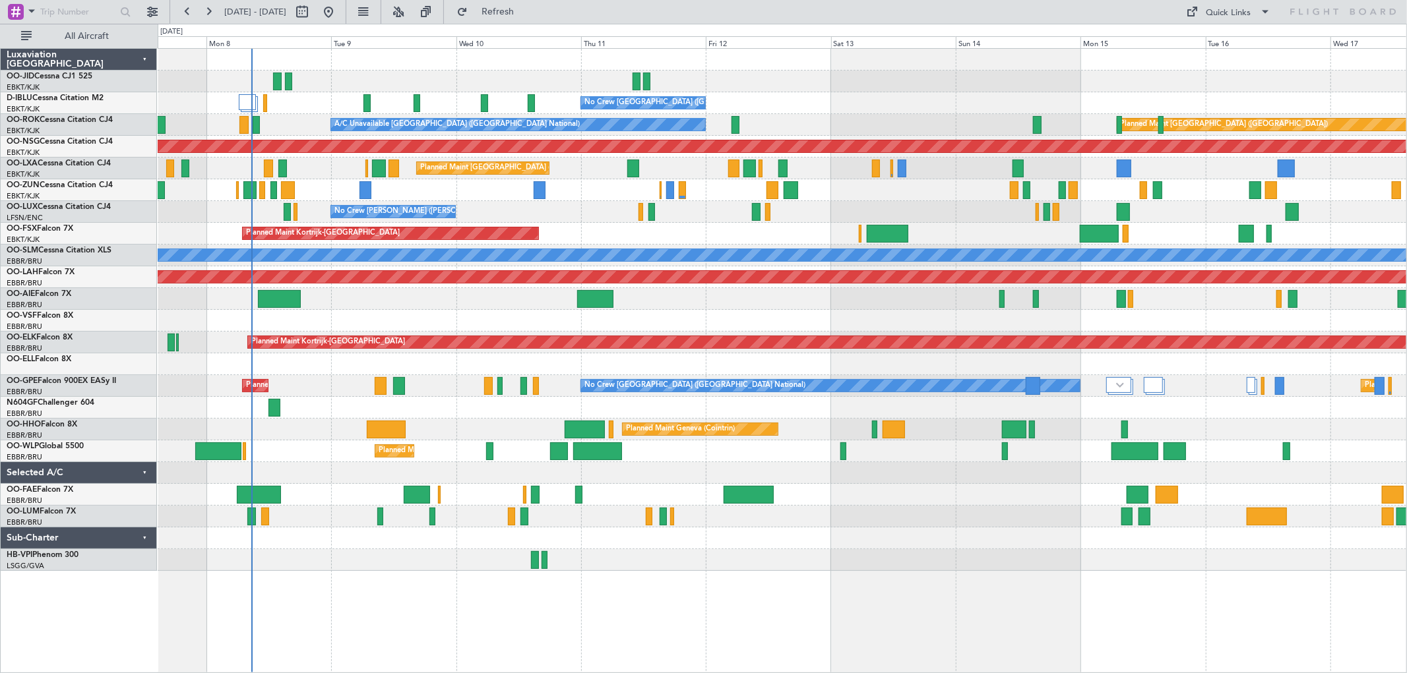
click at [898, 196] on div "Unplanned Maint [GEOGRAPHIC_DATA] ([GEOGRAPHIC_DATA])" at bounding box center [782, 190] width 1248 height 22
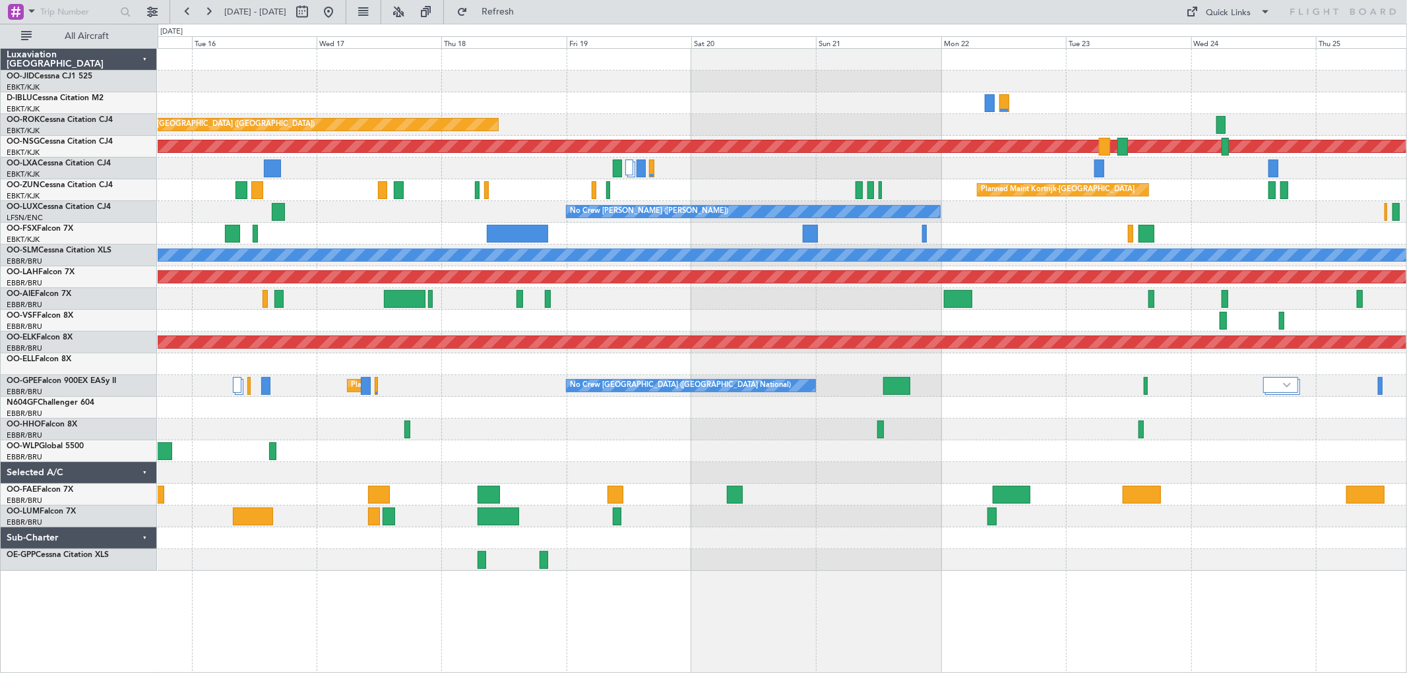
click at [951, 195] on div "Planned Maint Kortrijk-[GEOGRAPHIC_DATA]" at bounding box center [782, 190] width 1248 height 22
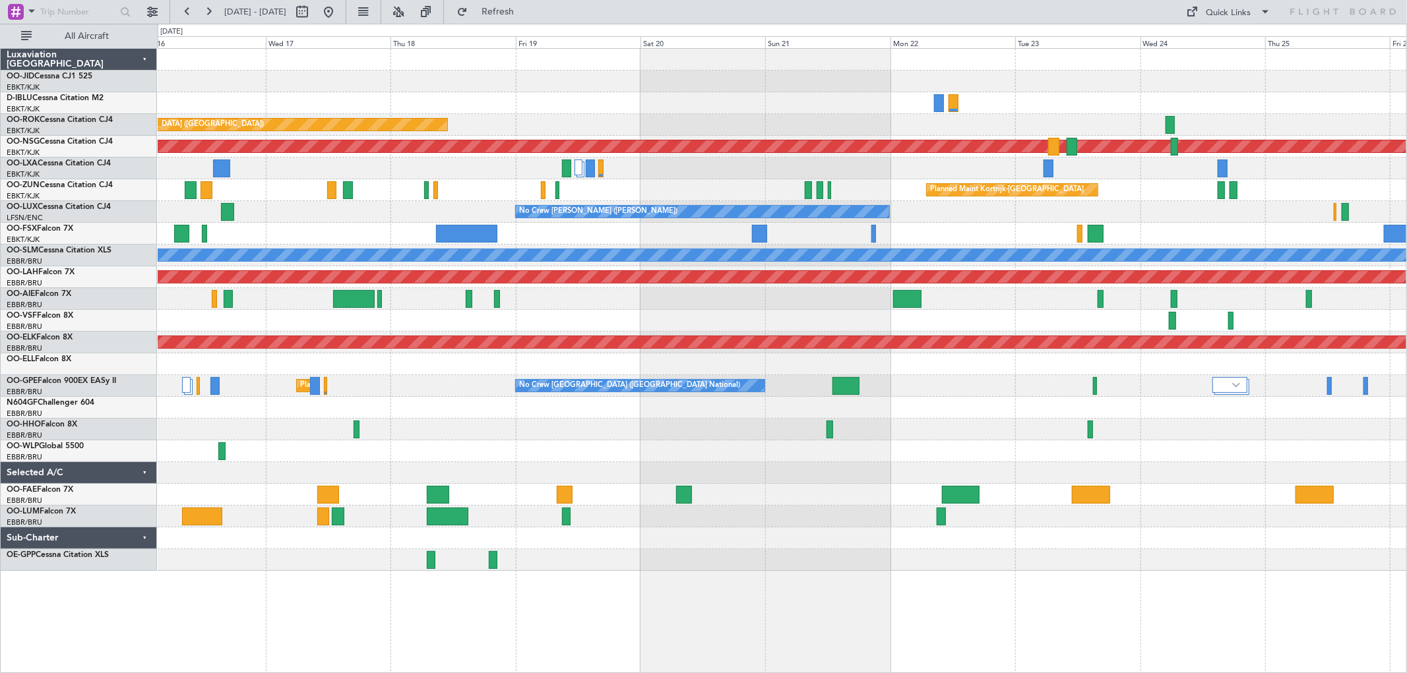
click at [1038, 208] on div "No Crew [PERSON_NAME] ([PERSON_NAME])" at bounding box center [782, 212] width 1248 height 22
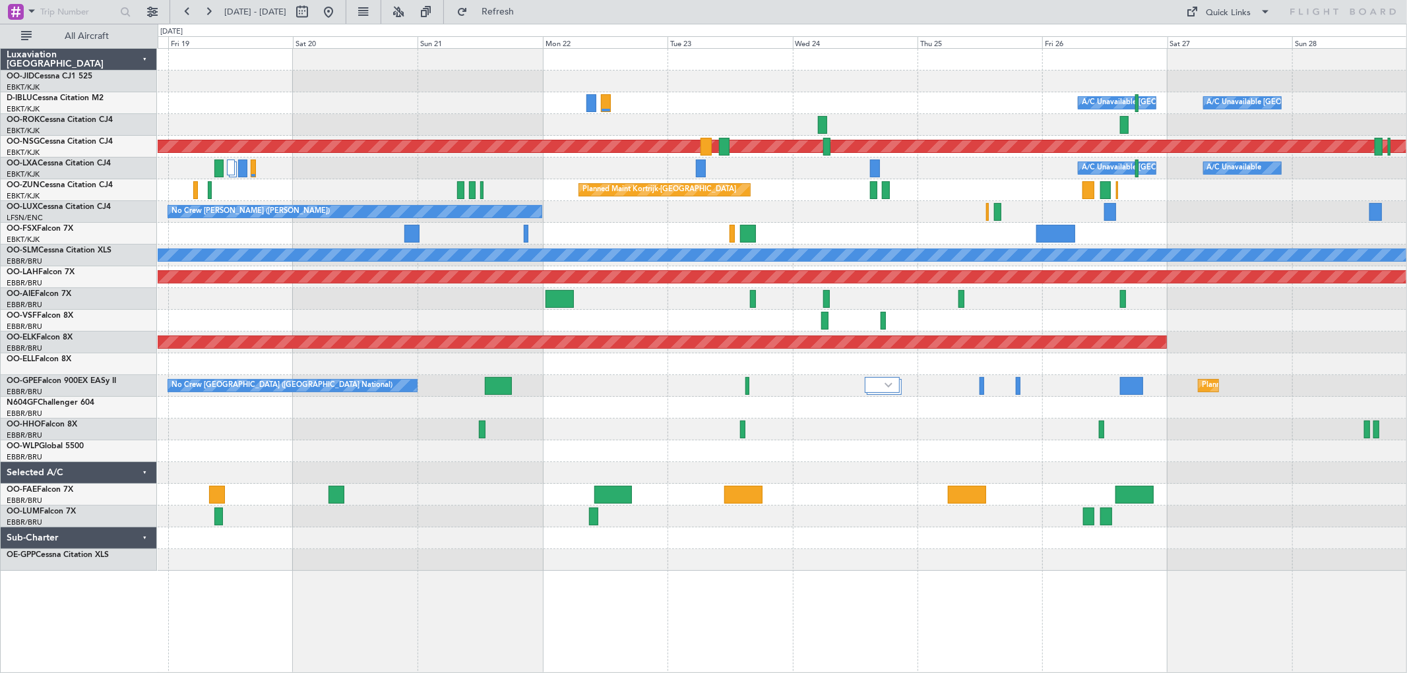
click at [987, 175] on div "A/C Unavailable Brussels (Brussels National) A/C Unavailable" at bounding box center [782, 169] width 1248 height 22
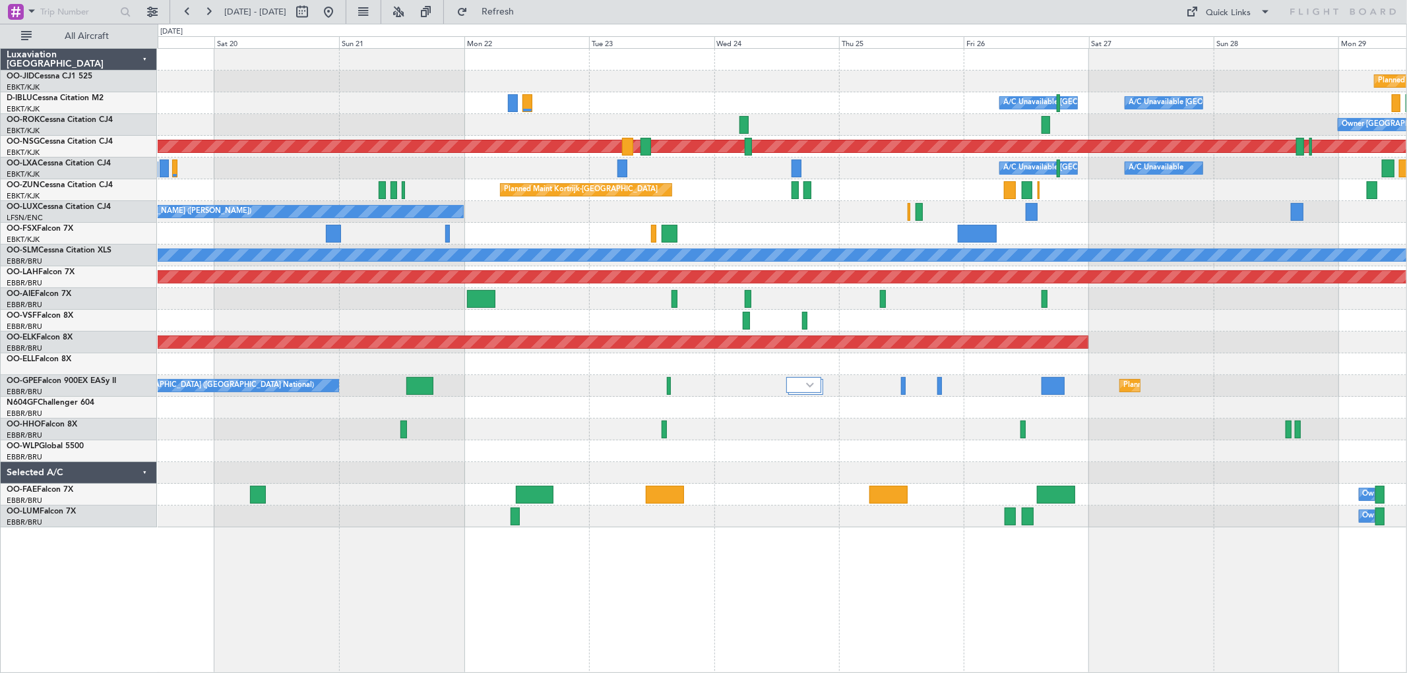
click at [851, 115] on div "Owner Kortrijk-Wevelgem Planned Maint Paris (Le Bourget)" at bounding box center [782, 125] width 1248 height 22
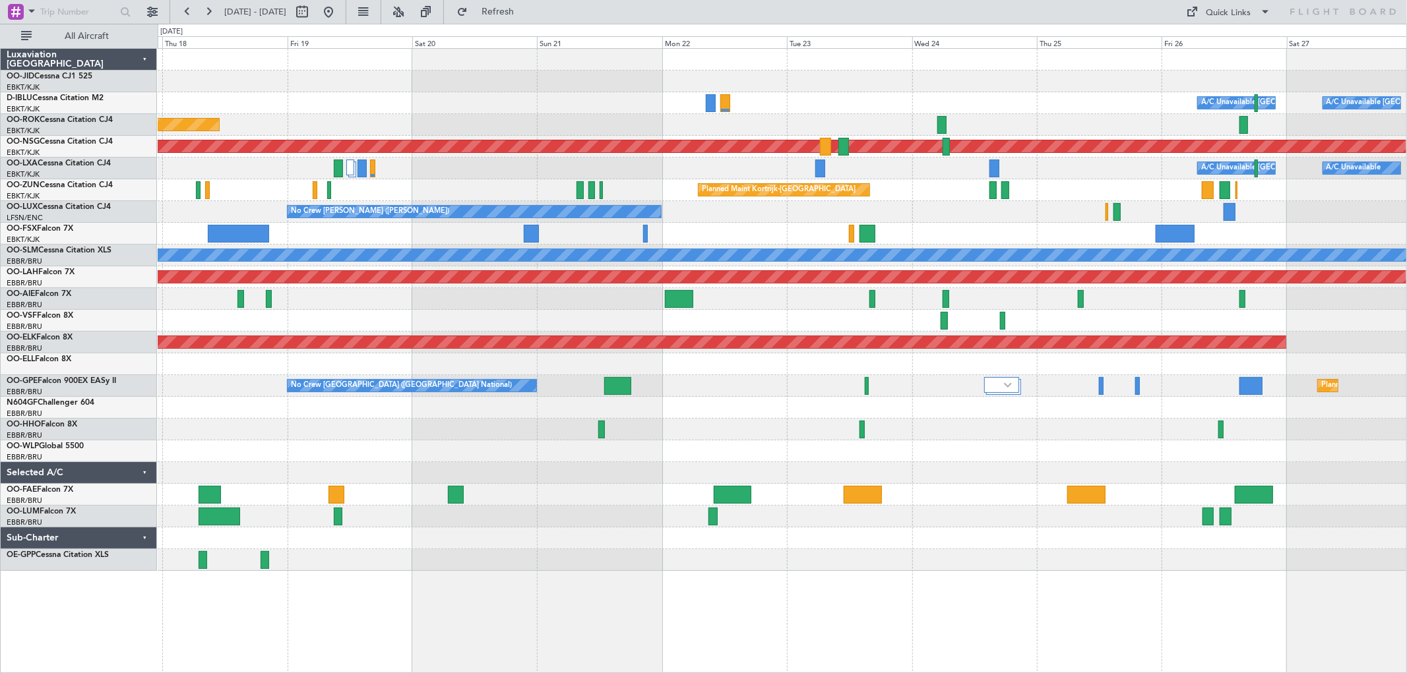
click at [1093, 108] on div "A/C Unavailable Brussels (Brussels National) A/C Unavailable Kortrijk-Wevelgem" at bounding box center [782, 103] width 1248 height 22
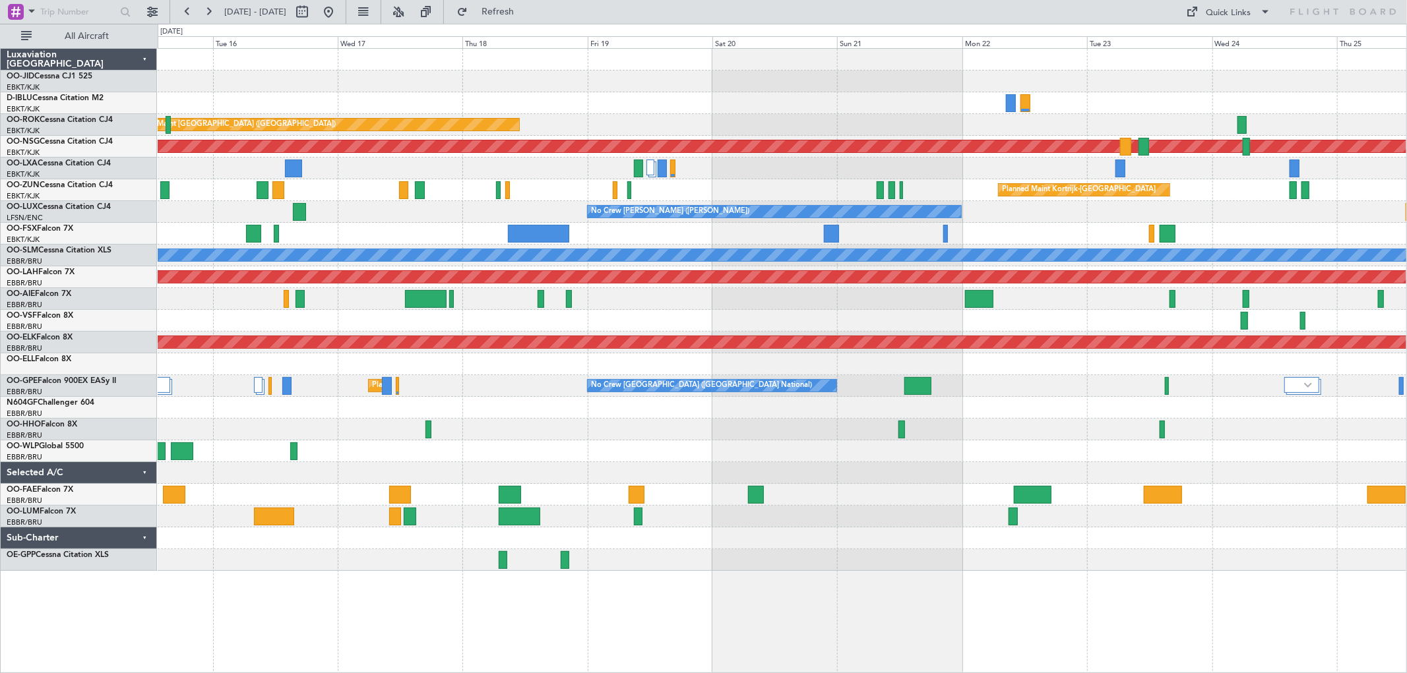
click at [968, 124] on div "Planned Maint [GEOGRAPHIC_DATA] ([GEOGRAPHIC_DATA])" at bounding box center [782, 125] width 1248 height 22
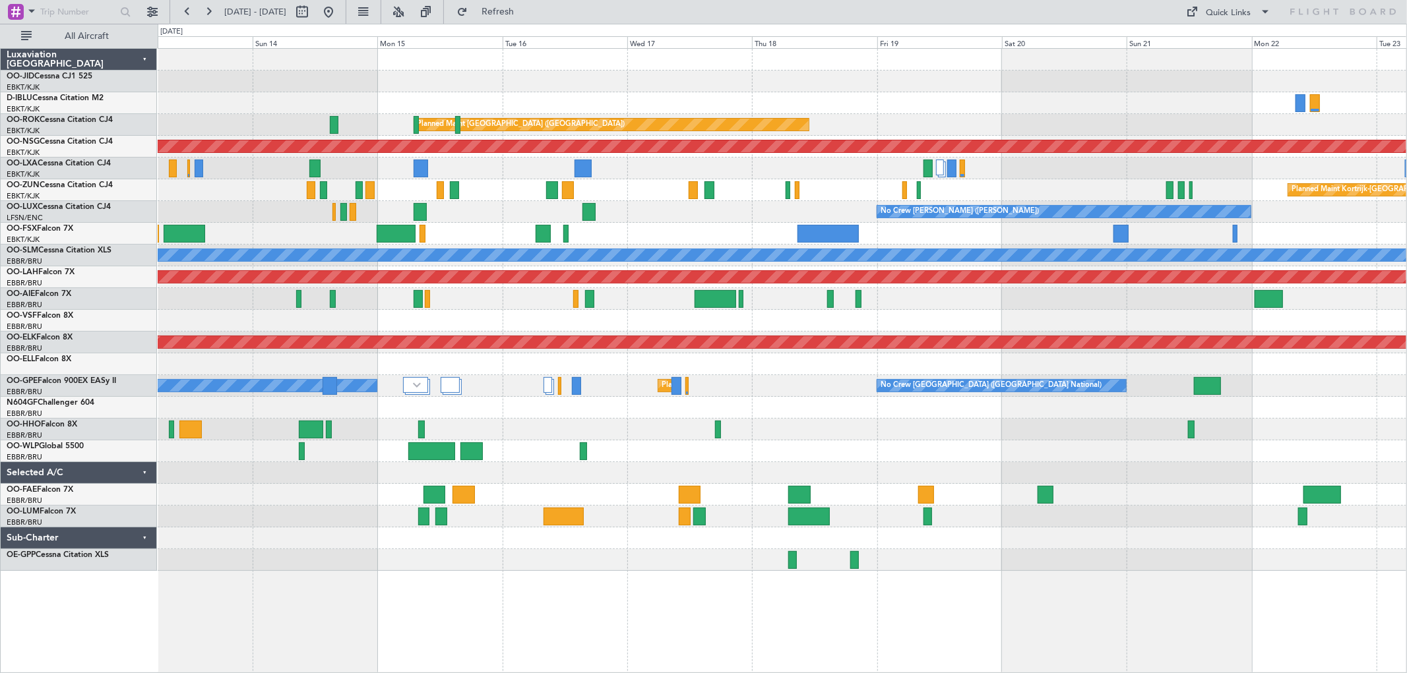
click at [1161, 116] on div "Planned Maint Paris (Le Bourget) A/C Unavailable Brussels (Brussels National)" at bounding box center [782, 125] width 1248 height 22
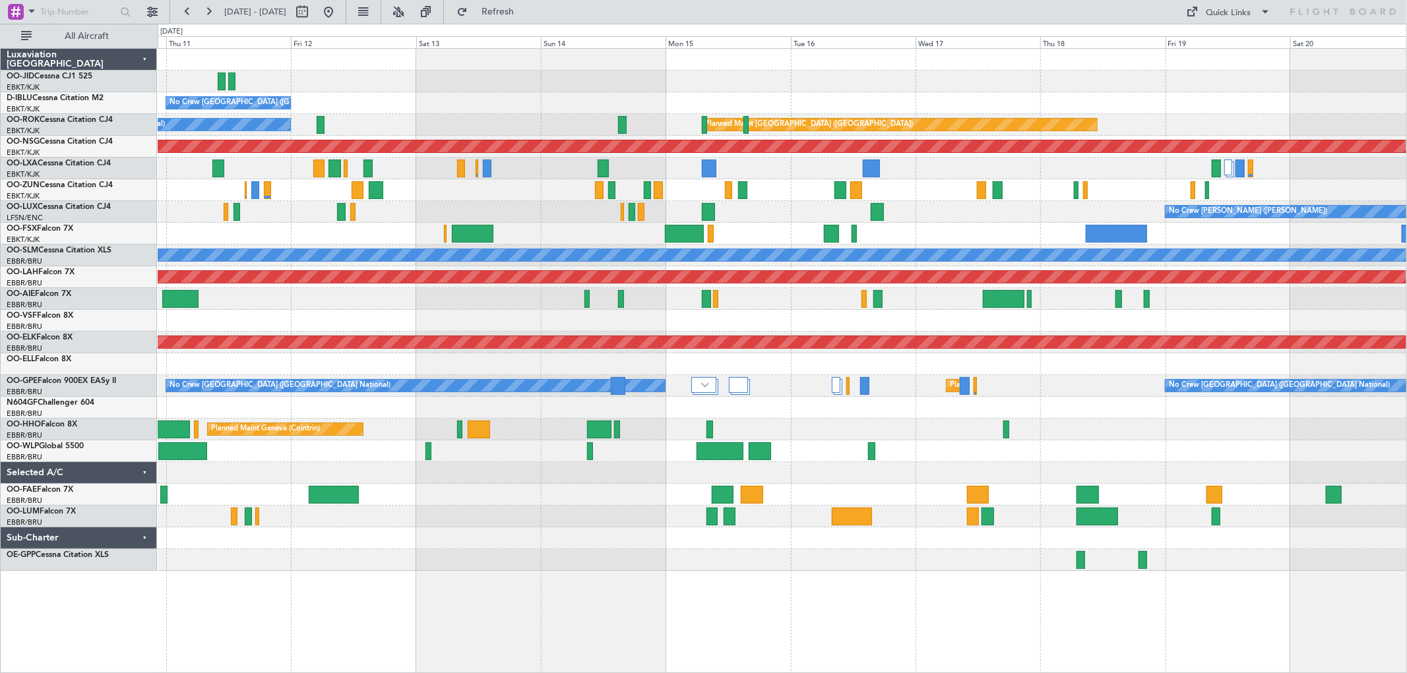
click at [1192, 162] on div "Planned Maint [GEOGRAPHIC_DATA] ([GEOGRAPHIC_DATA] National)" at bounding box center [782, 169] width 1248 height 22
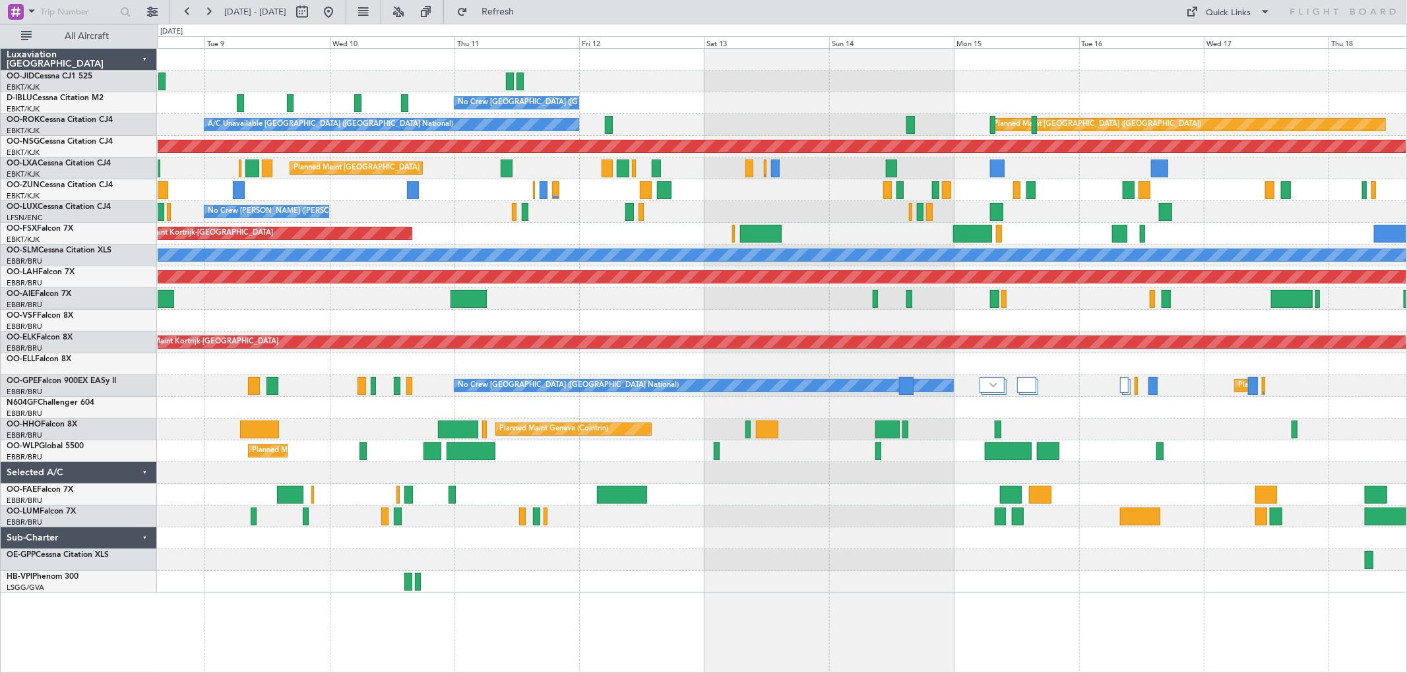
click at [1349, 175] on div "No Crew Brussels (Brussels National) Planned Maint Paris (Le Bourget) A/C Unava…" at bounding box center [782, 321] width 1248 height 544
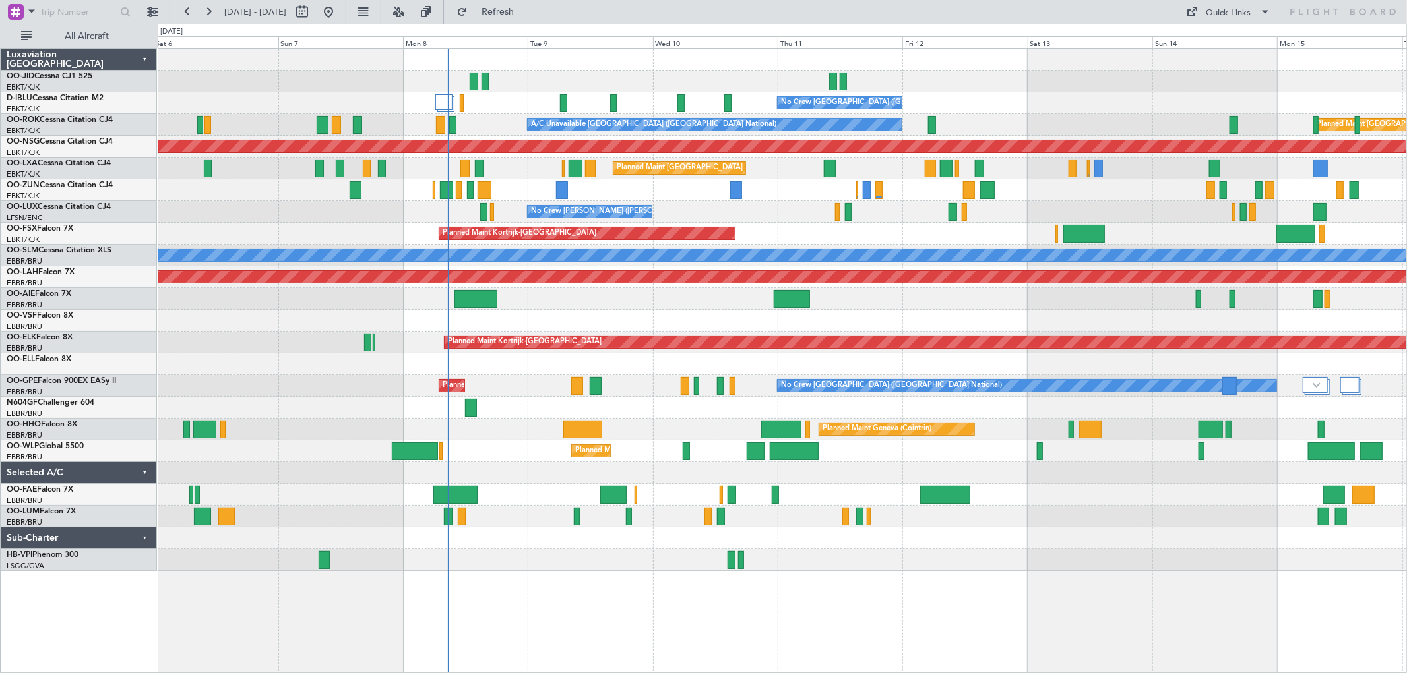
click at [1031, 297] on div "Unplanned Maint [GEOGRAPHIC_DATA] ([GEOGRAPHIC_DATA] National)" at bounding box center [782, 299] width 1248 height 22
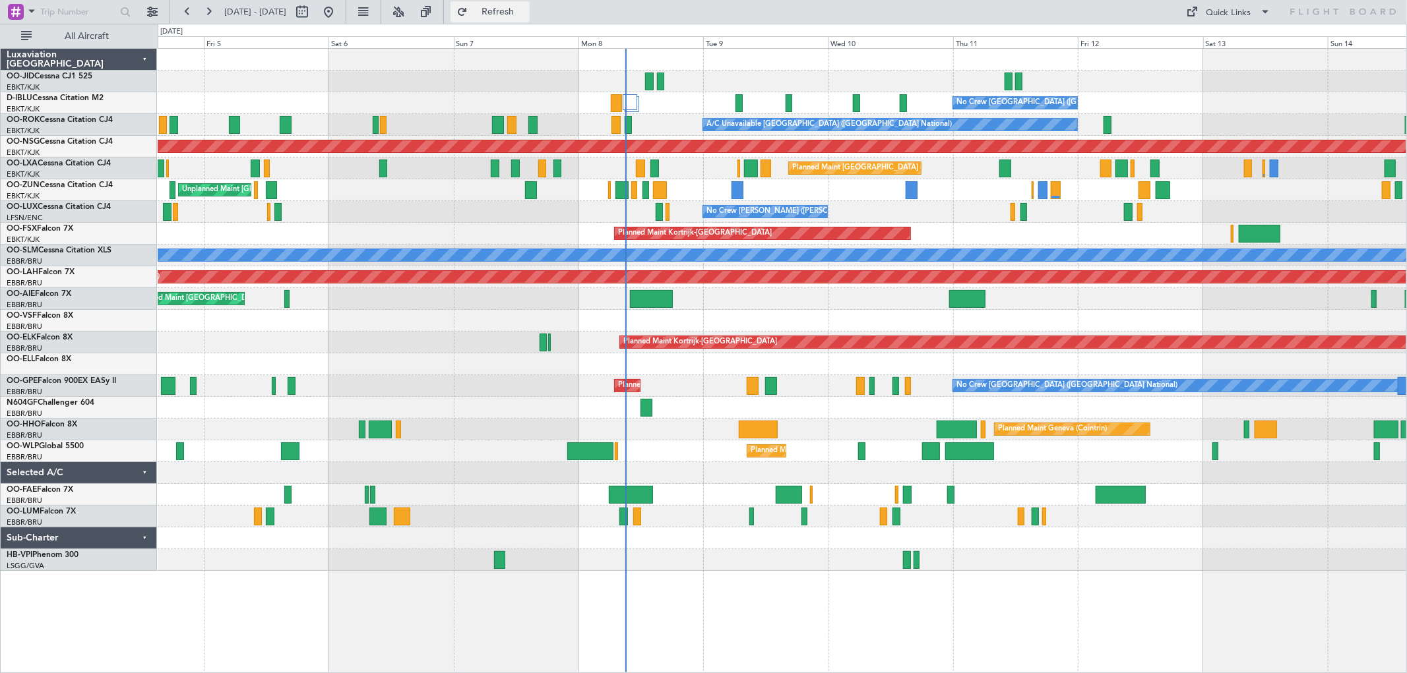
click at [526, 12] on span "Refresh" at bounding box center [497, 11] width 55 height 9
click at [360, 150] on div "No Crew Brussels (Brussels National) No Crew Brussels (Brussels National) AOG M…" at bounding box center [782, 310] width 1248 height 522
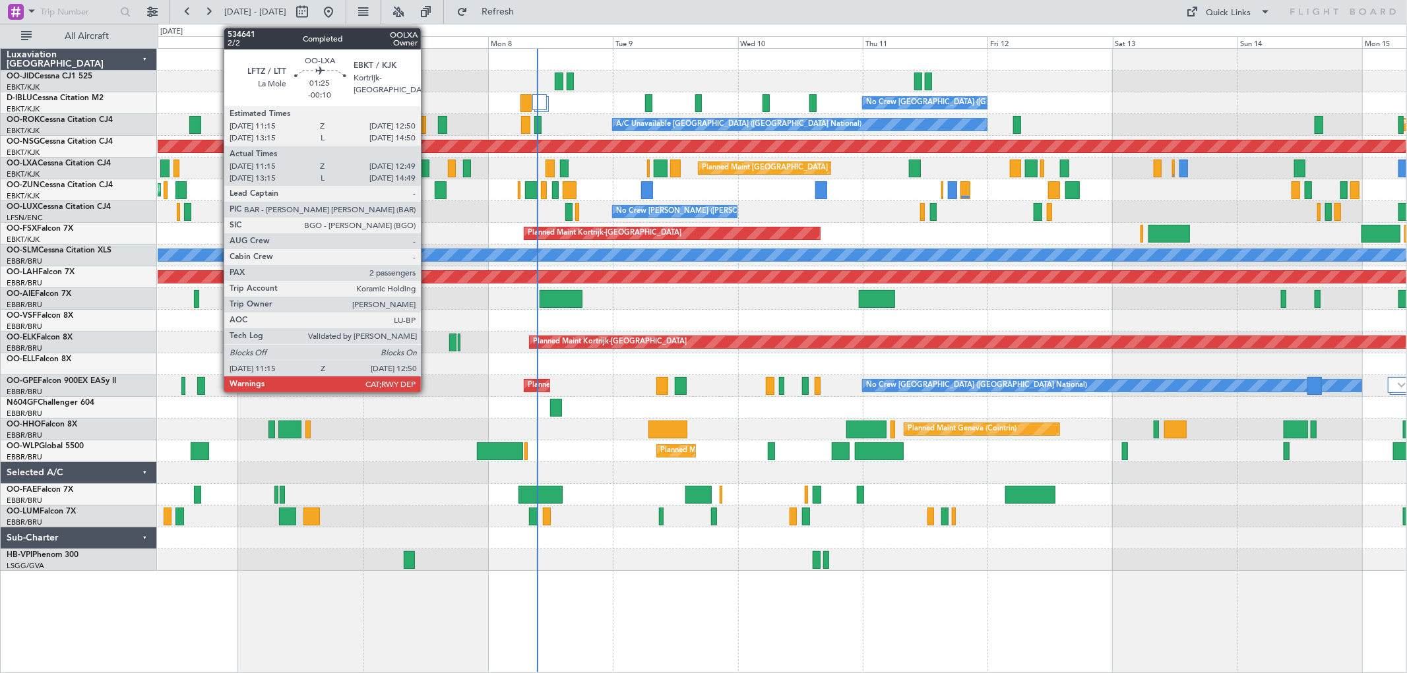
click at [427, 166] on div at bounding box center [425, 169] width 9 height 18
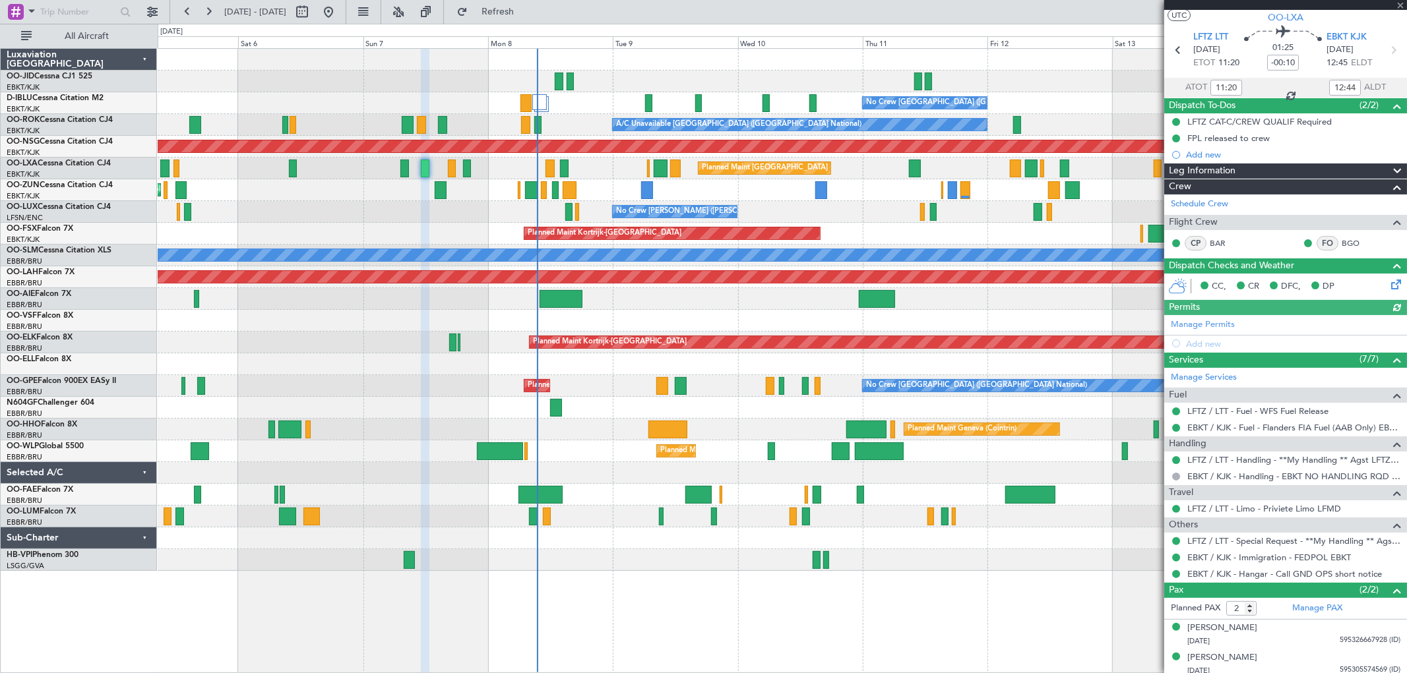
scroll to position [37, 0]
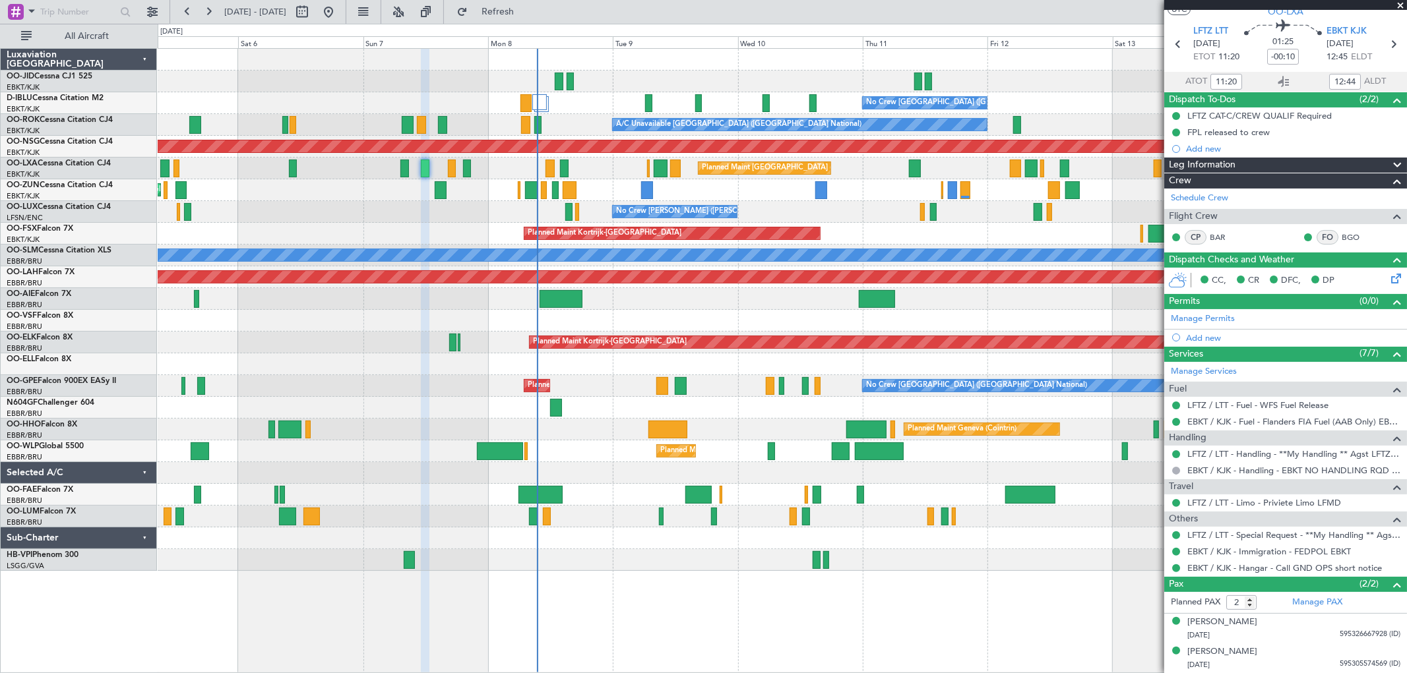
drag, startPoint x: 1401, startPoint y: 3, endPoint x: 1248, endPoint y: 24, distance: 153.9
click at [1400, 3] on span at bounding box center [1400, 6] width 13 height 12
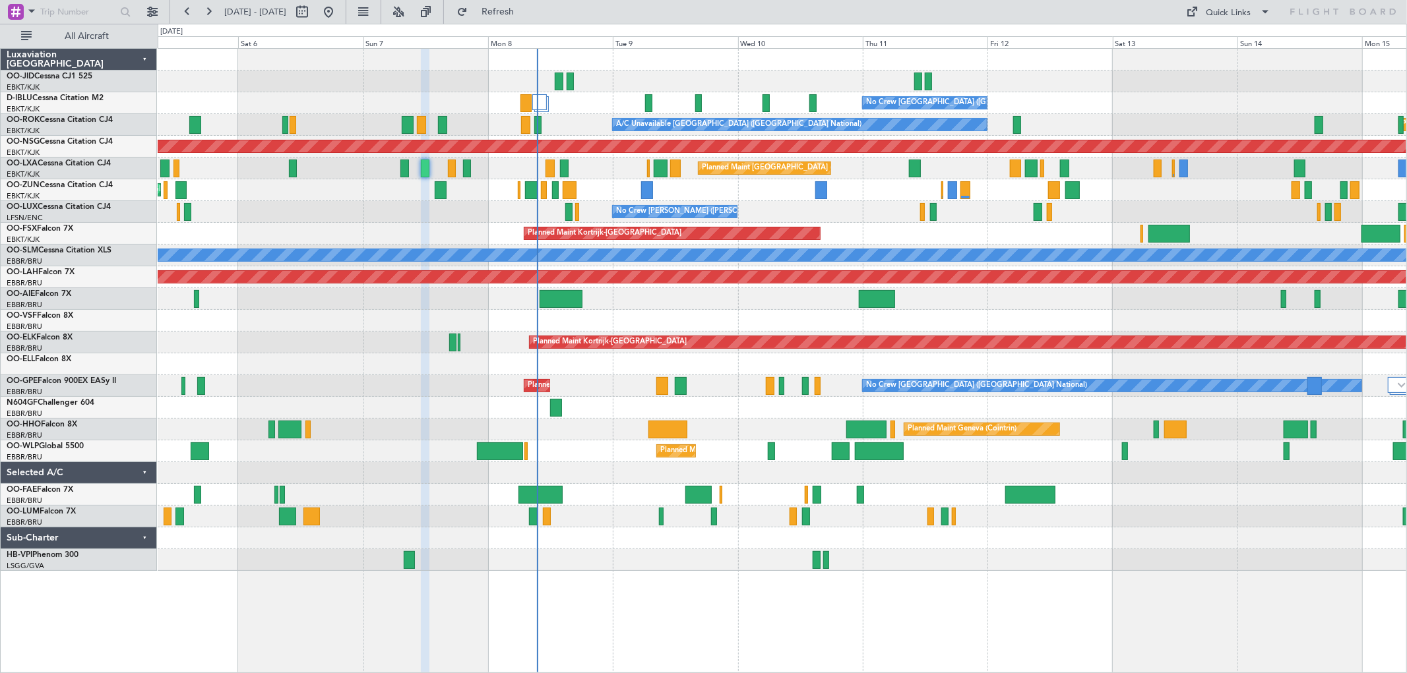
type input "0"
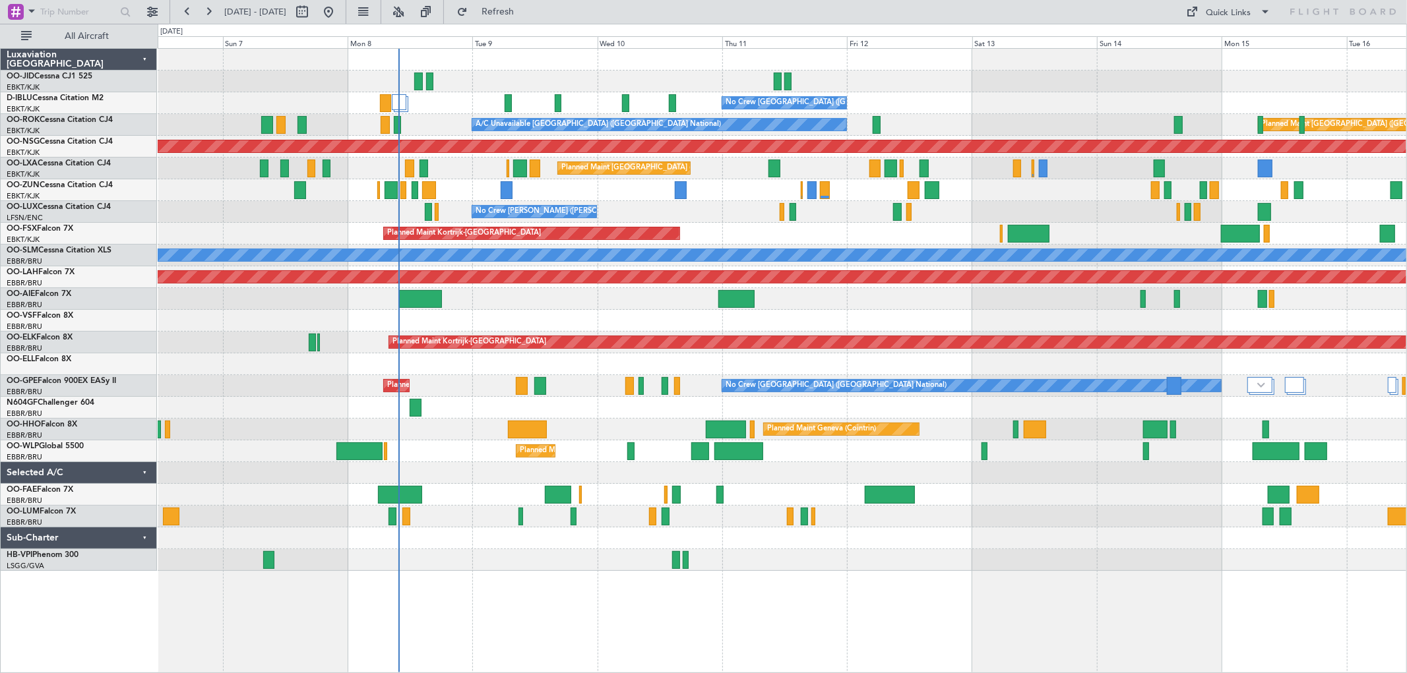
click at [1092, 315] on div "No Crew Brussels (Brussels National) No Crew Brussels (Brussels National) Plann…" at bounding box center [782, 310] width 1248 height 522
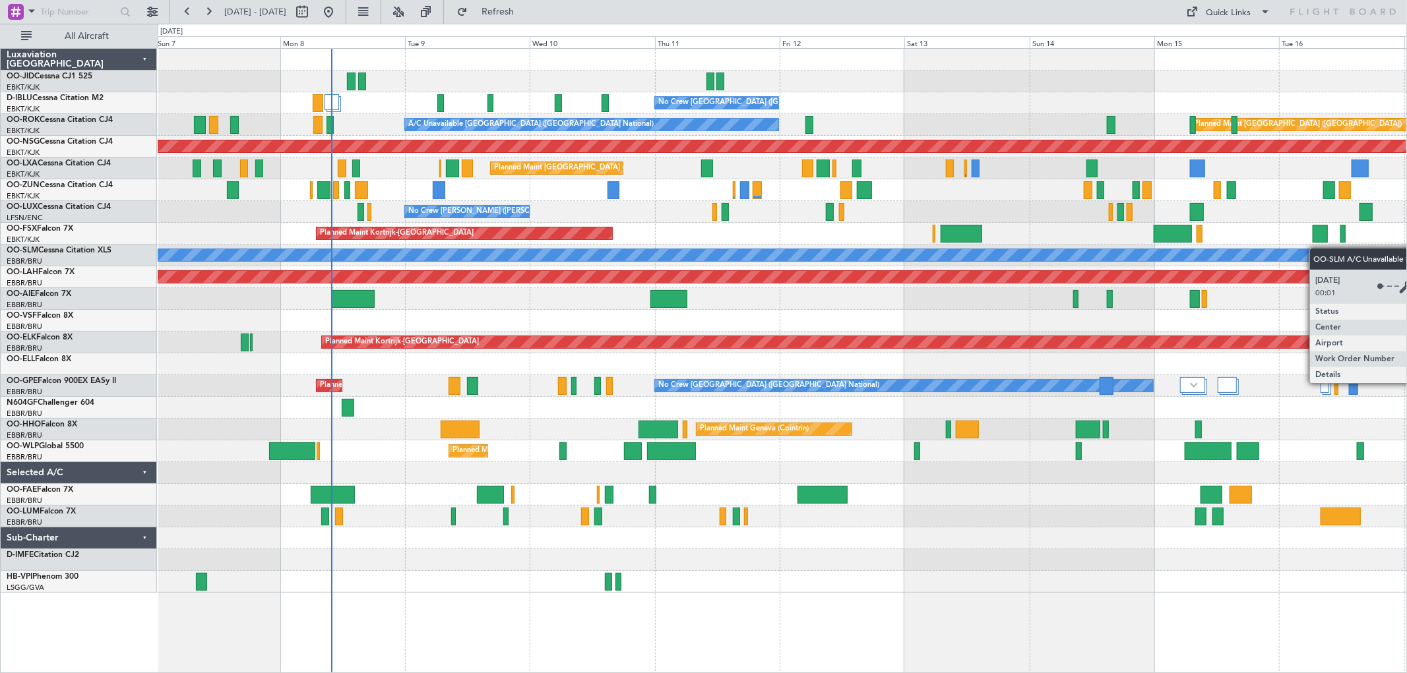
click at [911, 259] on div "No Crew [GEOGRAPHIC_DATA] ([GEOGRAPHIC_DATA] National) A/C Unavailable [GEOGRAP…" at bounding box center [782, 321] width 1248 height 544
